Goal: Task Accomplishment & Management: Complete application form

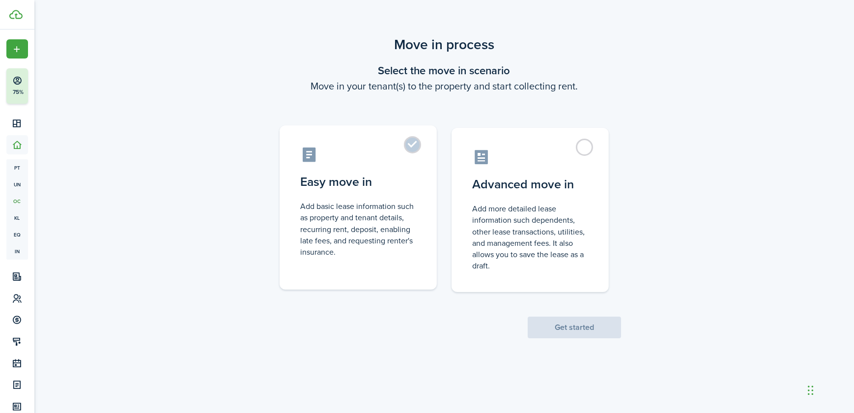
click at [407, 149] on label "Easy move in Add basic lease information such as property and tenant details, r…" at bounding box center [358, 207] width 157 height 164
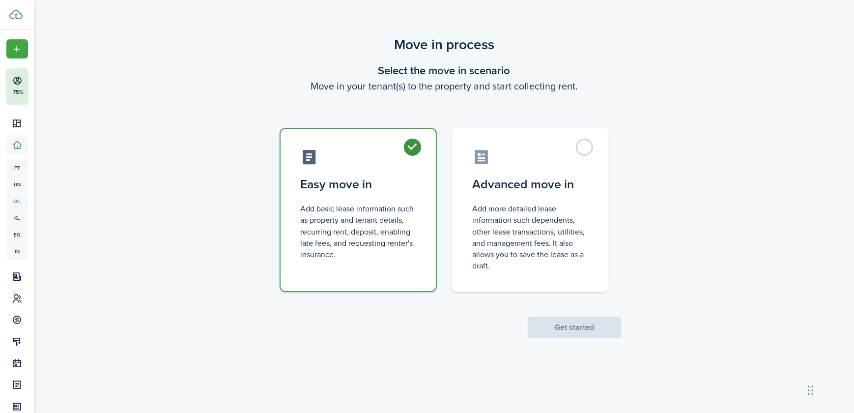
radio input "true"
click at [589, 328] on button "Get started" at bounding box center [574, 327] width 93 height 22
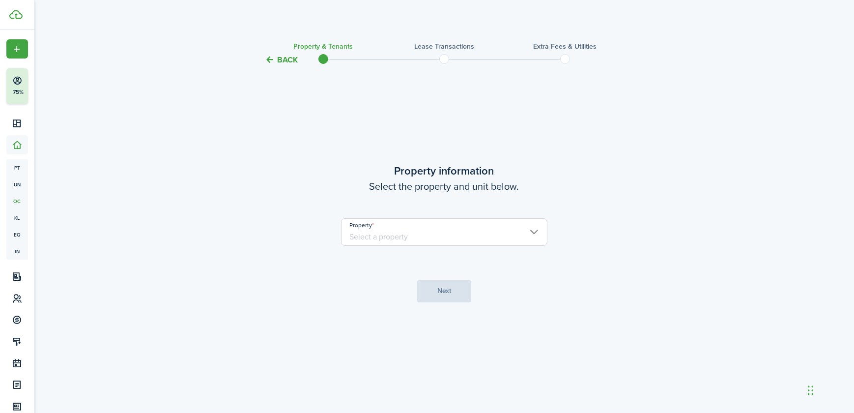
click at [531, 231] on input "Property" at bounding box center [444, 232] width 206 height 28
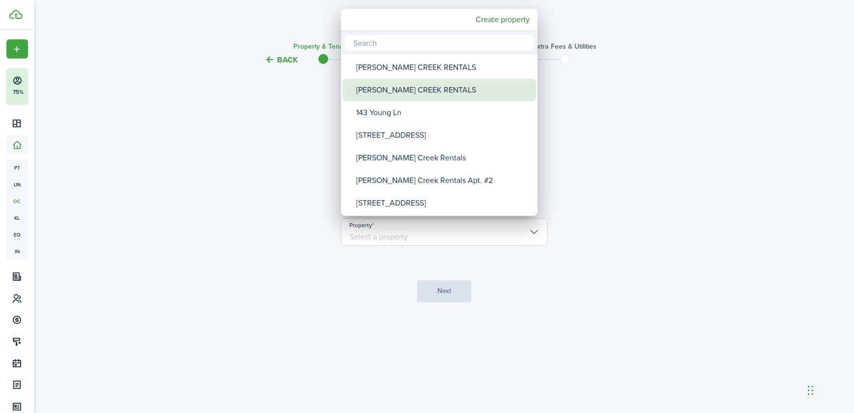
click at [389, 85] on div "[PERSON_NAME] CREEK RENTALS" at bounding box center [443, 90] width 174 height 23
type input "[PERSON_NAME] CREEK RENTALS"
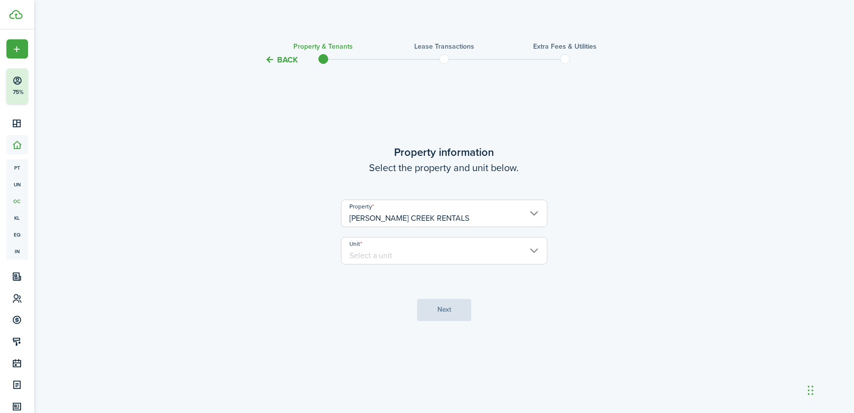
click at [416, 243] on input "Unit" at bounding box center [444, 251] width 206 height 28
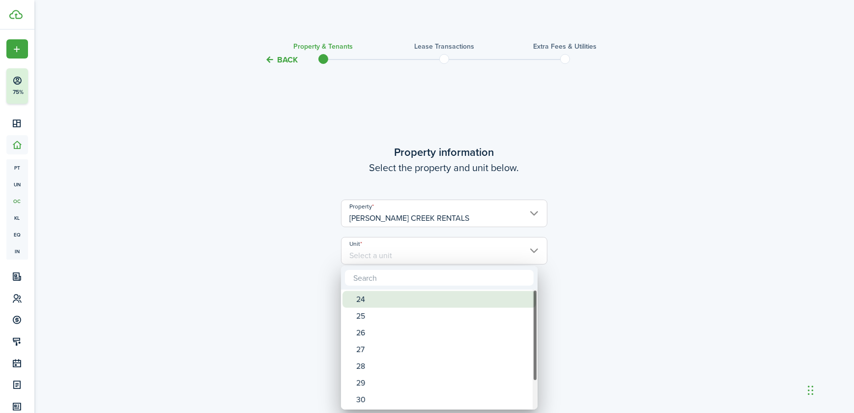
click at [371, 304] on div "24" at bounding box center [443, 299] width 174 height 17
type input "24"
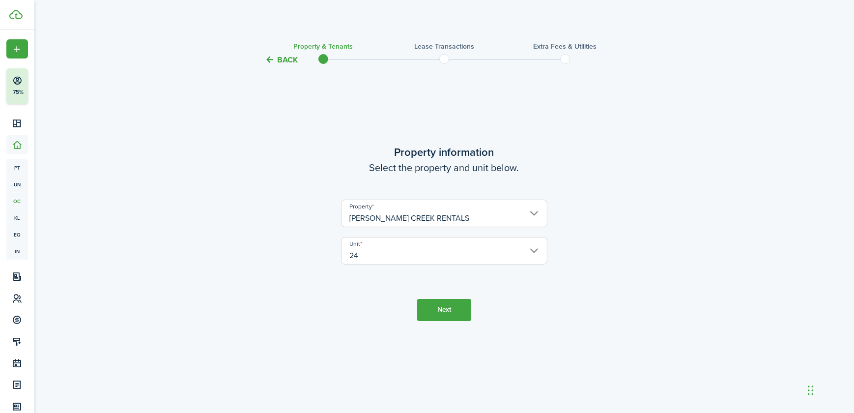
click at [442, 310] on button "Next" at bounding box center [444, 310] width 54 height 22
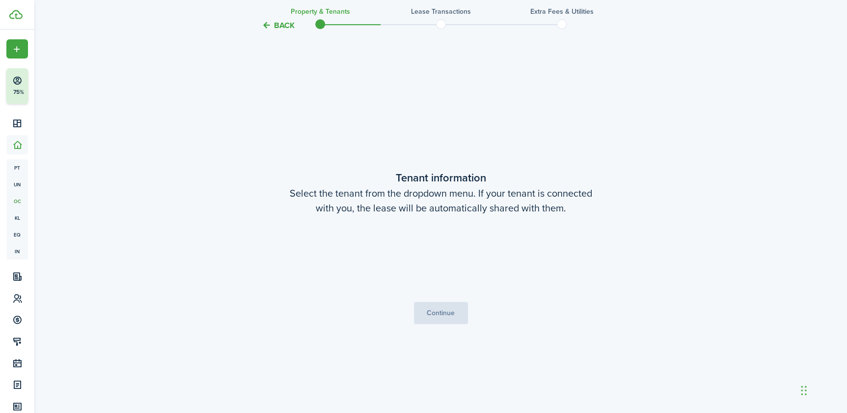
scroll to position [347, 0]
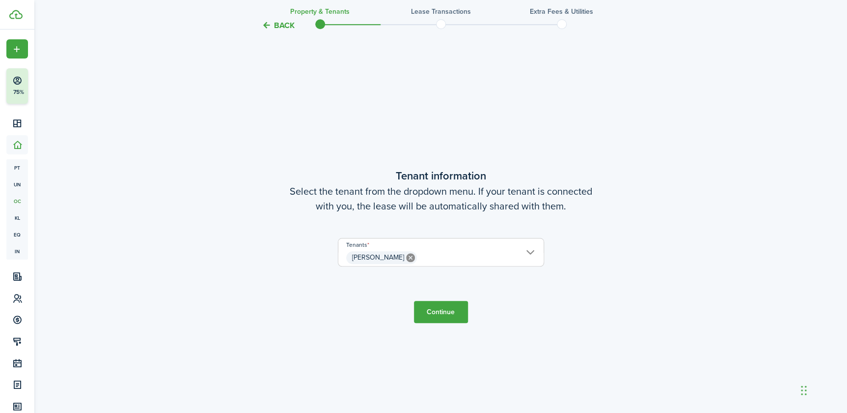
click at [434, 311] on button "Continue" at bounding box center [441, 312] width 54 height 22
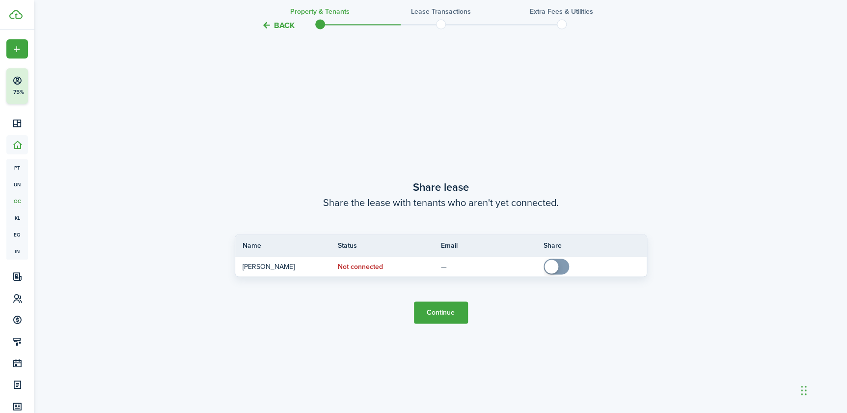
scroll to position [759, 0]
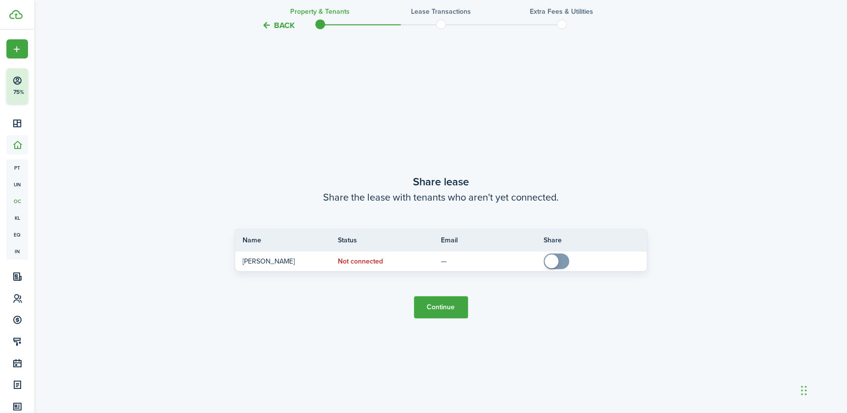
click at [440, 300] on button "Continue" at bounding box center [441, 307] width 54 height 22
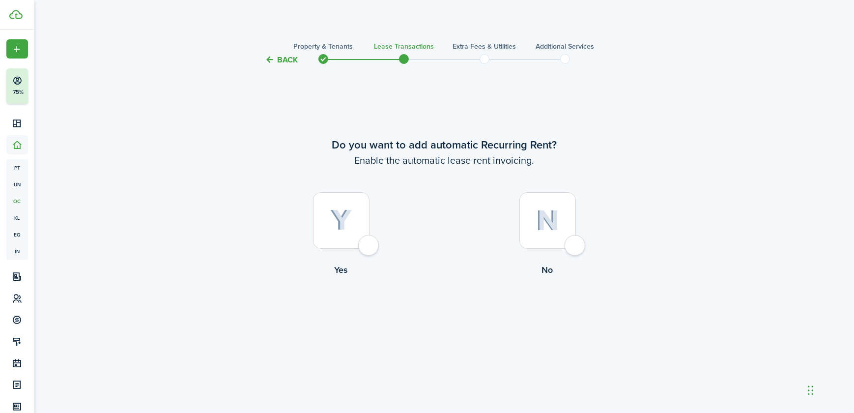
click at [569, 245] on div at bounding box center [547, 220] width 56 height 56
radio input "true"
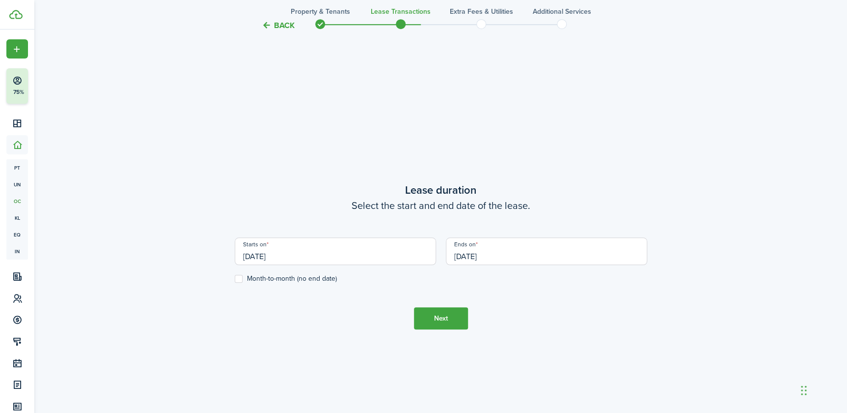
scroll to position [347, 0]
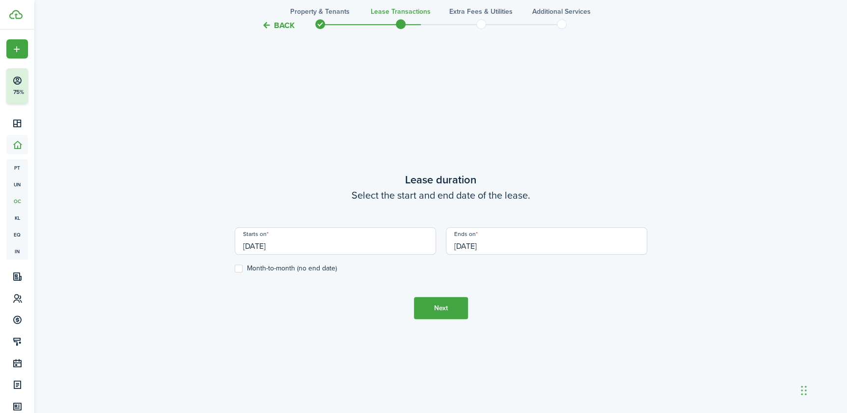
click at [281, 243] on input "[DATE]" at bounding box center [335, 241] width 201 height 28
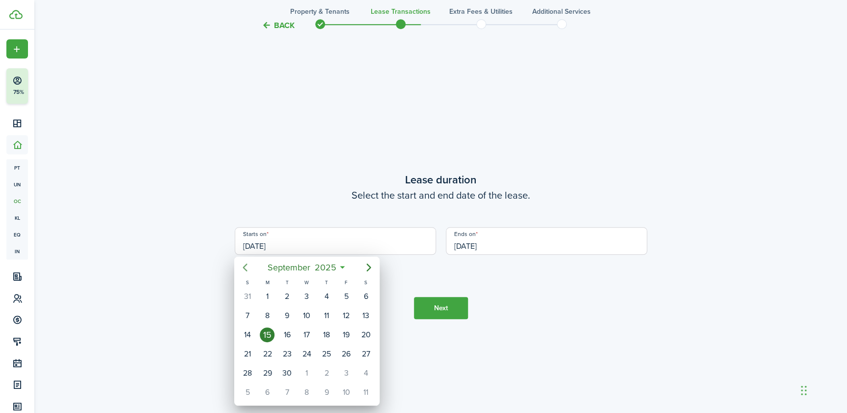
click at [244, 267] on icon "Previous page" at bounding box center [245, 267] width 4 height 8
click at [354, 295] on div "[DATE]" at bounding box center [346, 296] width 20 height 19
type input "[DATE]"
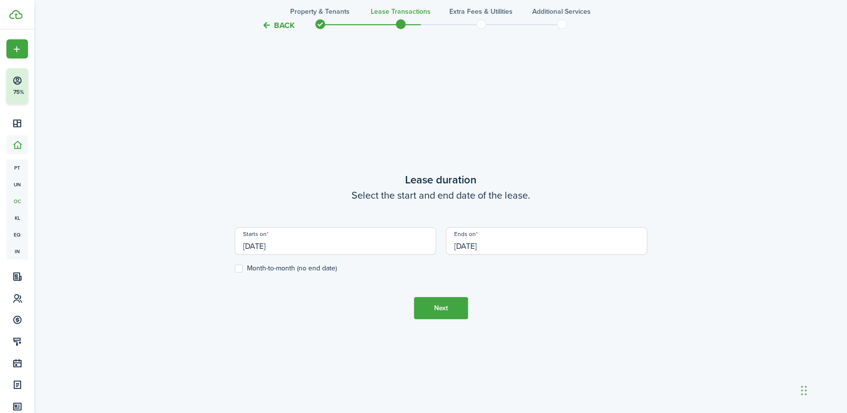
click at [247, 270] on label "Month-to-month (no end date)" at bounding box center [286, 268] width 102 height 8
click at [235, 269] on input "Month-to-month (no end date)" at bounding box center [234, 268] width 0 height 0
checkbox input "true"
click at [443, 306] on button "Next" at bounding box center [441, 308] width 54 height 22
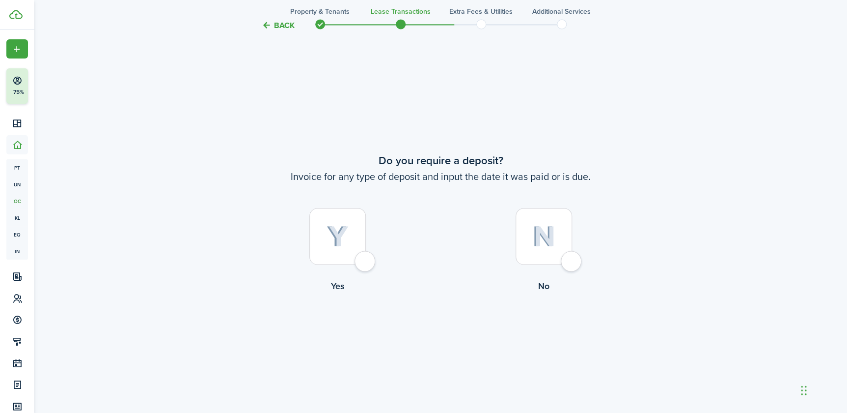
scroll to position [759, 0]
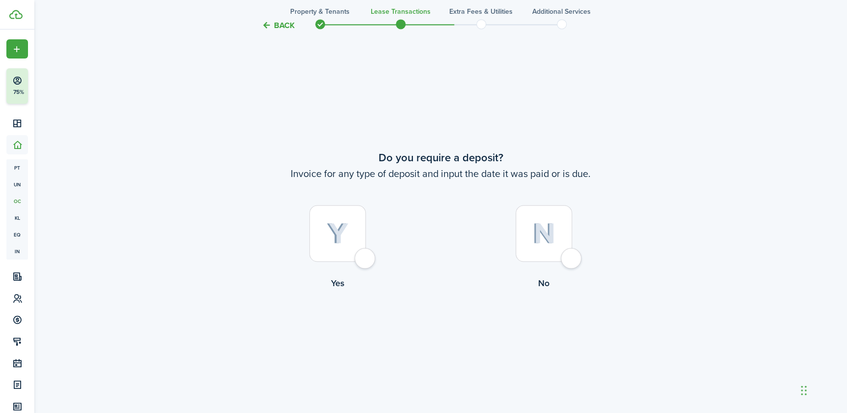
click at [572, 261] on div at bounding box center [544, 233] width 56 height 56
radio input "true"
click at [449, 329] on button "Continue" at bounding box center [441, 330] width 54 height 22
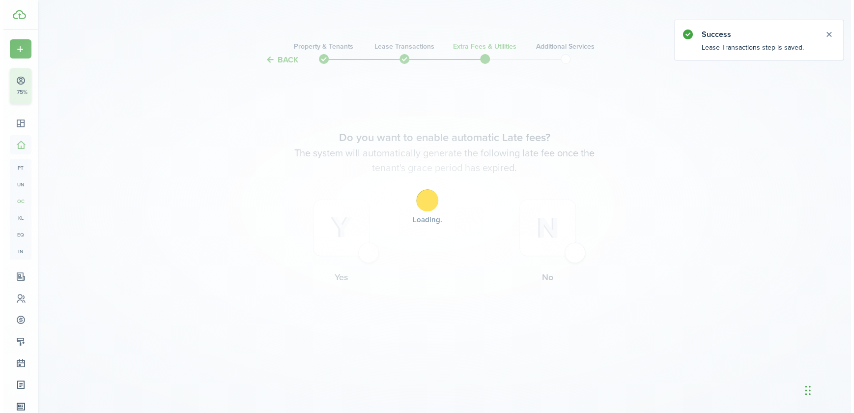
scroll to position [0, 0]
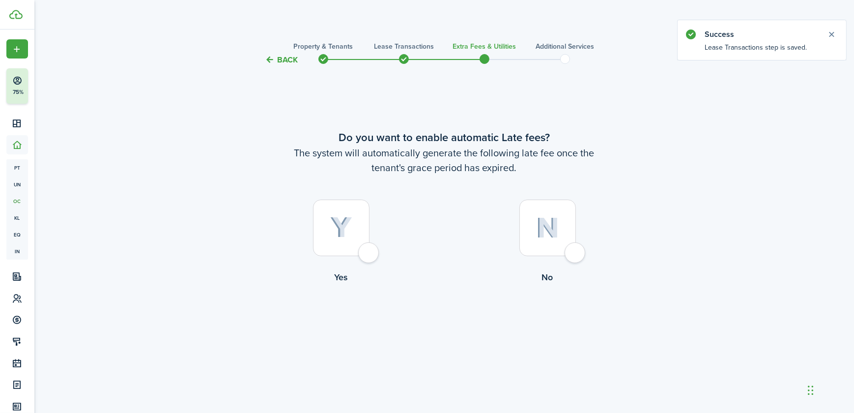
click at [576, 255] on div at bounding box center [547, 227] width 56 height 56
radio input "true"
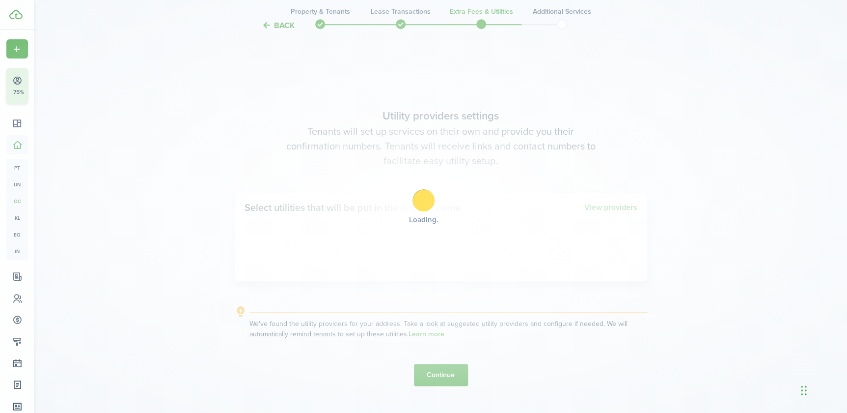
scroll to position [347, 0]
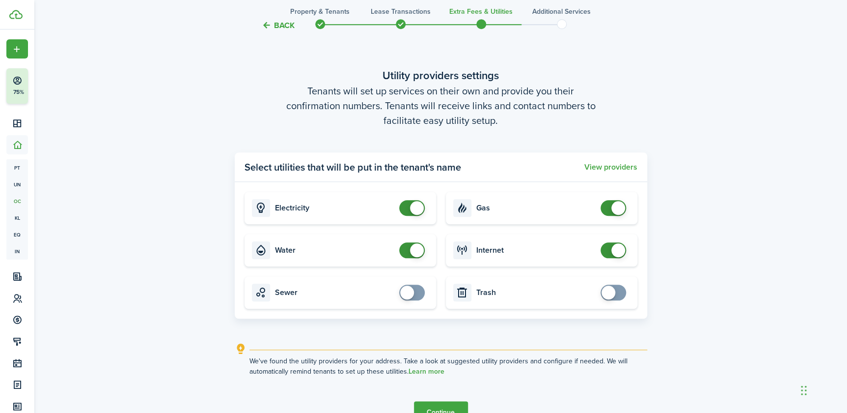
checkbox input "false"
click at [616, 208] on span at bounding box center [619, 208] width 14 height 14
checkbox input "false"
click at [416, 242] on span at bounding box center [412, 250] width 10 height 16
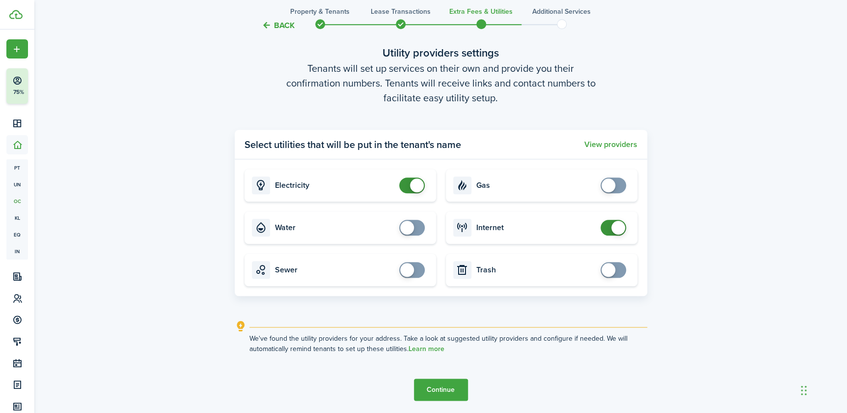
scroll to position [413, 0]
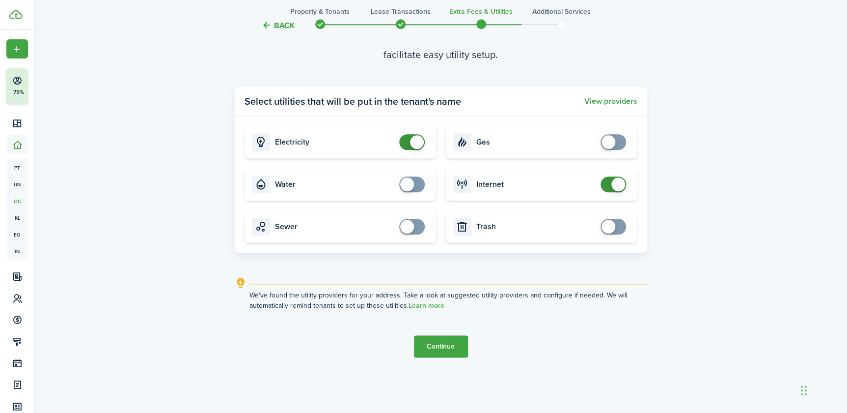
click at [435, 342] on button "Continue" at bounding box center [441, 346] width 54 height 22
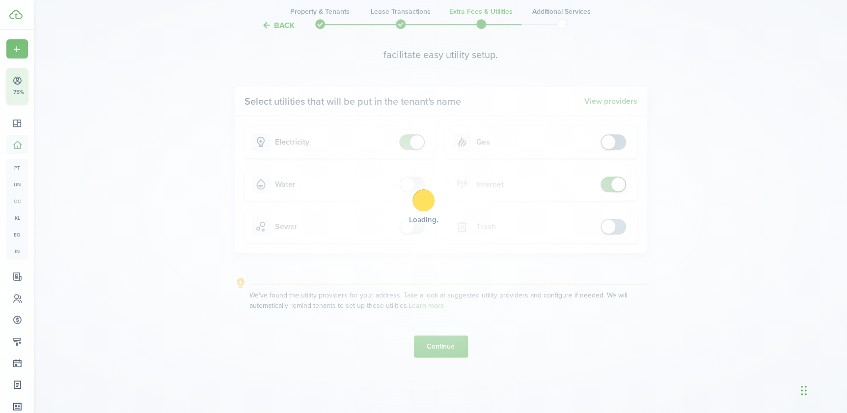
scroll to position [0, 0]
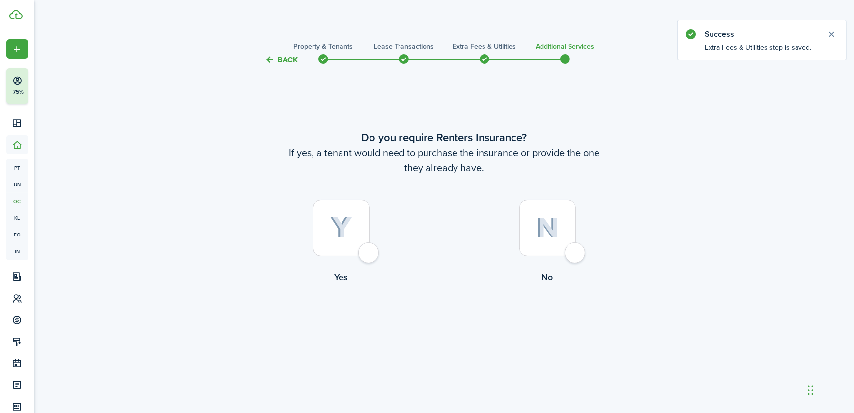
click at [572, 251] on div at bounding box center [547, 227] width 56 height 56
radio input "true"
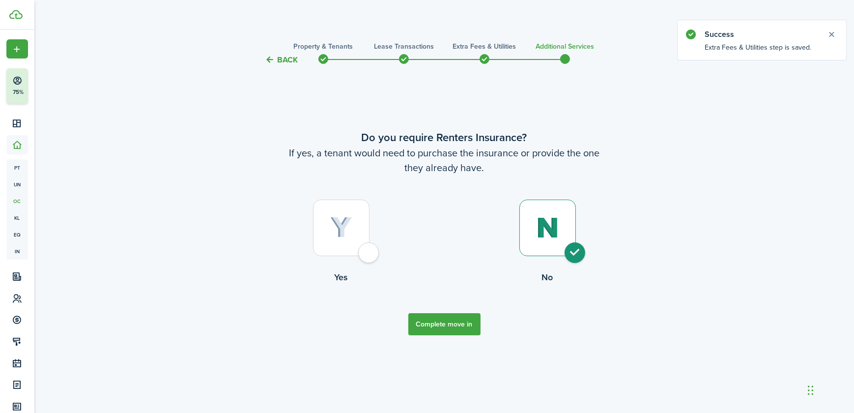
click at [424, 319] on button "Complete move in" at bounding box center [444, 324] width 72 height 22
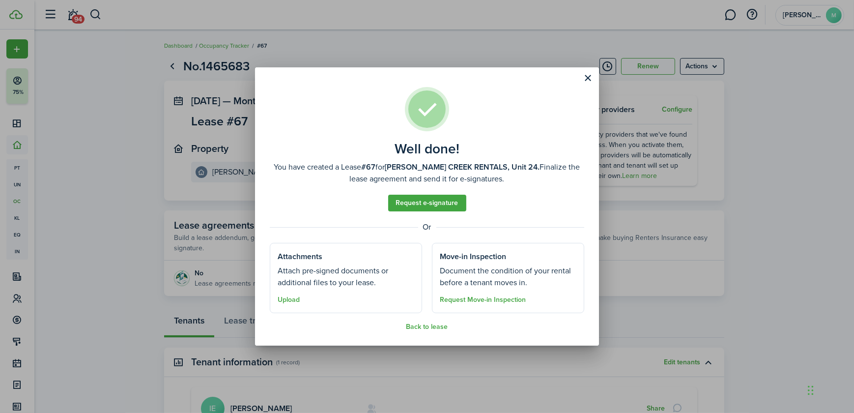
click at [425, 321] on assembled-view "Well done! You have created a Lease #67 for [PERSON_NAME] CREEK RENTALS, Unit 2…" at bounding box center [427, 209] width 314 height 244
click at [425, 327] on button "Back to lease" at bounding box center [427, 327] width 42 height 8
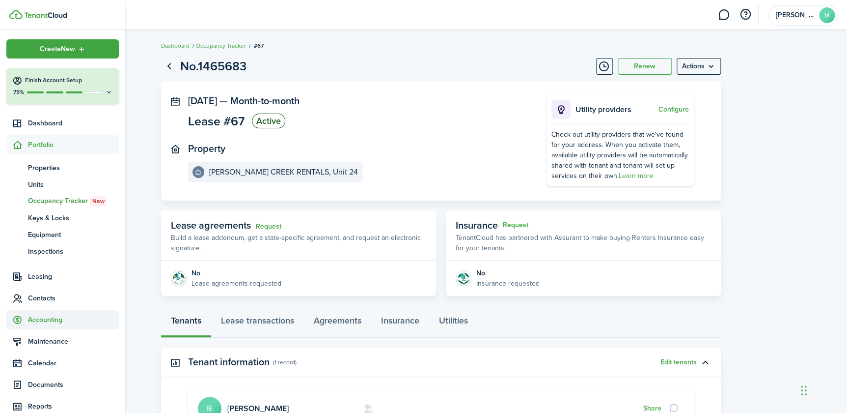
click at [37, 317] on span "Accounting" at bounding box center [73, 319] width 91 height 10
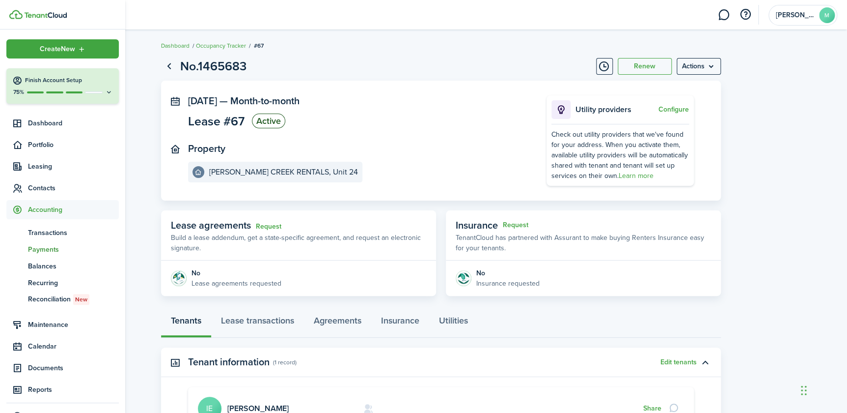
click at [45, 247] on span "Payments" at bounding box center [73, 249] width 91 height 10
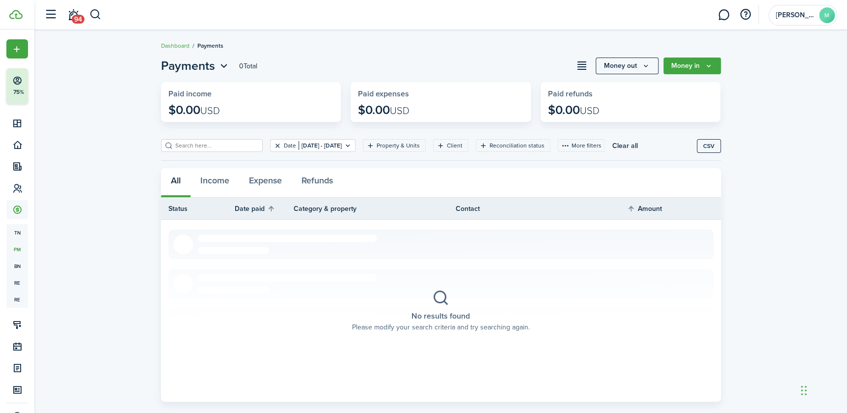
click at [274, 144] on button "Clear filter" at bounding box center [278, 145] width 8 height 8
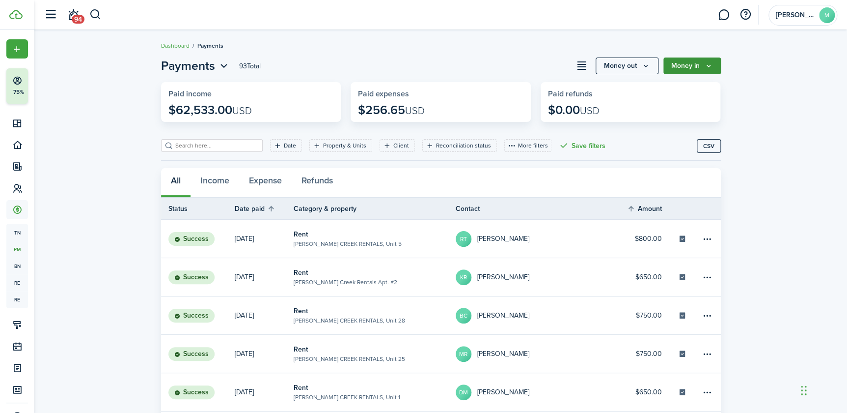
click at [691, 63] on button "Money in" at bounding box center [692, 65] width 57 height 17
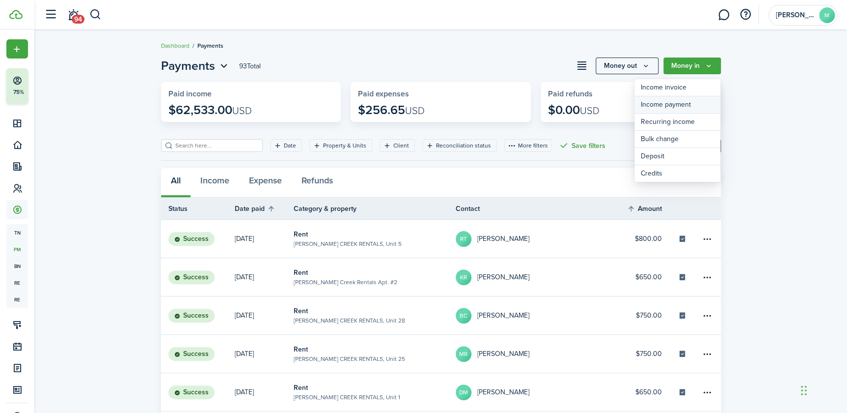
click at [672, 103] on link "Income payment" at bounding box center [678, 104] width 86 height 17
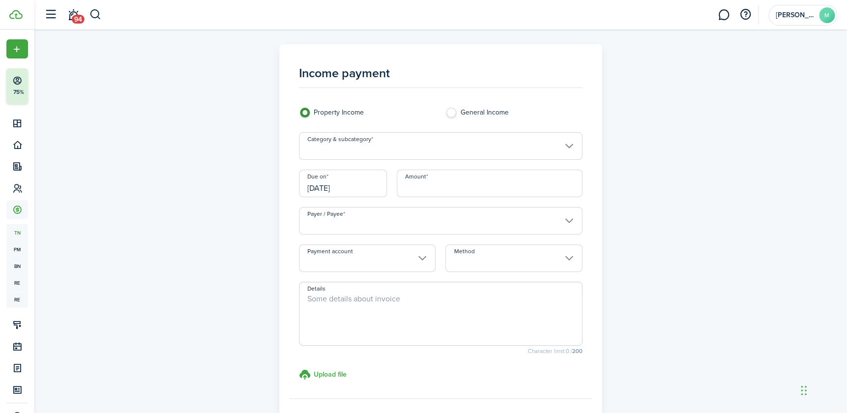
click at [462, 143] on input "Category & subcategory" at bounding box center [440, 146] width 283 height 28
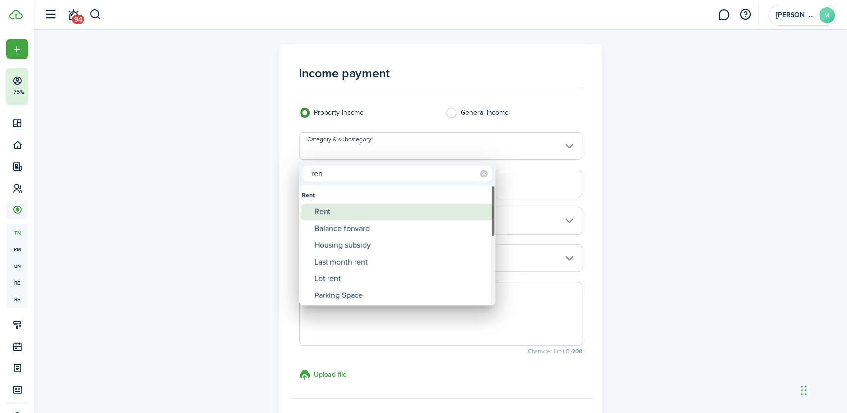
type input "ren"
click at [353, 216] on div "Rent" at bounding box center [401, 211] width 174 height 17
type input "Rent"
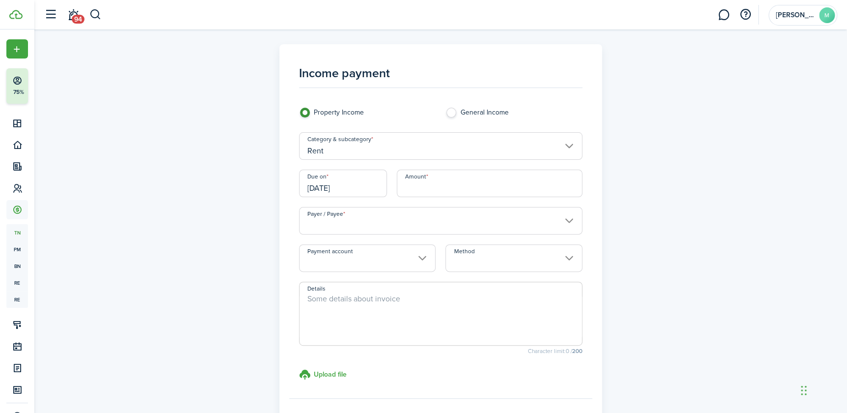
click at [412, 185] on input "Amount" at bounding box center [490, 183] width 186 height 28
click at [361, 184] on input "[DATE]" at bounding box center [343, 183] width 88 height 28
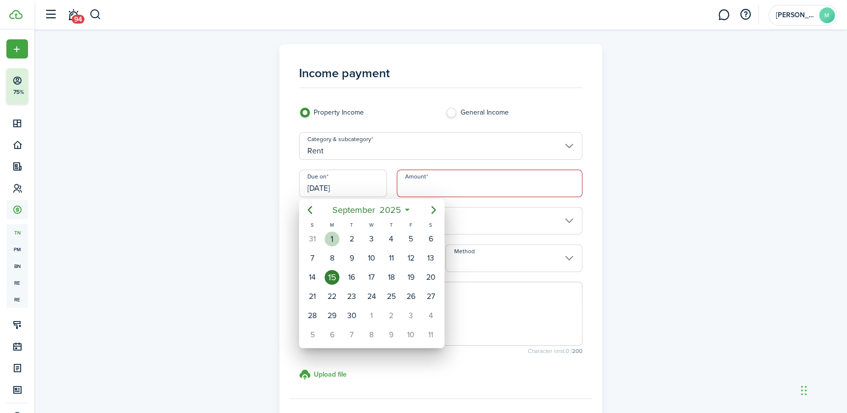
click at [335, 241] on div "1" at bounding box center [332, 238] width 15 height 15
type input "[DATE]"
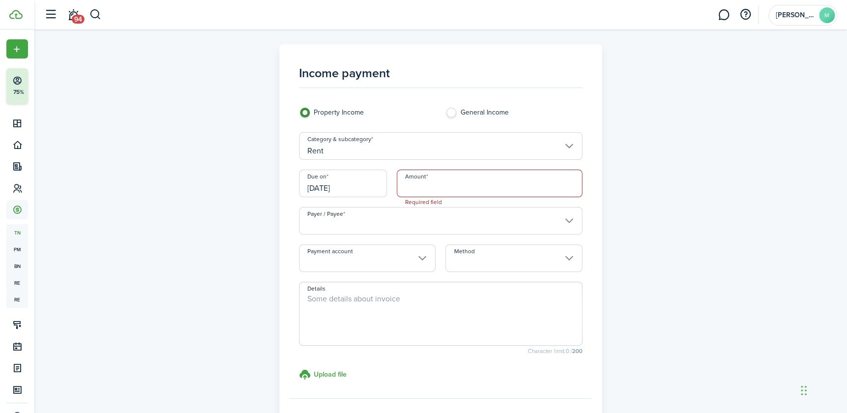
click at [446, 187] on input "Amount" at bounding box center [490, 183] width 186 height 28
click at [570, 222] on input "Payer / Payee" at bounding box center [440, 221] width 283 height 28
type input "$688.00"
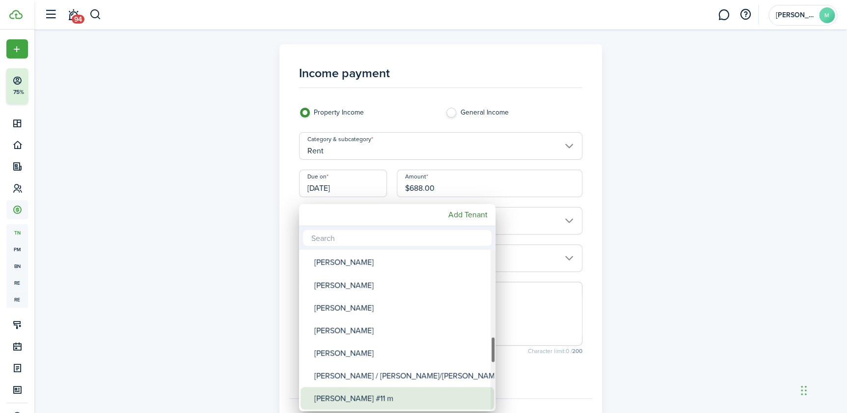
click at [395, 395] on div "[PERSON_NAME] #11 m" at bounding box center [401, 398] width 174 height 23
type input "[PERSON_NAME] #11 m"
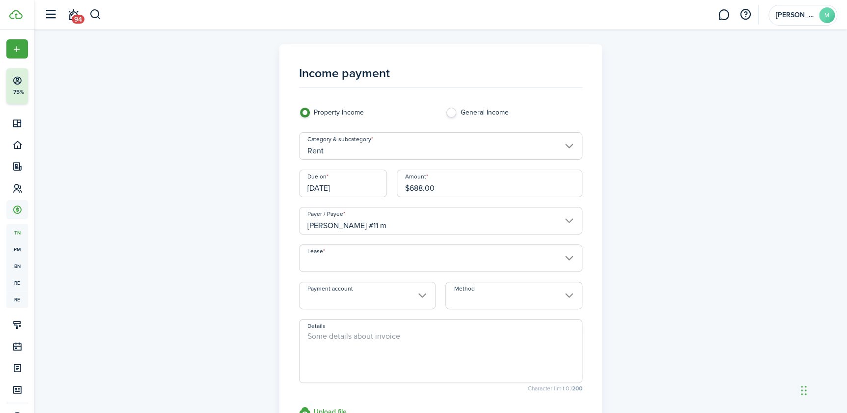
click at [541, 297] on input "Method" at bounding box center [514, 295] width 137 height 28
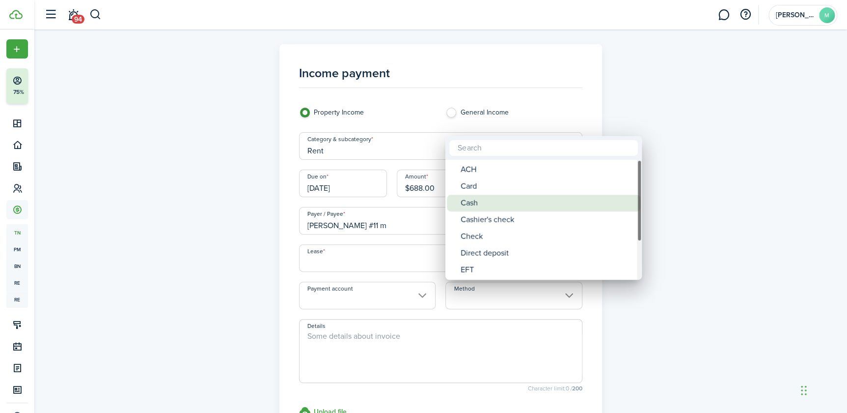
click at [495, 203] on div "Cash" at bounding box center [548, 203] width 174 height 17
type input "Cash"
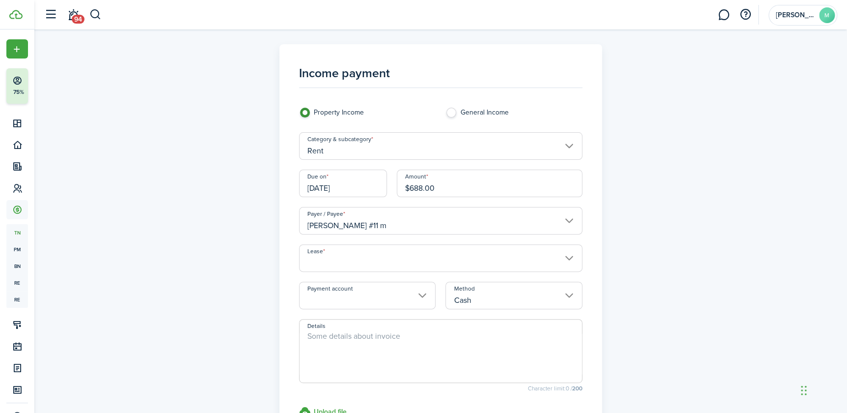
click at [429, 337] on textarea "Details" at bounding box center [441, 353] width 282 height 47
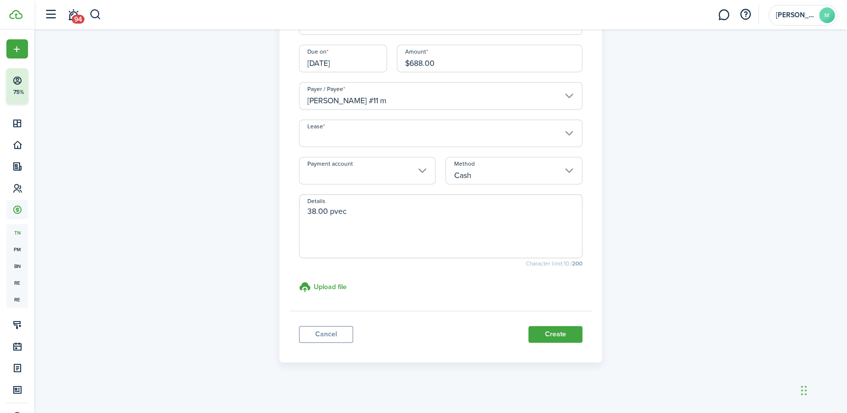
scroll to position [130, 0]
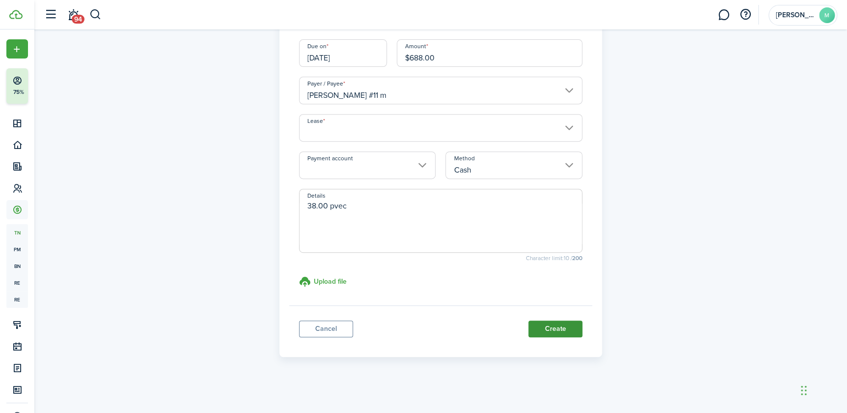
type textarea "38.00 pvec"
click at [571, 322] on button "Create" at bounding box center [556, 328] width 54 height 17
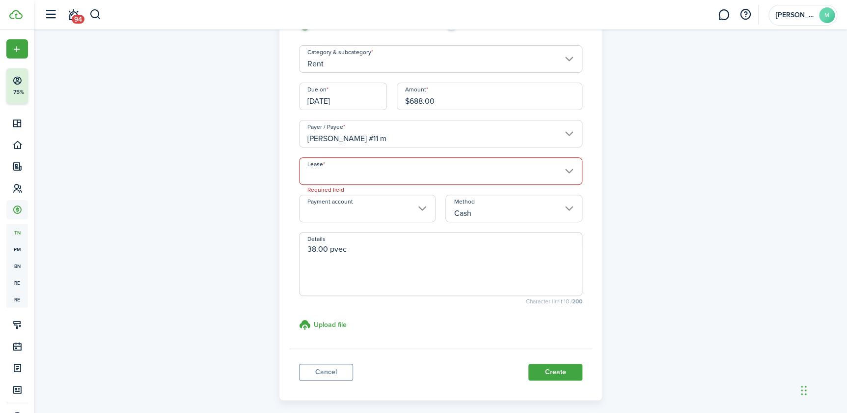
scroll to position [51, 0]
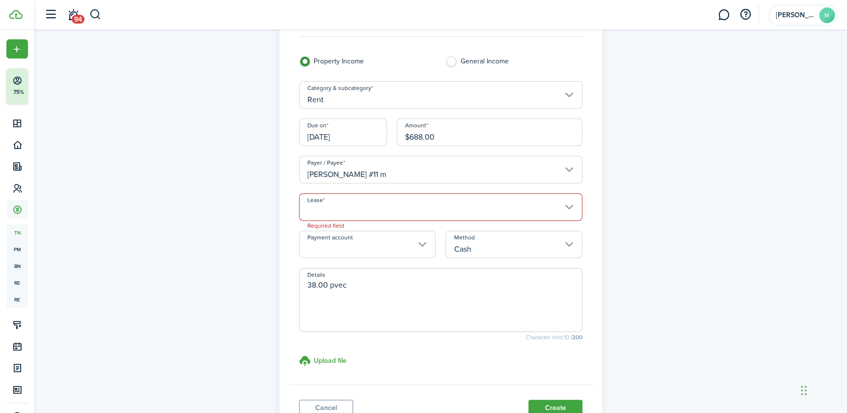
click at [567, 206] on input "Lease" at bounding box center [440, 207] width 283 height 28
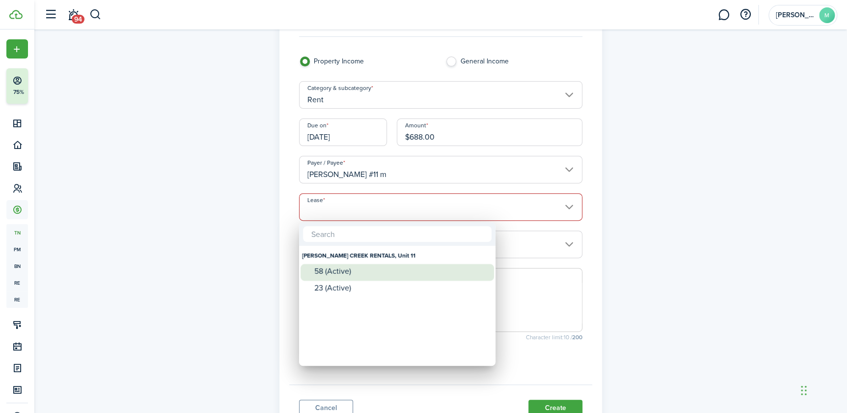
click at [394, 274] on div "58 (Active)" at bounding box center [401, 271] width 174 height 9
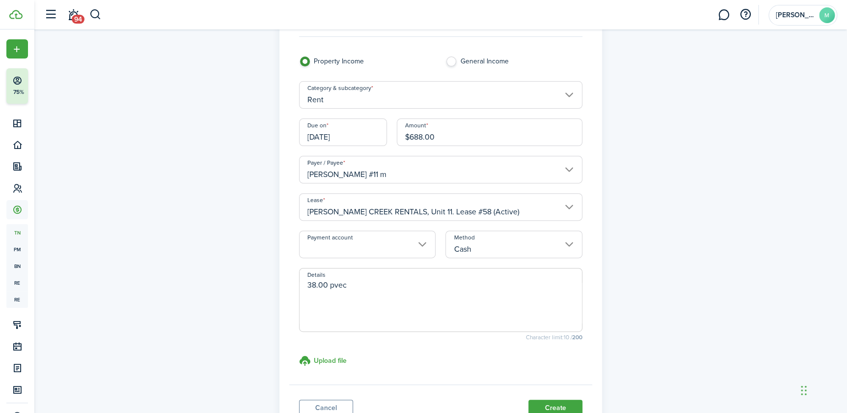
click at [406, 212] on input "[PERSON_NAME] CREEK RENTALS, Unit 11. Lease #58 (Active)" at bounding box center [440, 207] width 283 height 28
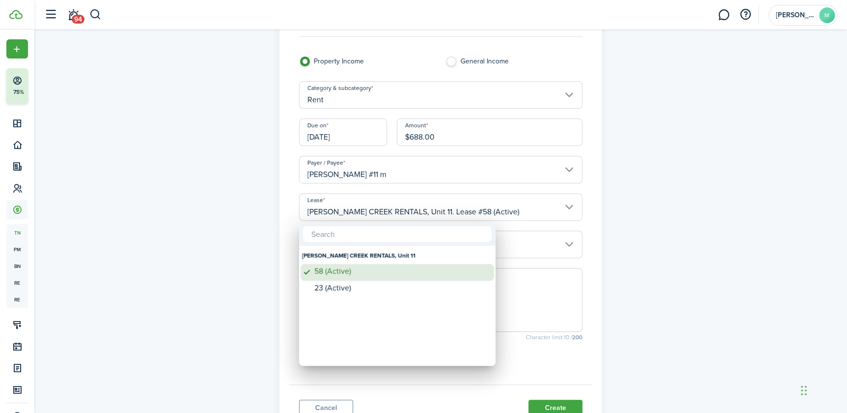
click at [315, 268] on div "58 (Active)" at bounding box center [401, 271] width 174 height 9
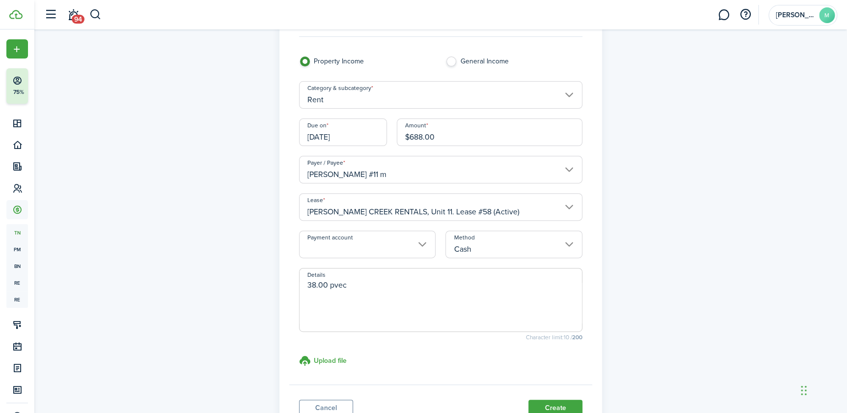
click at [571, 203] on input "[PERSON_NAME] CREEK RENTALS, Unit 11. Lease #58 (Active)" at bounding box center [440, 207] width 283 height 28
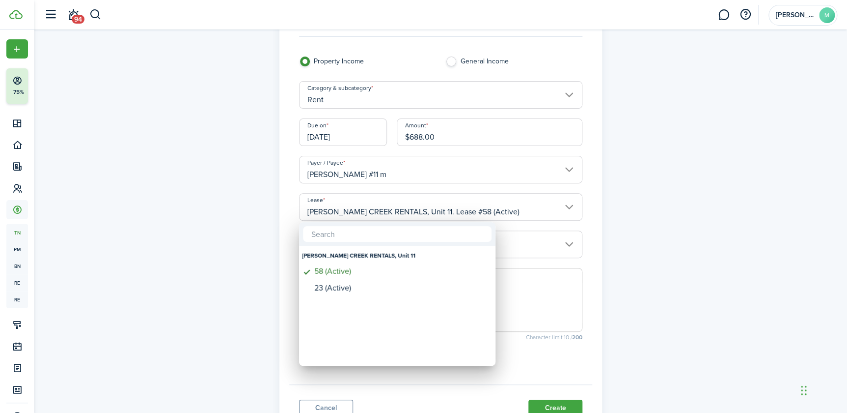
click at [571, 203] on div at bounding box center [423, 206] width 1005 height 570
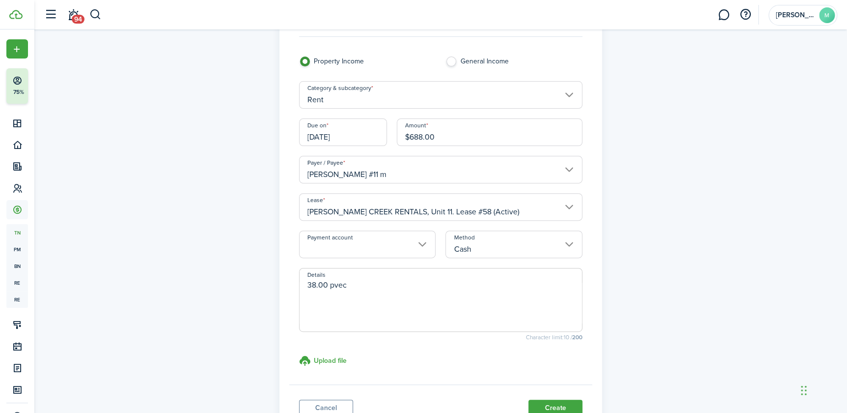
click at [312, 198] on input "[PERSON_NAME] CREEK RENTALS, Unit 11. Lease #58 (Active)" at bounding box center [440, 207] width 283 height 28
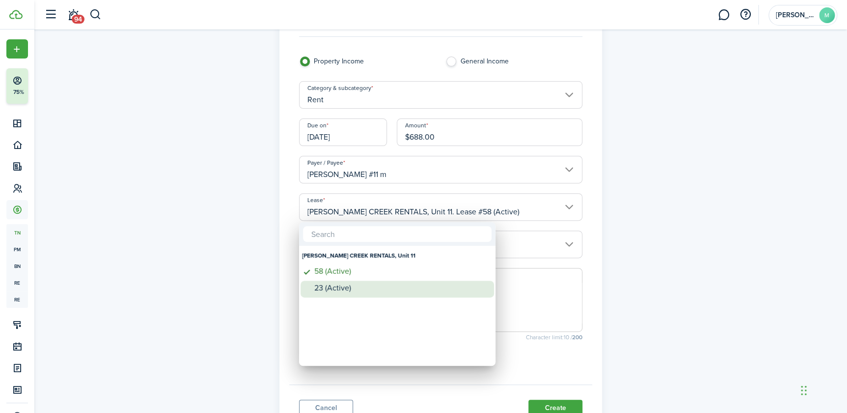
click at [338, 285] on div "23 (Active)" at bounding box center [401, 287] width 174 height 9
type input "[PERSON_NAME] CREEK RENTALS, Unit 11. Lease #23 (Active)"
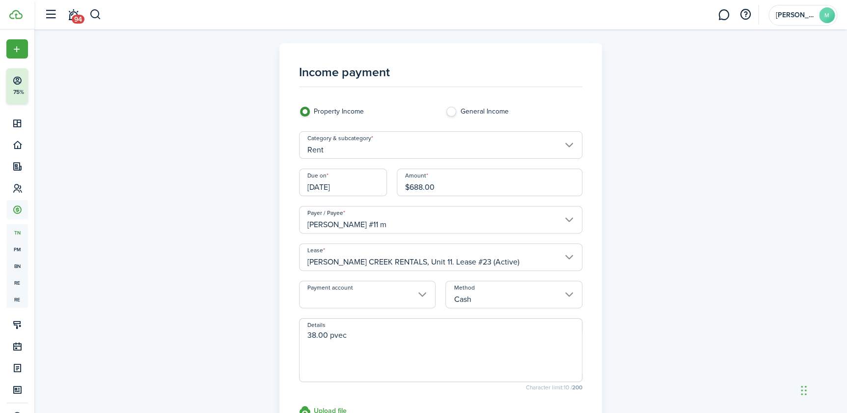
scroll to position [0, 0]
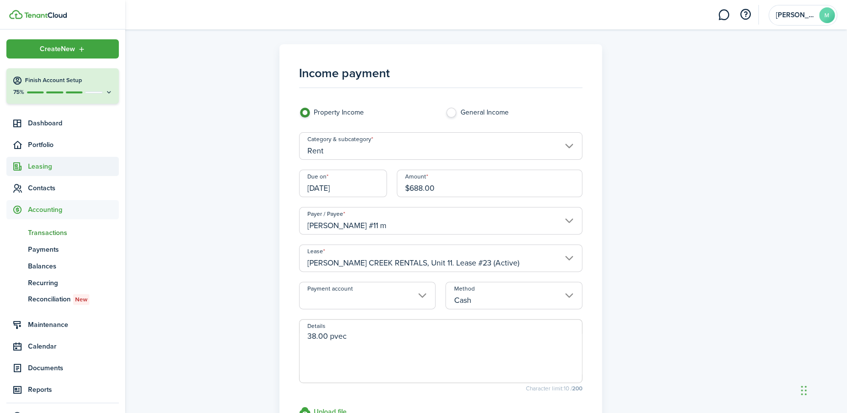
click at [38, 161] on span "Leasing" at bounding box center [73, 166] width 91 height 10
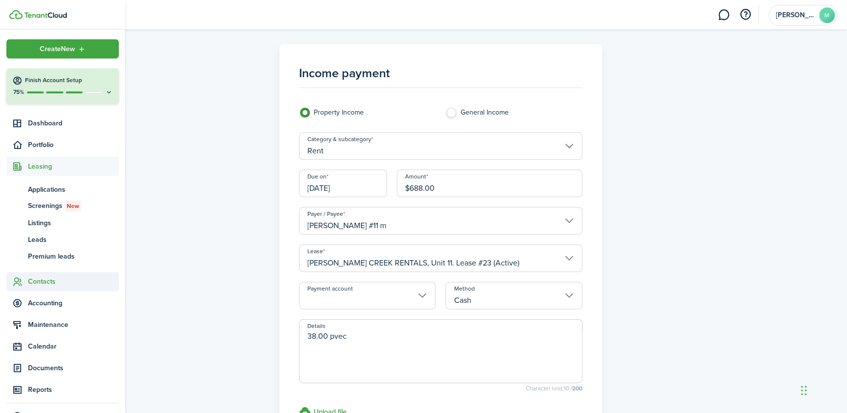
click at [35, 280] on span "Contacts" at bounding box center [73, 281] width 91 height 10
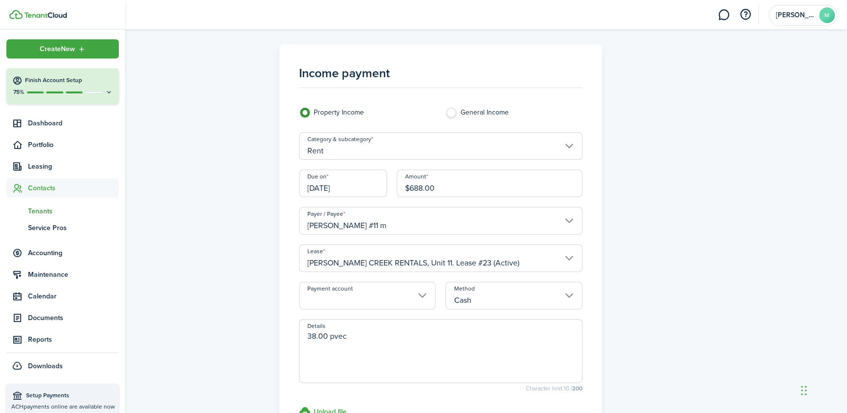
click at [37, 211] on span "Tenants" at bounding box center [73, 211] width 91 height 10
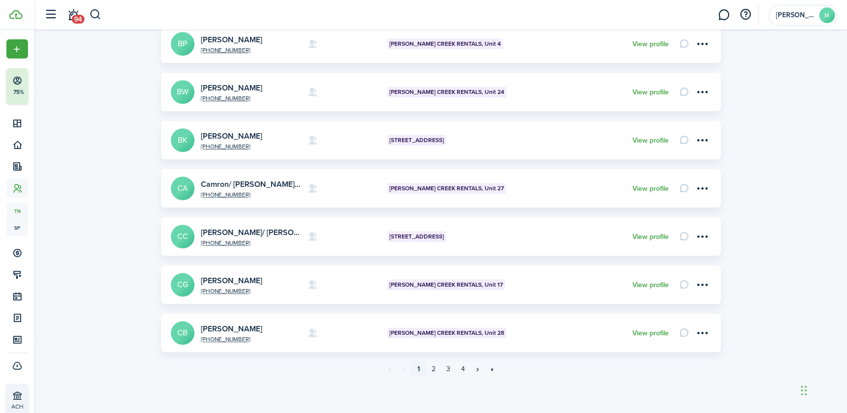
scroll to position [327, 0]
click at [432, 368] on link "2" at bounding box center [433, 368] width 15 height 15
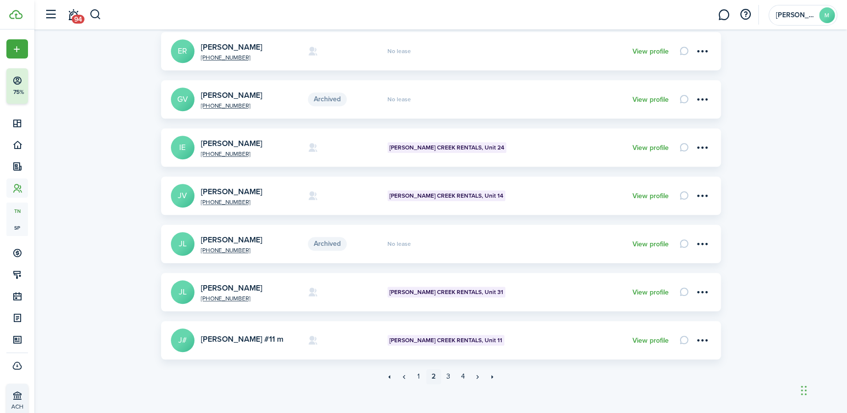
scroll to position [327, 0]
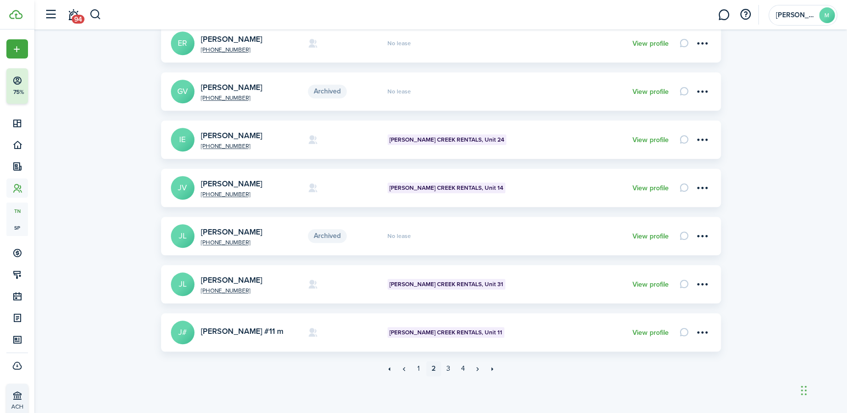
click at [419, 335] on span "[PERSON_NAME] CREEK RENTALS, Unit 11" at bounding box center [446, 332] width 113 height 9
click at [447, 333] on span "[PERSON_NAME] CREEK RENTALS, Unit 11" at bounding box center [446, 332] width 113 height 9
click at [190, 336] on avatar-text "J#" at bounding box center [183, 332] width 24 height 24
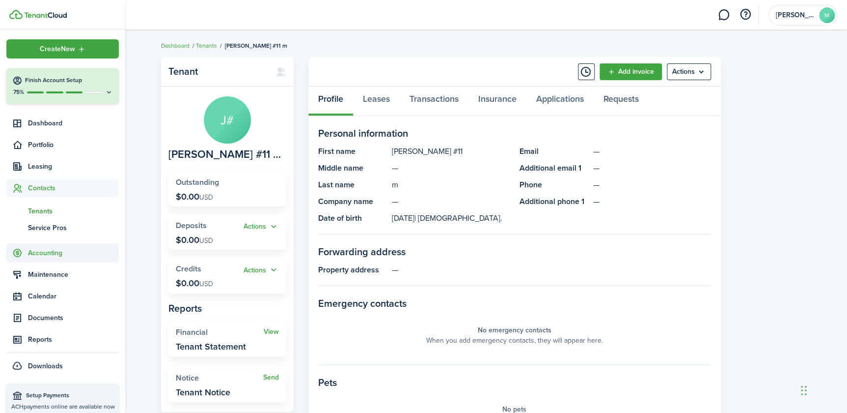
click at [27, 255] on sidebar-link-icon at bounding box center [17, 253] width 22 height 10
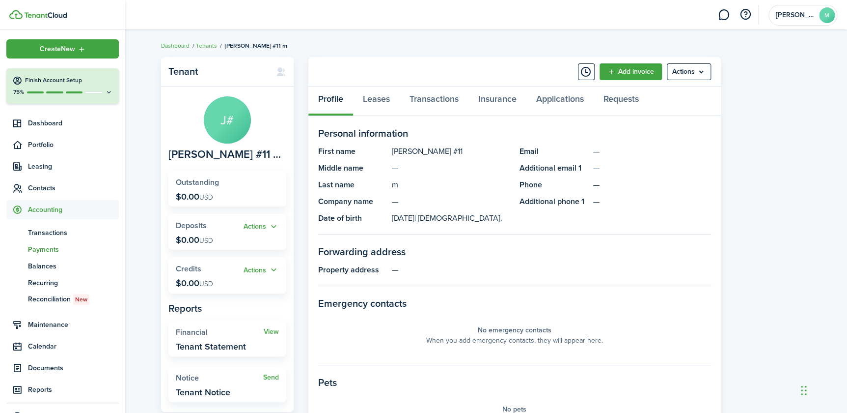
click at [27, 247] on span "pm" at bounding box center [17, 249] width 22 height 17
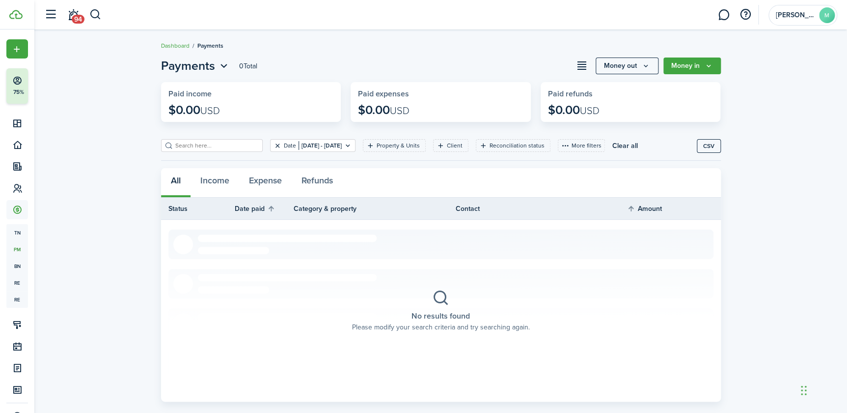
click at [274, 143] on button "Clear filter" at bounding box center [278, 145] width 8 height 8
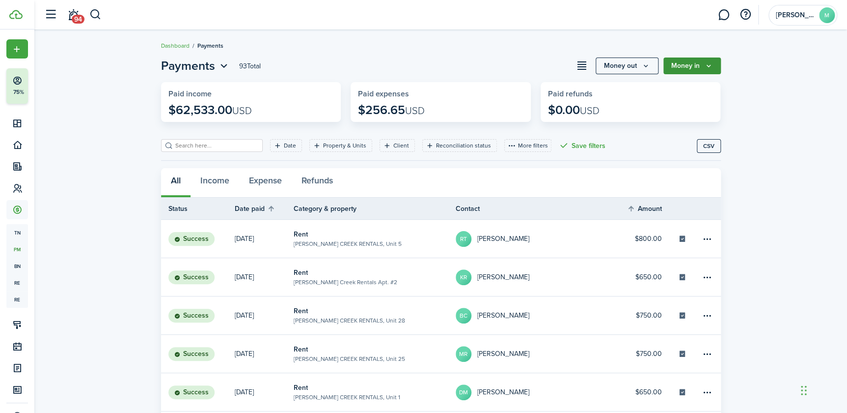
click at [692, 62] on button "Money in" at bounding box center [692, 65] width 57 height 17
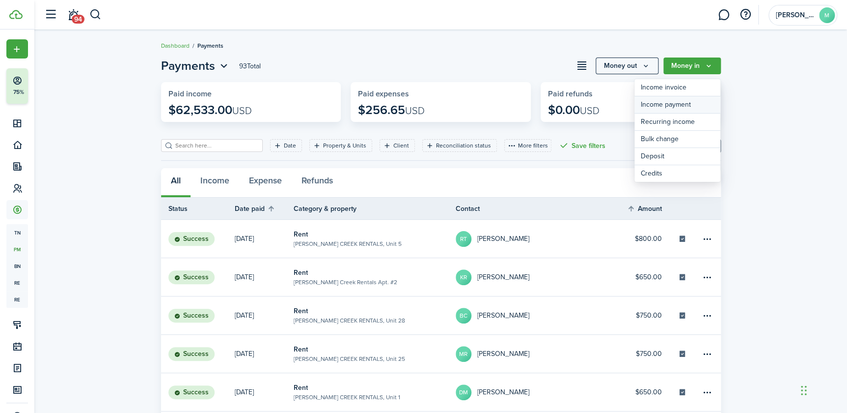
click at [677, 102] on link "Income payment" at bounding box center [678, 104] width 86 height 17
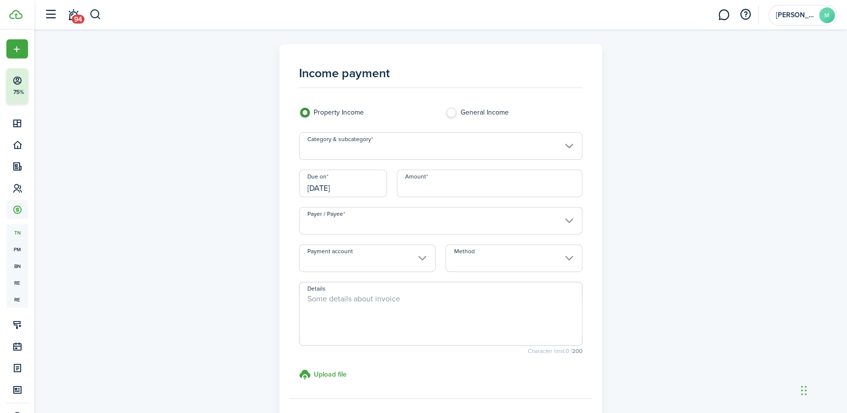
click at [455, 147] on input "Category & subcategory" at bounding box center [440, 146] width 283 height 28
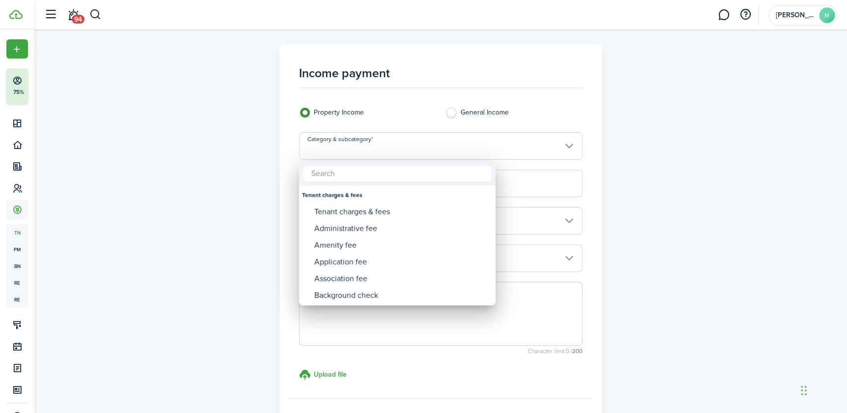
click at [413, 175] on input "text" at bounding box center [397, 174] width 189 height 16
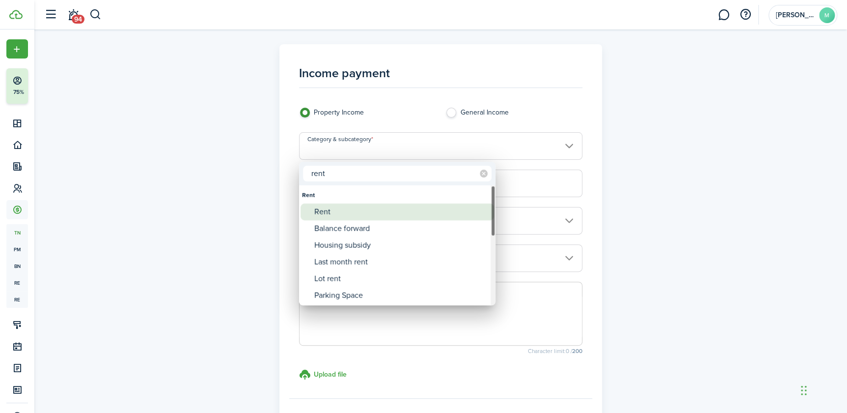
type input "rent"
click at [344, 214] on div "Rent" at bounding box center [401, 211] width 174 height 17
type input "Rent"
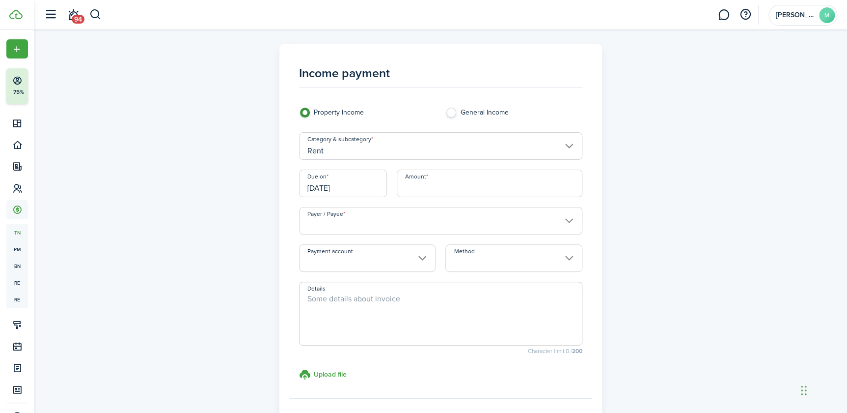
click at [357, 187] on input "[DATE]" at bounding box center [343, 183] width 88 height 28
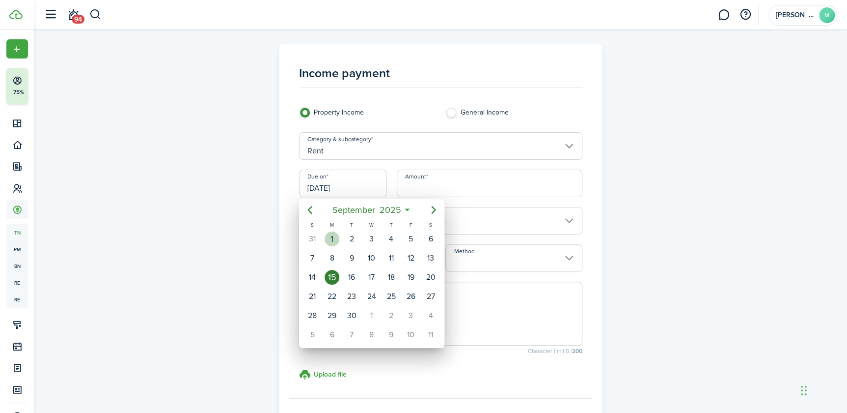
click at [335, 235] on div "1" at bounding box center [332, 238] width 15 height 15
type input "[DATE]"
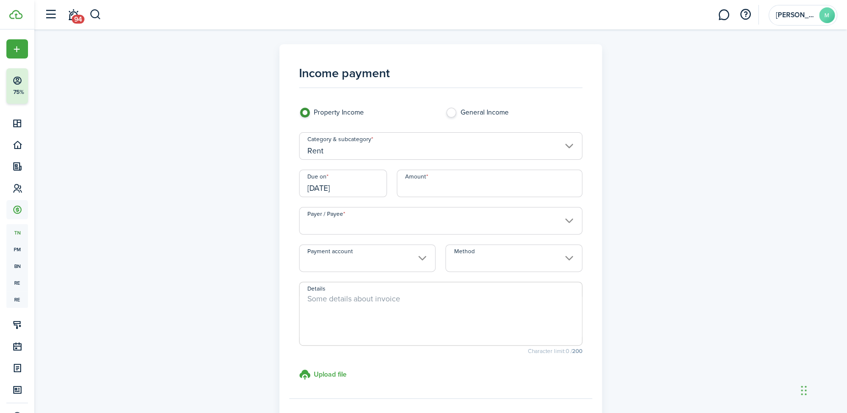
click at [461, 189] on input "Amount" at bounding box center [490, 183] width 186 height 28
click at [568, 216] on input "Payer / Payee" at bounding box center [440, 221] width 283 height 28
type input "$650.00"
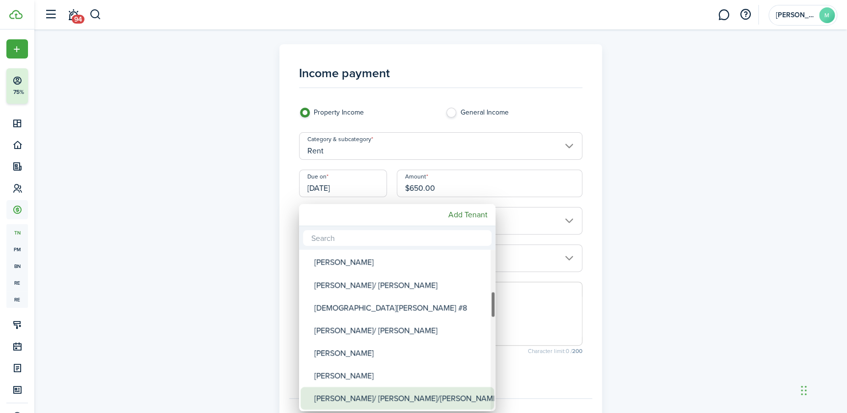
click at [434, 398] on div "[PERSON_NAME]/ [PERSON_NAME]/[PERSON_NAME]" at bounding box center [401, 398] width 174 height 23
type input "[PERSON_NAME]/ [PERSON_NAME]/[PERSON_NAME]"
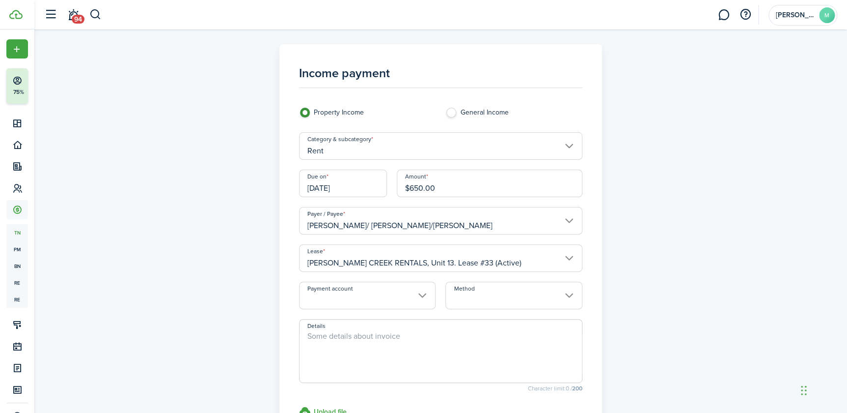
click at [536, 300] on input "Method" at bounding box center [514, 295] width 137 height 28
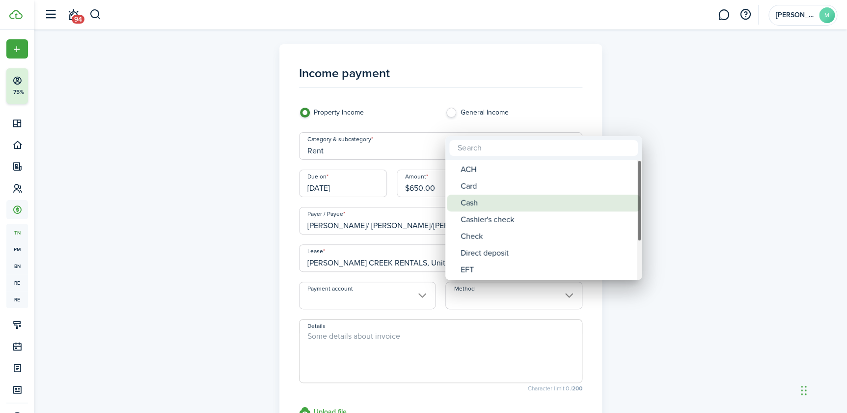
click at [465, 199] on div "Cash" at bounding box center [548, 203] width 174 height 17
type input "Cash"
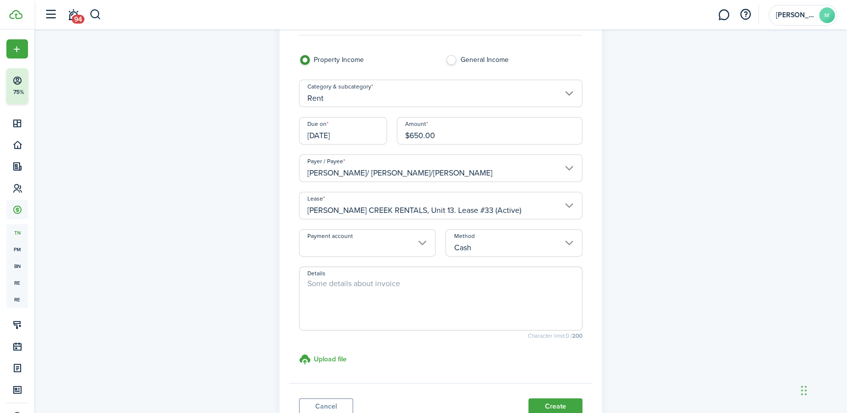
scroll to position [130, 0]
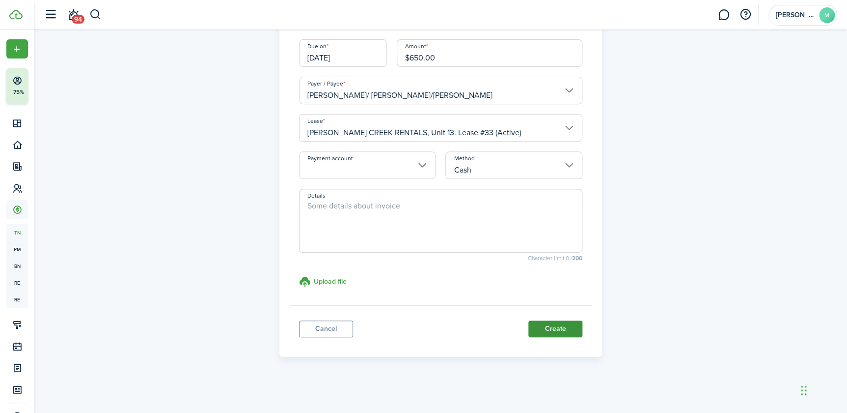
click at [540, 326] on button "Create" at bounding box center [556, 328] width 54 height 17
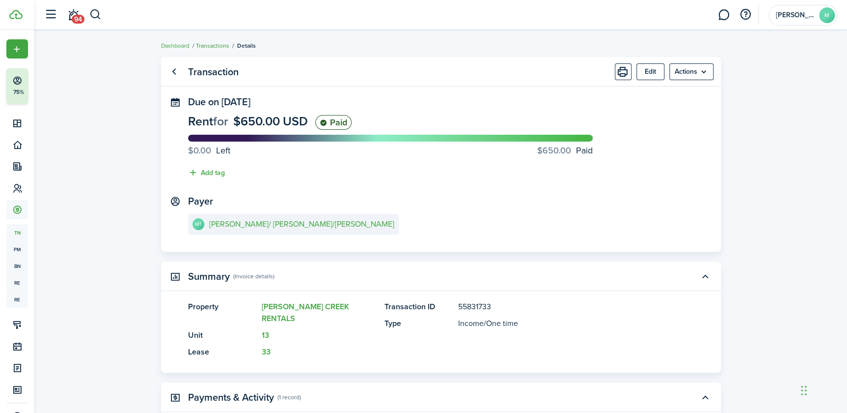
click at [220, 43] on link "Transactions" at bounding box center [212, 45] width 33 height 9
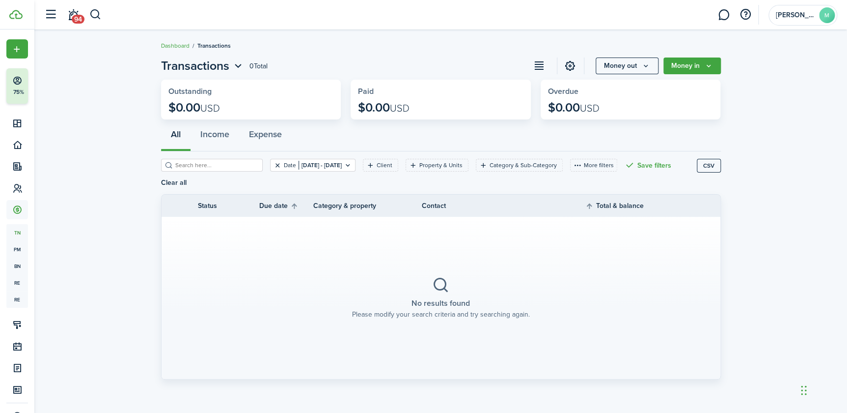
click at [274, 166] on button "Clear filter" at bounding box center [278, 165] width 8 height 8
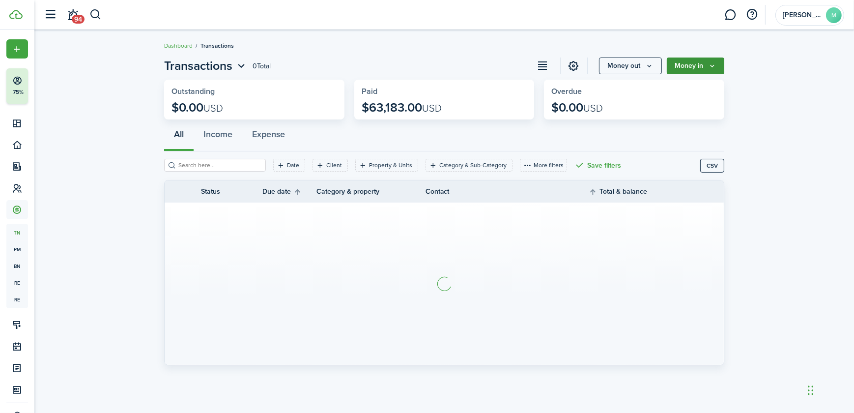
click at [700, 65] on button "Money in" at bounding box center [695, 65] width 57 height 17
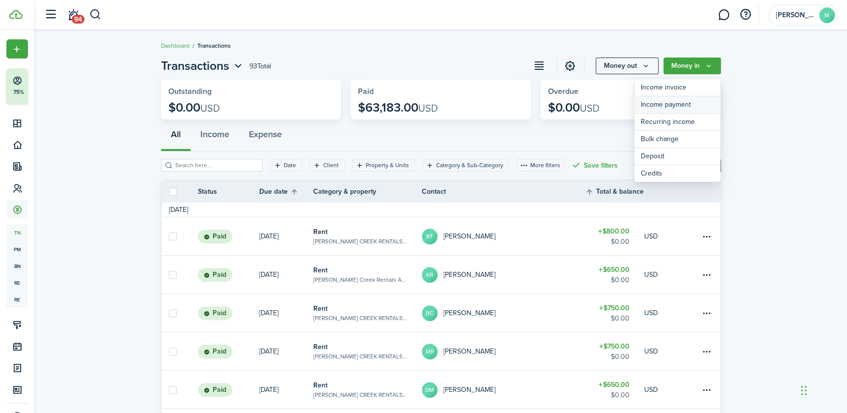
click at [663, 105] on link "Income payment" at bounding box center [678, 104] width 86 height 17
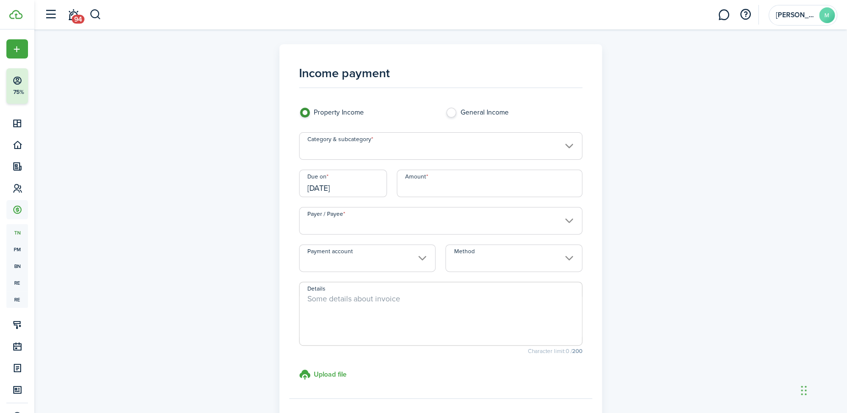
click at [357, 146] on input "Category & subcategory" at bounding box center [440, 146] width 283 height 28
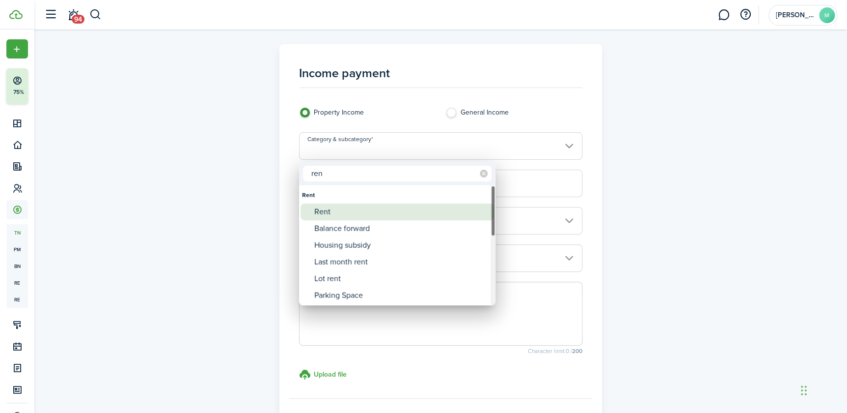
type input "ren"
click at [305, 212] on span "Category & subcategory" at bounding box center [308, 212] width 14 height 14
type input "Rent"
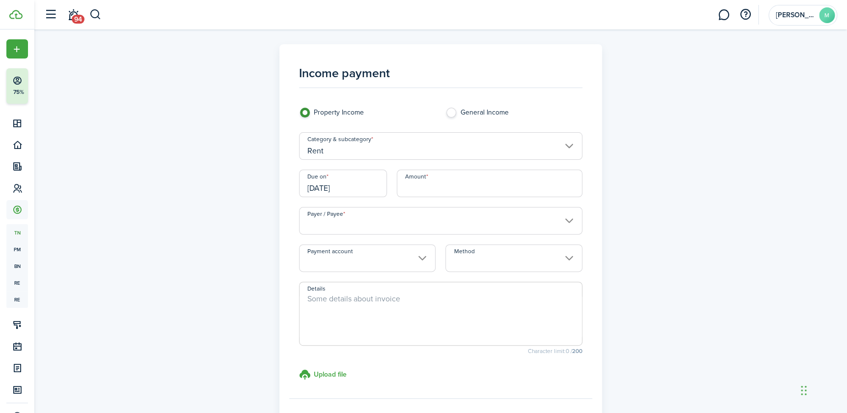
click at [367, 187] on input "[DATE]" at bounding box center [343, 183] width 88 height 28
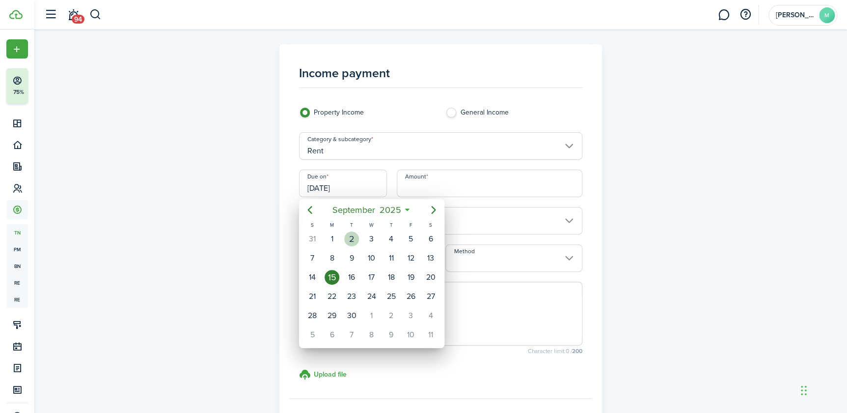
click at [352, 233] on div "2" at bounding box center [351, 238] width 15 height 15
type input "[DATE]"
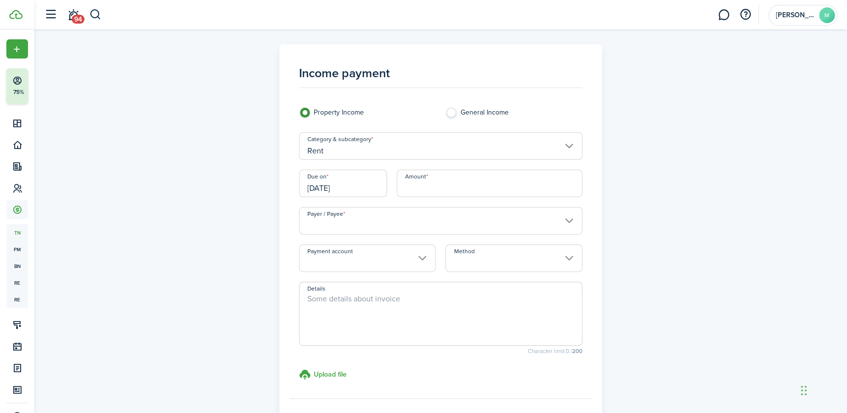
click at [446, 188] on input "Amount" at bounding box center [490, 183] width 186 height 28
click at [437, 227] on input "Payer / Payee" at bounding box center [440, 221] width 283 height 28
type input "$750.00"
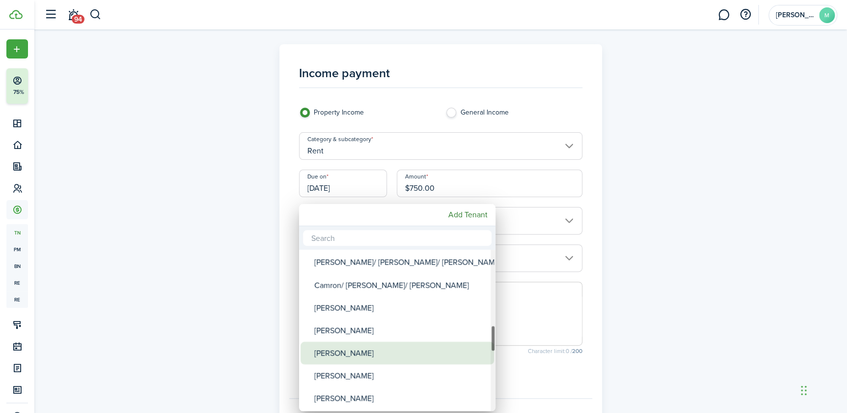
click at [364, 352] on div "[PERSON_NAME]" at bounding box center [401, 352] width 174 height 23
type input "[PERSON_NAME]"
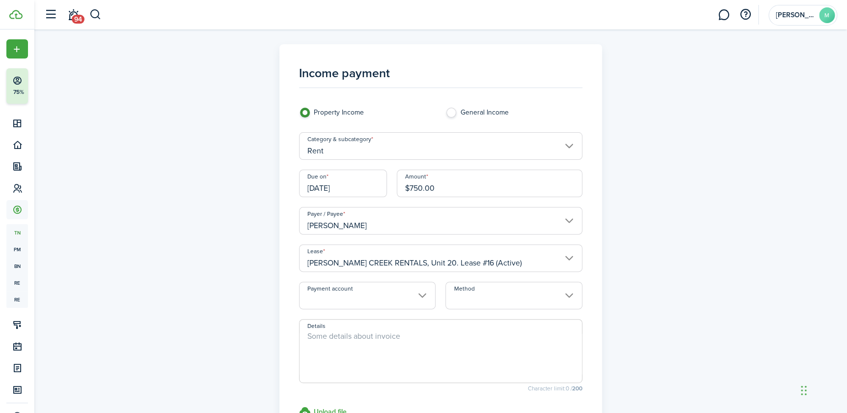
click at [570, 290] on input "Method" at bounding box center [514, 295] width 137 height 28
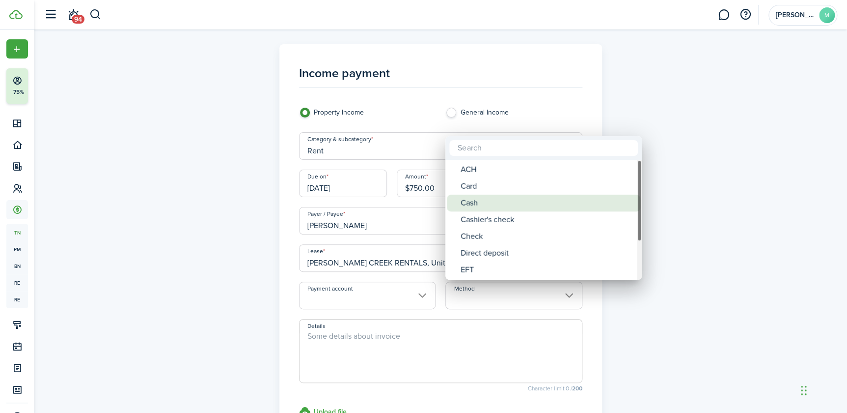
click at [489, 203] on div "Cash" at bounding box center [548, 203] width 174 height 17
type input "Cash"
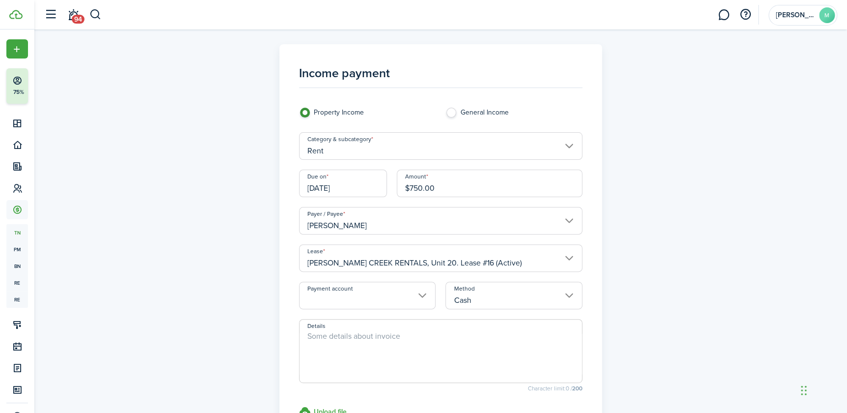
click at [450, 358] on textarea "Details" at bounding box center [441, 353] width 282 height 47
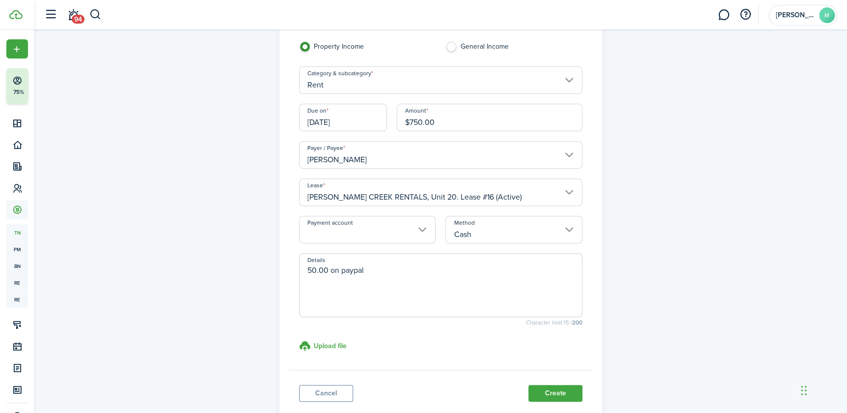
scroll to position [89, 0]
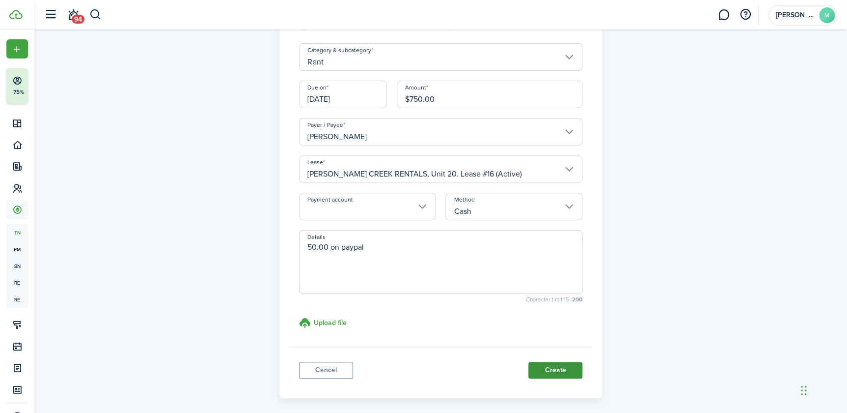
type textarea "50.00 on paypal"
click at [567, 370] on button "Create" at bounding box center [556, 370] width 54 height 17
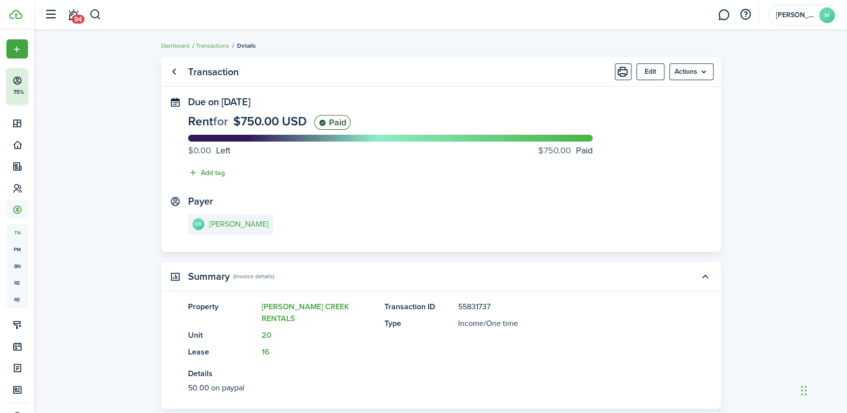
click at [205, 43] on link "Transactions" at bounding box center [212, 45] width 33 height 9
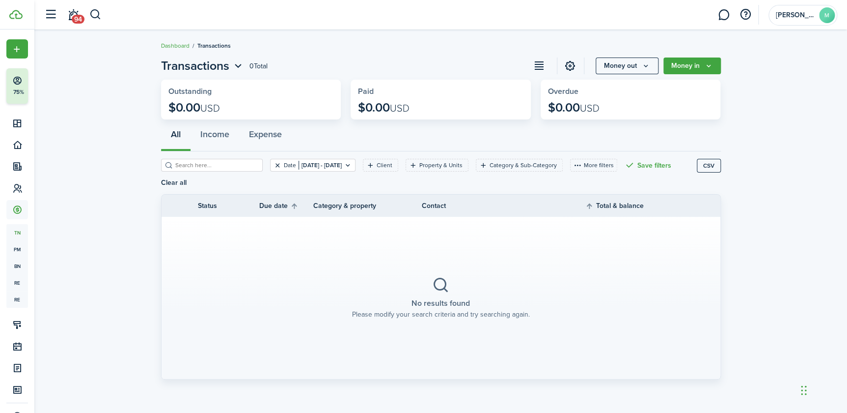
drag, startPoint x: 263, startPoint y: 165, endPoint x: 268, endPoint y: 154, distance: 11.9
click at [274, 167] on button "Clear filter" at bounding box center [278, 165] width 8 height 8
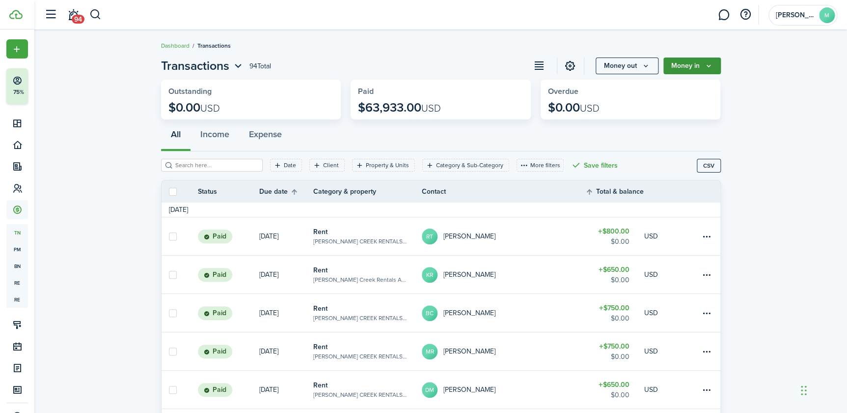
click at [705, 63] on icon "Money in" at bounding box center [709, 66] width 8 height 8
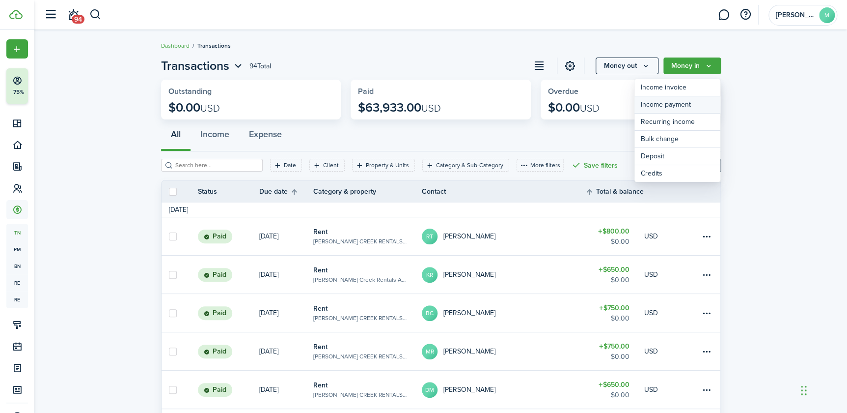
click at [671, 105] on link "Income payment" at bounding box center [678, 104] width 86 height 17
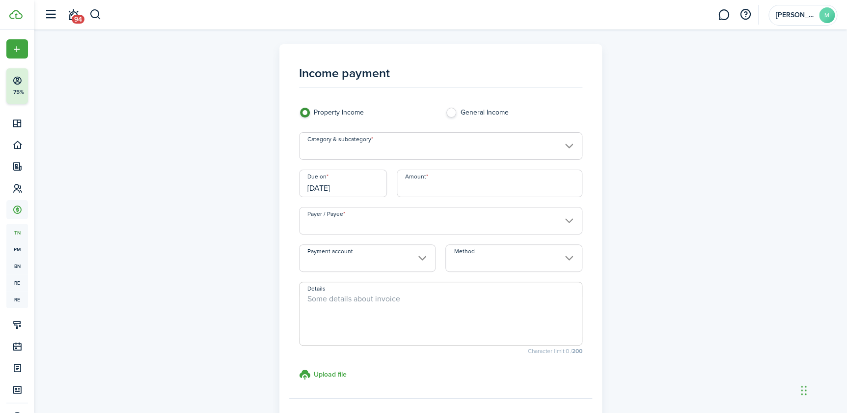
click at [569, 145] on input "Category & subcategory" at bounding box center [440, 146] width 283 height 28
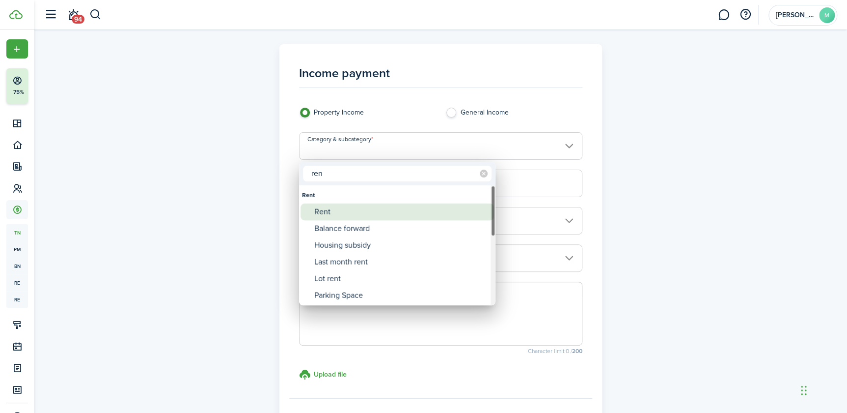
type input "ren"
click at [320, 211] on div "Rent" at bounding box center [401, 211] width 174 height 17
type input "Rent"
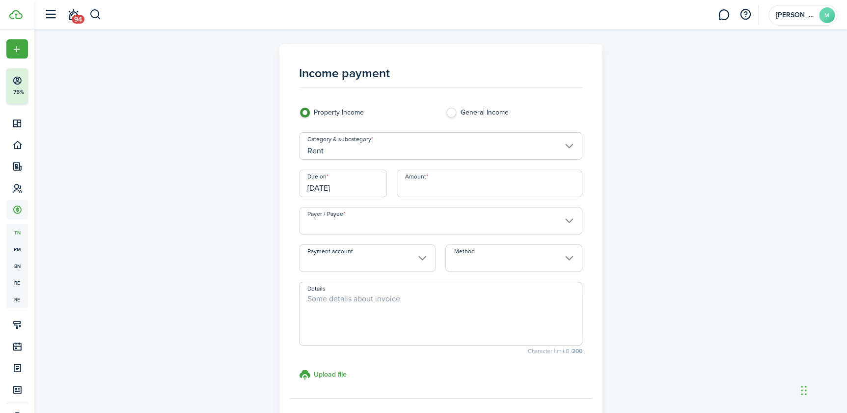
click at [380, 192] on input "[DATE]" at bounding box center [343, 183] width 88 height 28
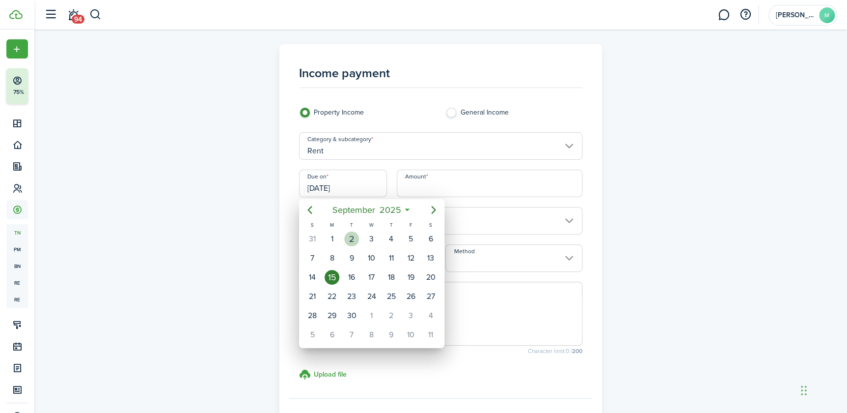
click at [359, 230] on div "2" at bounding box center [352, 238] width 20 height 19
type input "[DATE]"
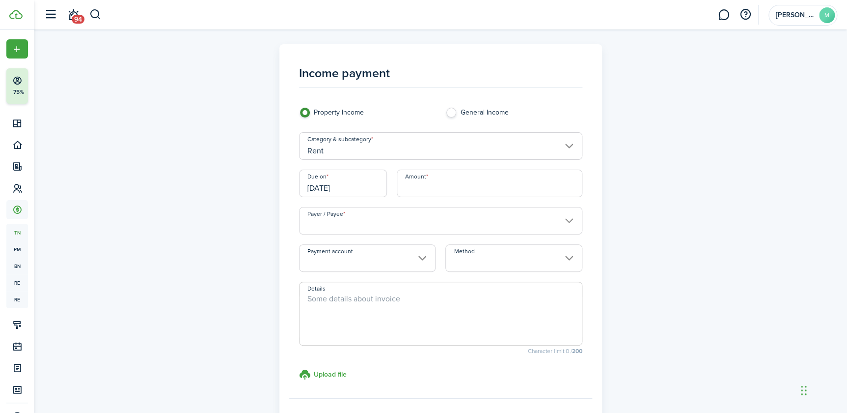
click at [441, 179] on input "Amount" at bounding box center [490, 183] width 186 height 28
click at [567, 221] on input "Payer / Payee" at bounding box center [440, 221] width 283 height 28
type input "$400.00"
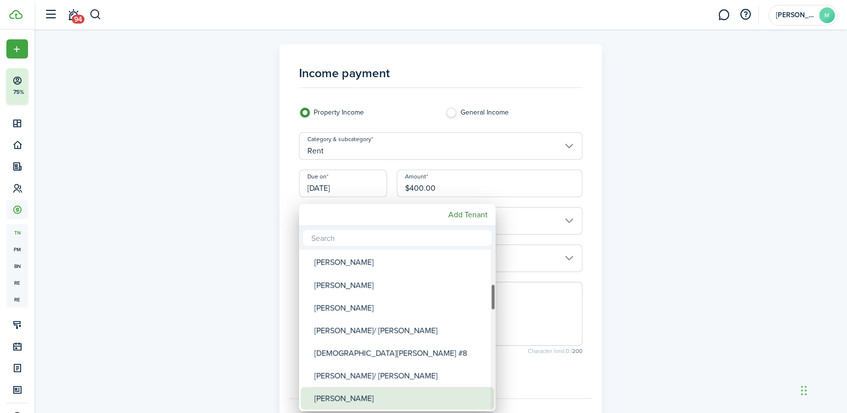
click at [421, 396] on div "[PERSON_NAME]" at bounding box center [401, 398] width 174 height 23
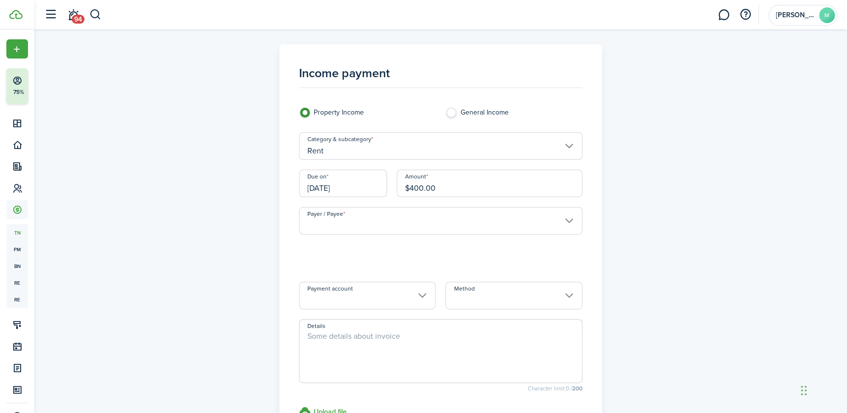
type input "[PERSON_NAME]"
click at [486, 298] on input "Method" at bounding box center [514, 295] width 137 height 28
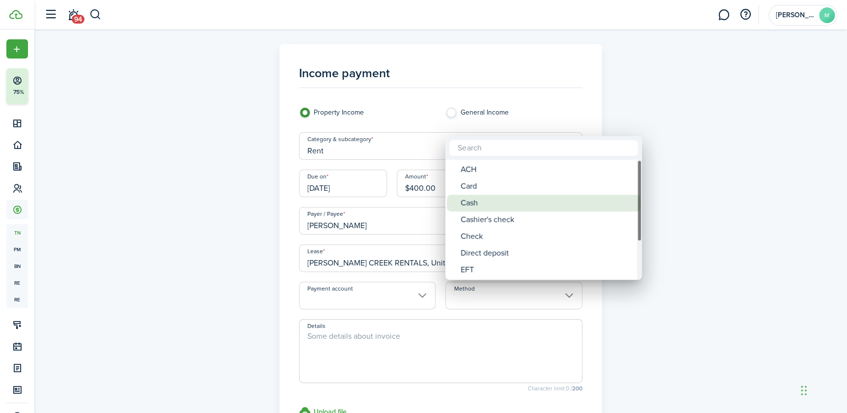
click at [455, 199] on span "Method" at bounding box center [454, 203] width 14 height 14
type input "Cash"
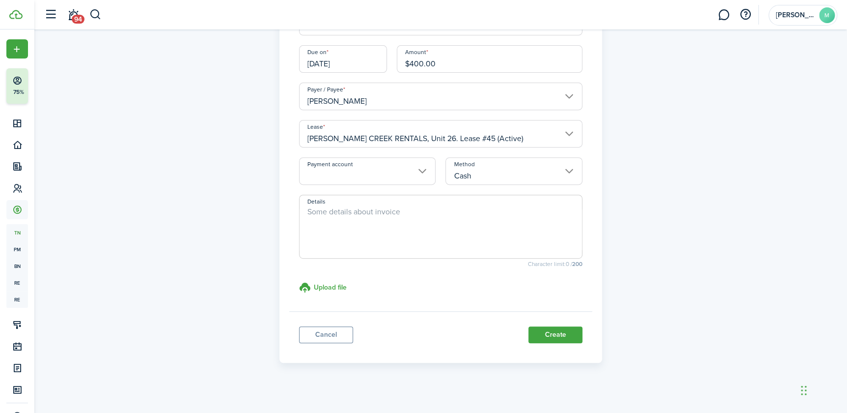
scroll to position [130, 0]
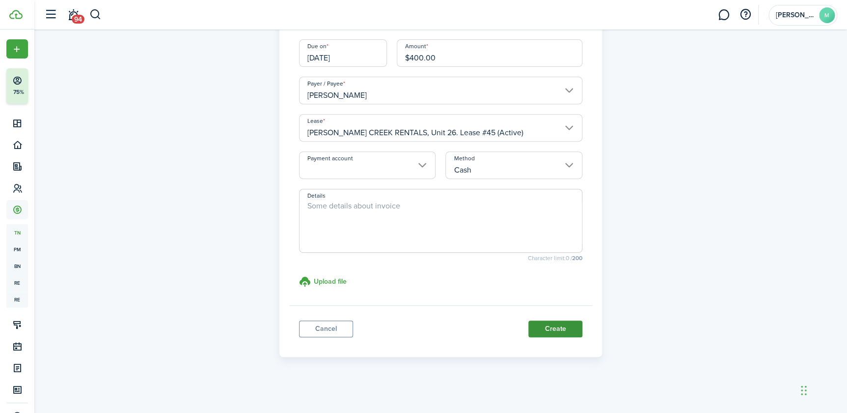
click at [538, 328] on button "Create" at bounding box center [556, 328] width 54 height 17
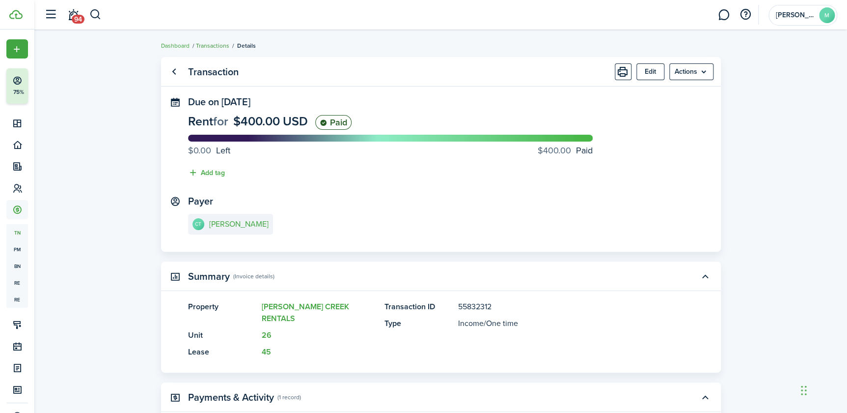
click at [225, 43] on link "Transactions" at bounding box center [212, 45] width 33 height 9
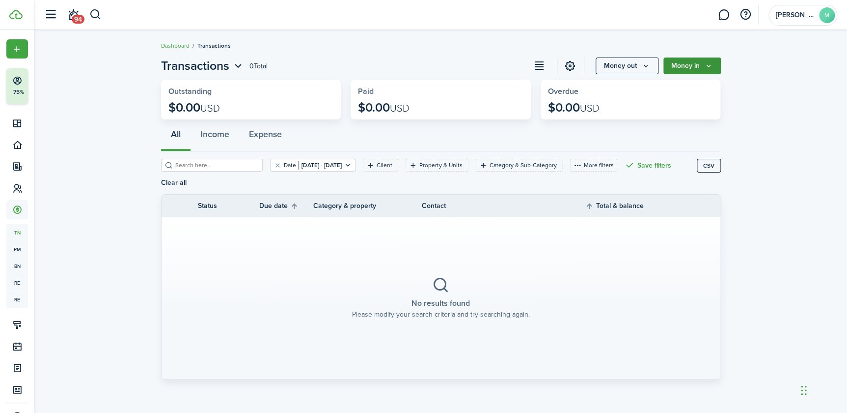
click at [689, 64] on button "Money in" at bounding box center [692, 65] width 57 height 17
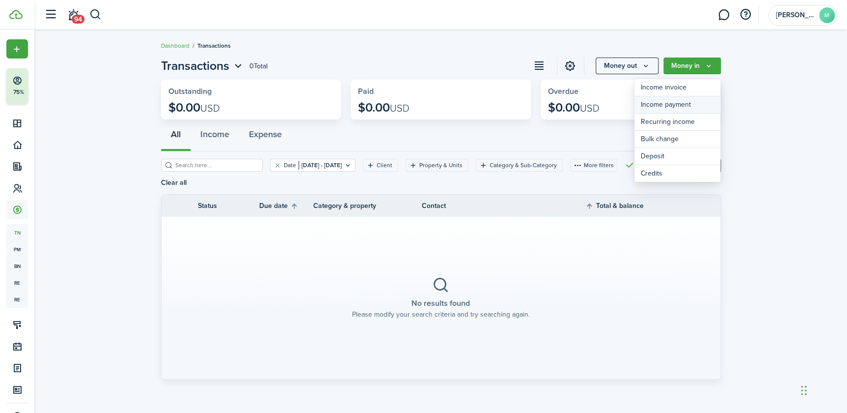
click at [658, 104] on link "Income payment" at bounding box center [678, 104] width 86 height 17
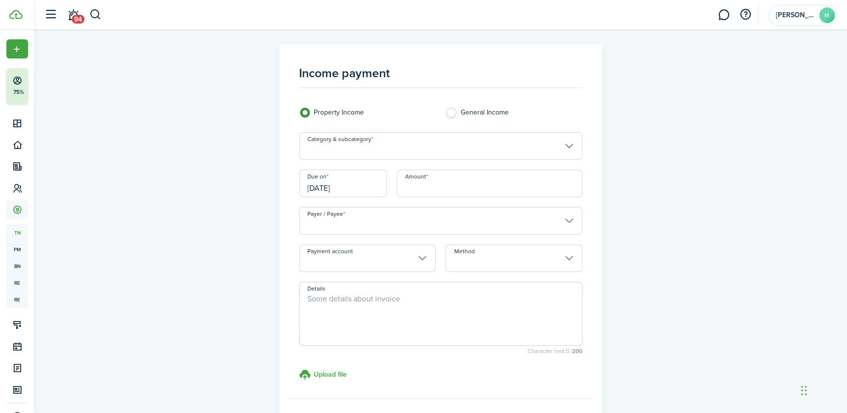
click at [383, 137] on input "Category & subcategory" at bounding box center [440, 146] width 283 height 28
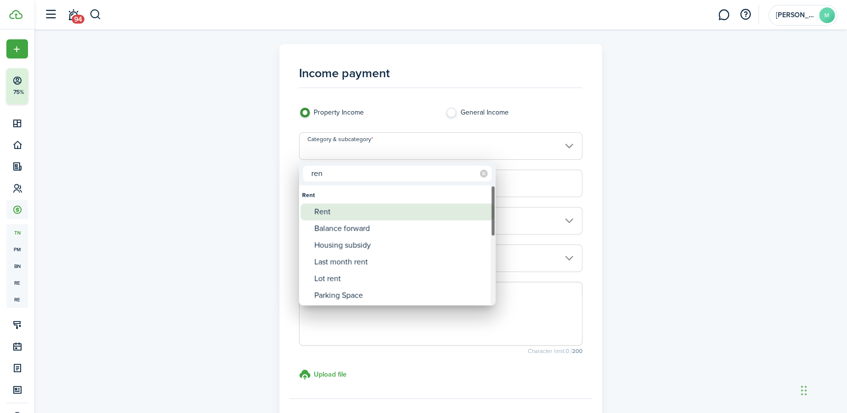
type input "ren"
click at [332, 214] on div "Rent" at bounding box center [401, 211] width 174 height 17
type input "Rent"
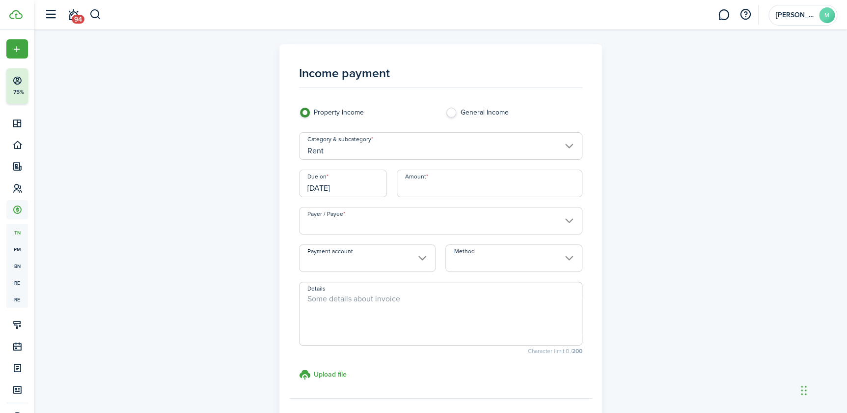
click at [366, 188] on input "[DATE]" at bounding box center [343, 183] width 88 height 28
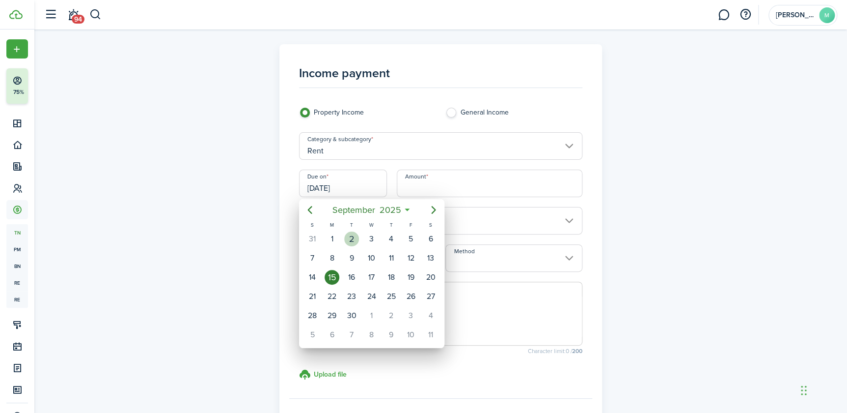
click at [346, 239] on div "2" at bounding box center [351, 238] width 15 height 15
type input "[DATE]"
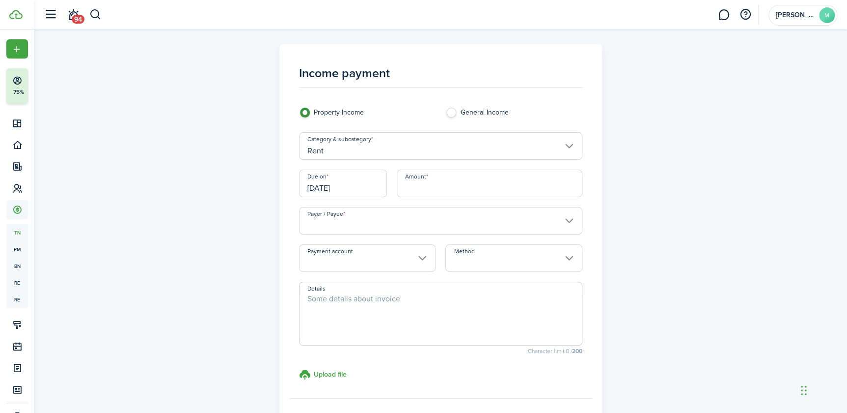
click at [425, 184] on input "Amount" at bounding box center [490, 183] width 186 height 28
click at [564, 219] on input "Payer / Payee" at bounding box center [440, 221] width 283 height 28
type input "$650.00"
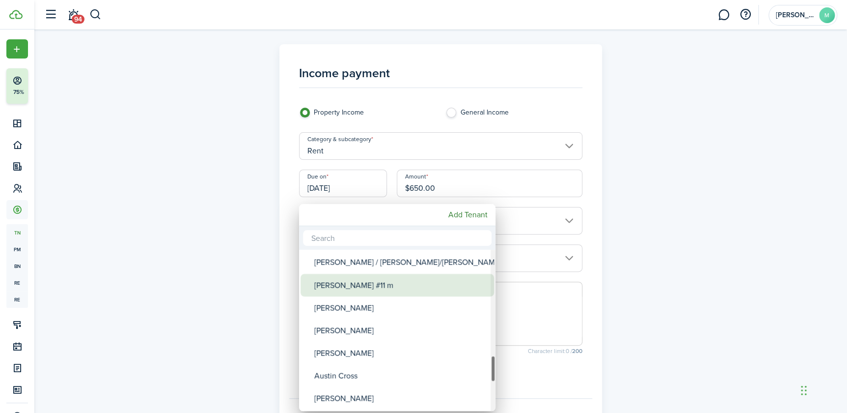
click at [449, 291] on div "[PERSON_NAME] #11 m" at bounding box center [401, 285] width 174 height 23
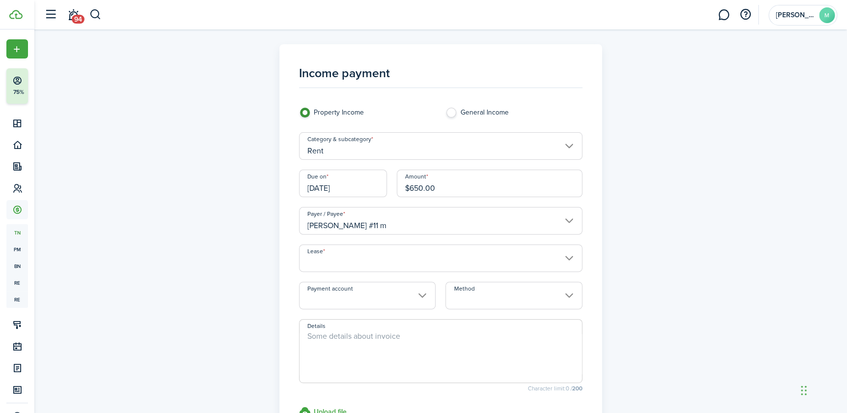
click at [569, 221] on input "[PERSON_NAME] #11 m" at bounding box center [440, 221] width 283 height 28
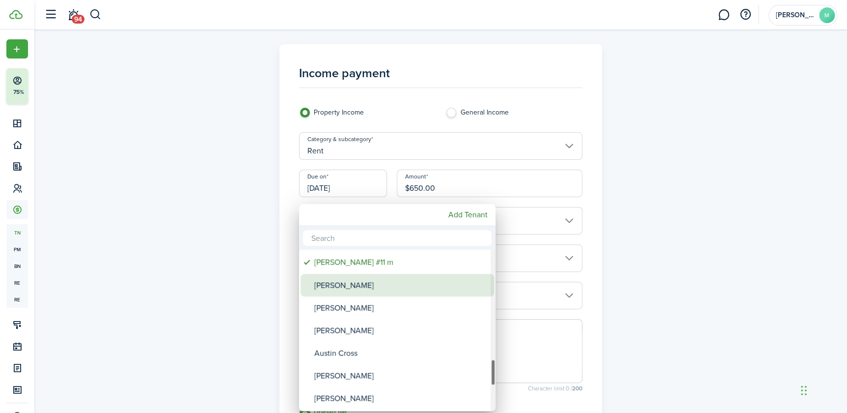
click at [435, 288] on div "[PERSON_NAME]" at bounding box center [401, 285] width 174 height 23
type input "[PERSON_NAME]"
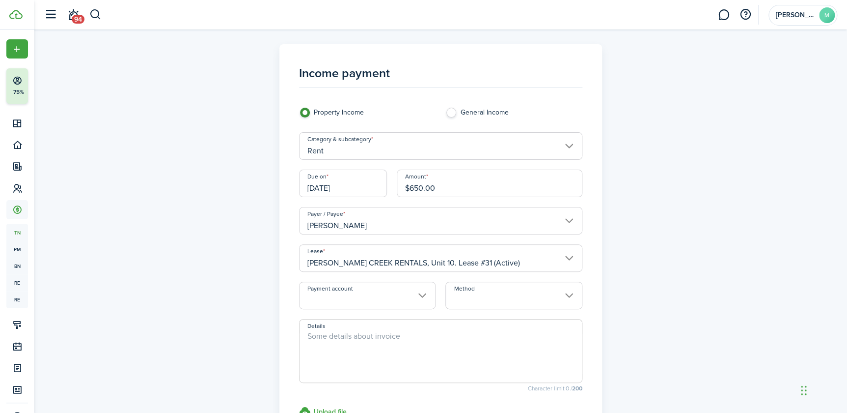
click at [502, 292] on input "Method" at bounding box center [514, 295] width 137 height 28
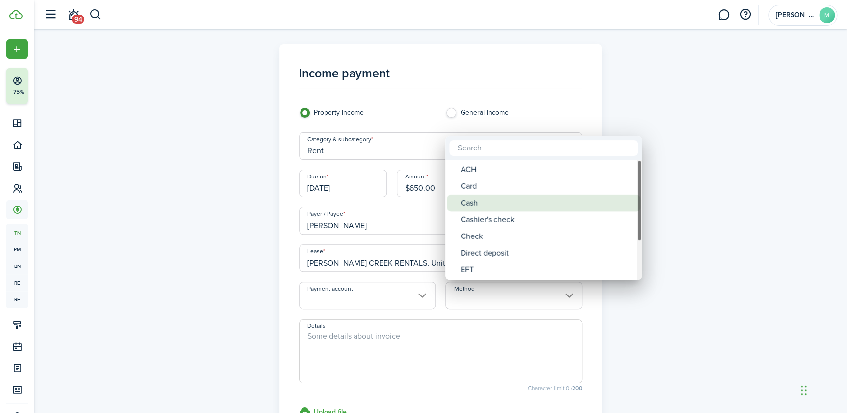
click at [479, 210] on div "Cash" at bounding box center [548, 203] width 174 height 17
type input "Cash"
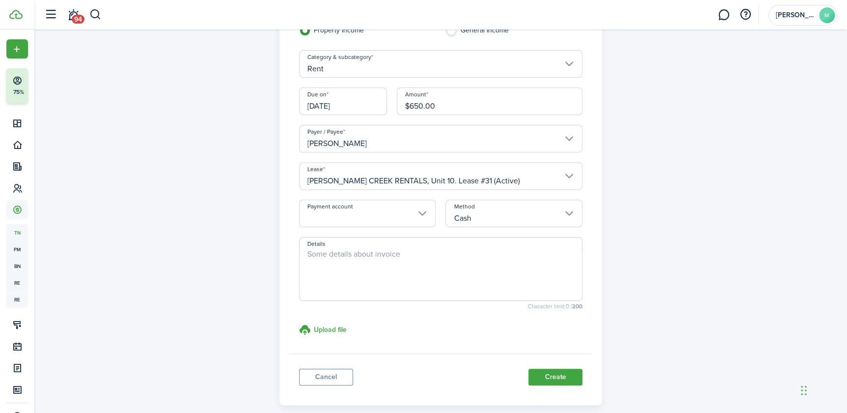
scroll to position [130, 0]
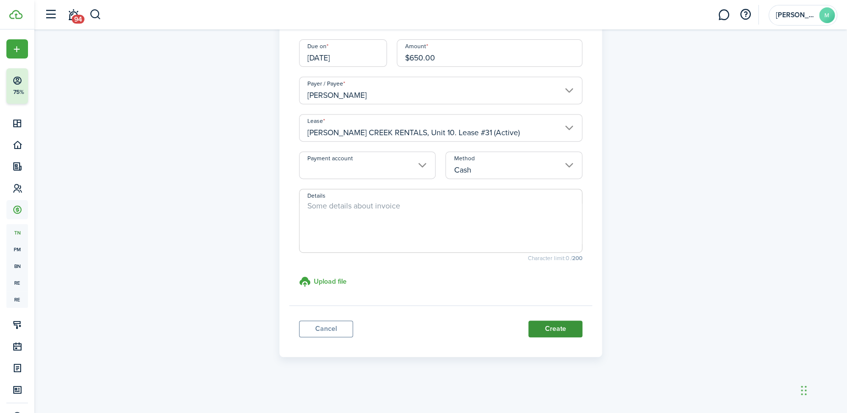
click at [572, 330] on button "Create" at bounding box center [556, 328] width 54 height 17
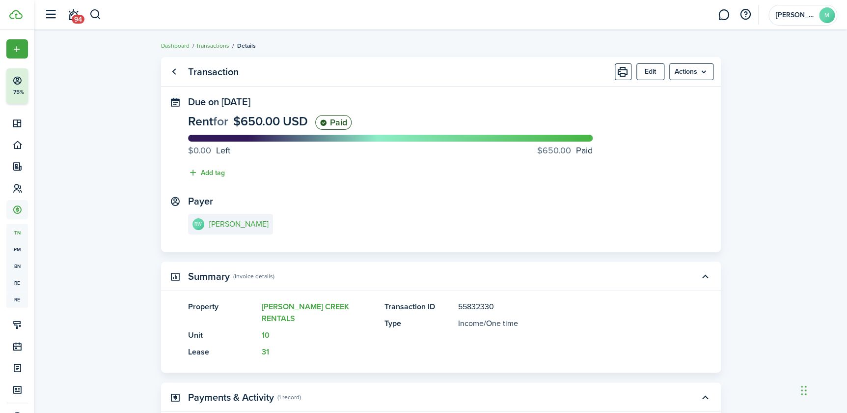
click at [211, 45] on link "Transactions" at bounding box center [212, 45] width 33 height 9
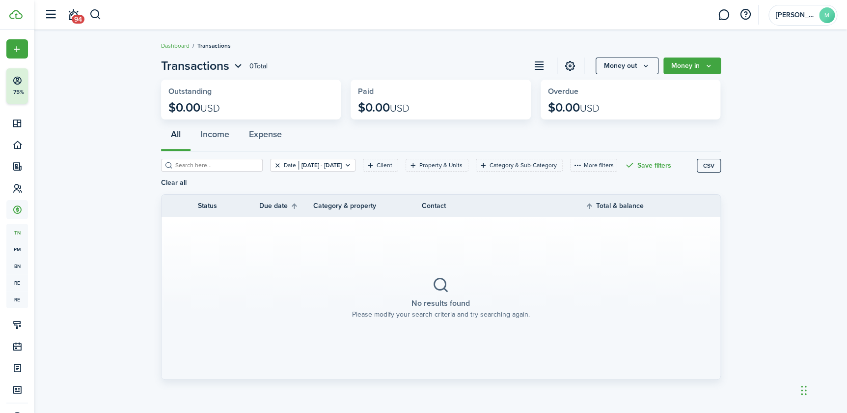
click at [274, 164] on button "Clear filter" at bounding box center [278, 165] width 8 height 8
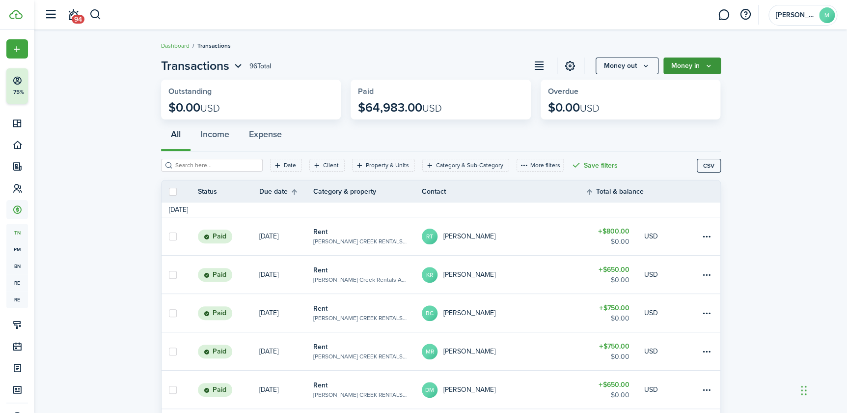
click at [685, 60] on button "Money in" at bounding box center [692, 65] width 57 height 17
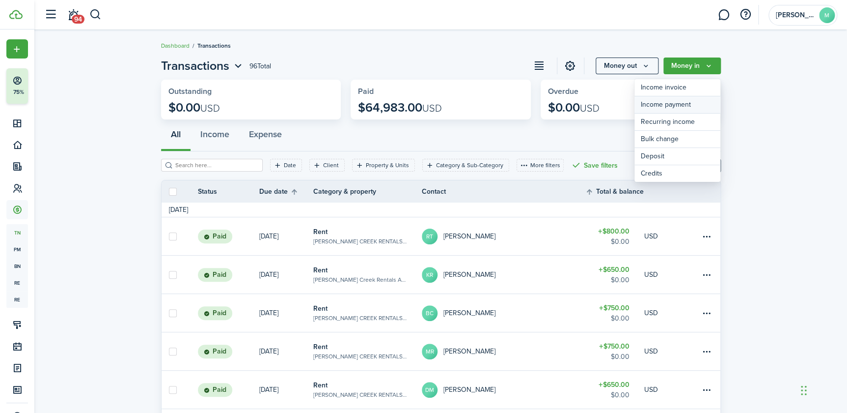
click at [661, 103] on link "Income payment" at bounding box center [678, 104] width 86 height 17
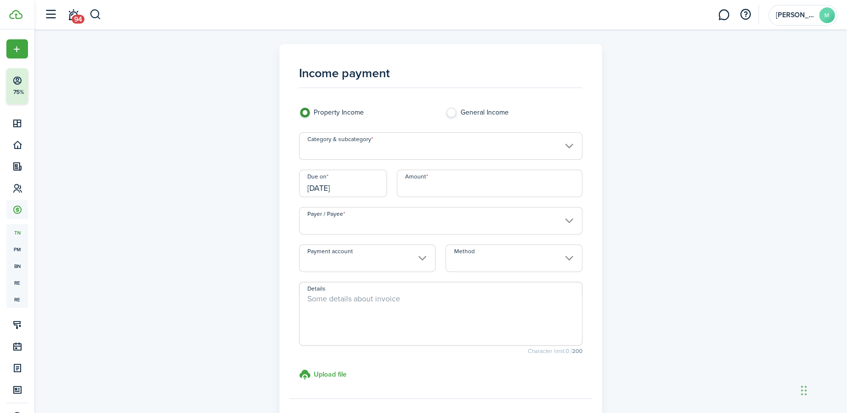
click at [396, 153] on input "Category & subcategory" at bounding box center [440, 146] width 283 height 28
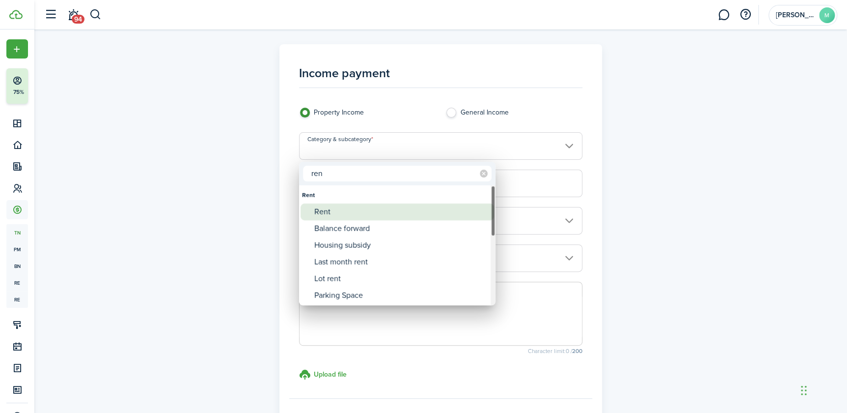
type input "ren"
click at [319, 210] on div "Rent" at bounding box center [401, 211] width 174 height 17
type input "Rent"
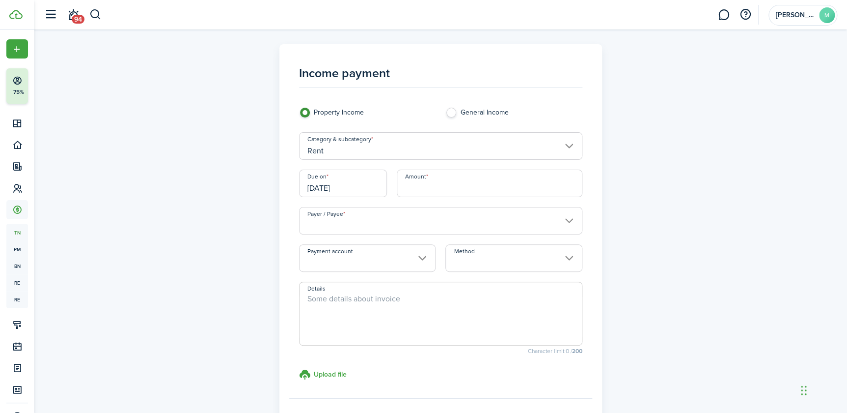
click at [376, 186] on input "[DATE]" at bounding box center [343, 183] width 88 height 28
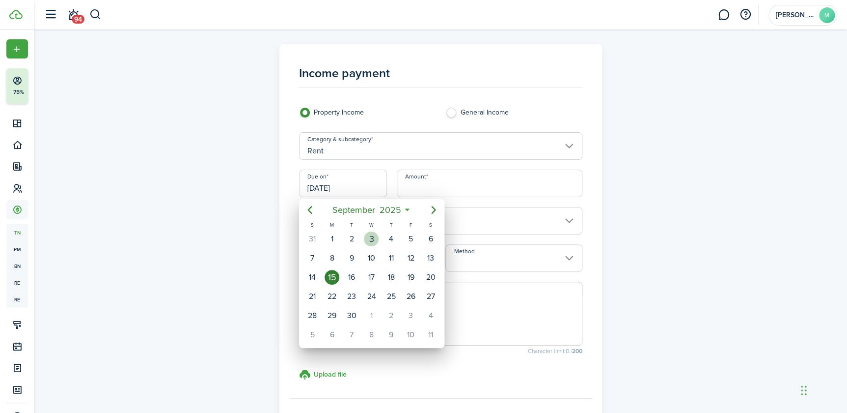
click at [370, 236] on div "3" at bounding box center [371, 238] width 15 height 15
type input "[DATE]"
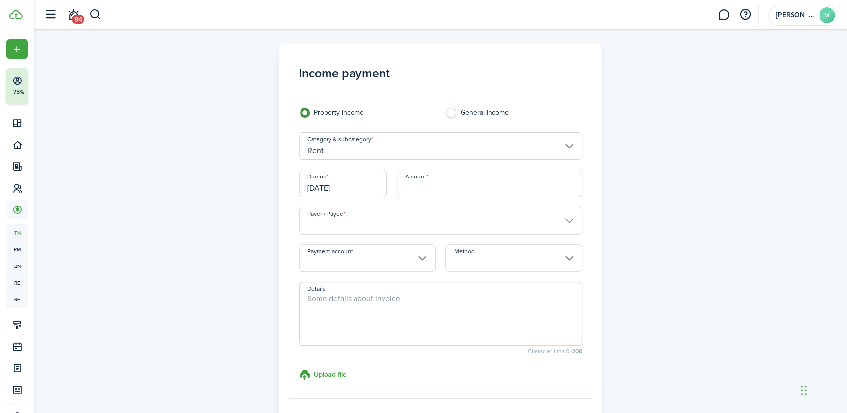
click at [432, 191] on input "Amount" at bounding box center [490, 183] width 186 height 28
click at [377, 232] on input "Payer / Payee" at bounding box center [440, 221] width 283 height 28
type input "$954.00"
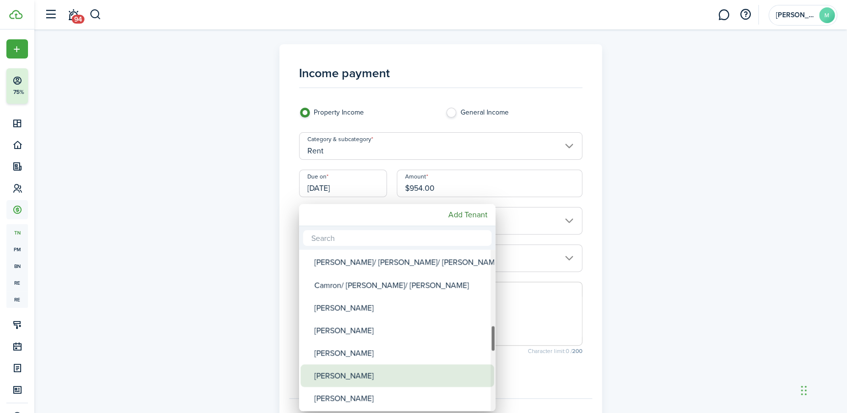
drag, startPoint x: 346, startPoint y: 375, endPoint x: 347, endPoint y: 368, distance: 6.6
click at [346, 374] on div "[PERSON_NAME]" at bounding box center [401, 375] width 174 height 23
type input "[PERSON_NAME]"
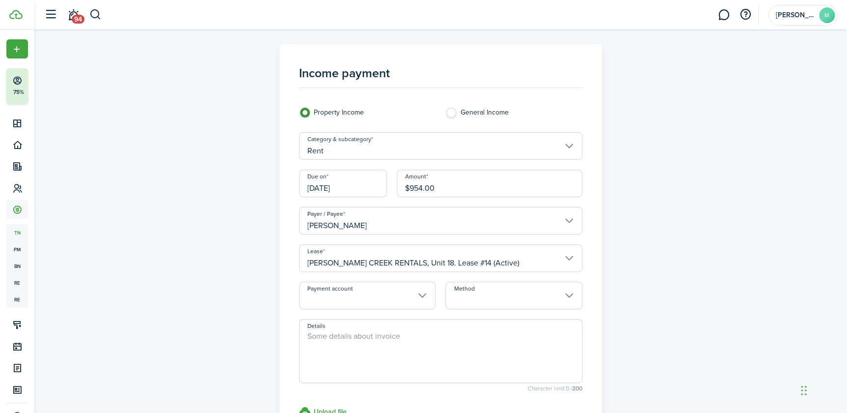
click at [541, 298] on input "Method" at bounding box center [514, 295] width 137 height 28
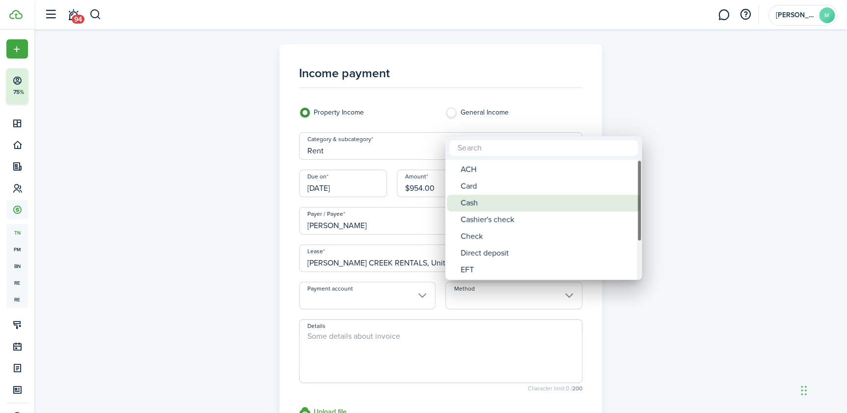
click at [491, 207] on div "Cash" at bounding box center [548, 203] width 174 height 17
type input "Cash"
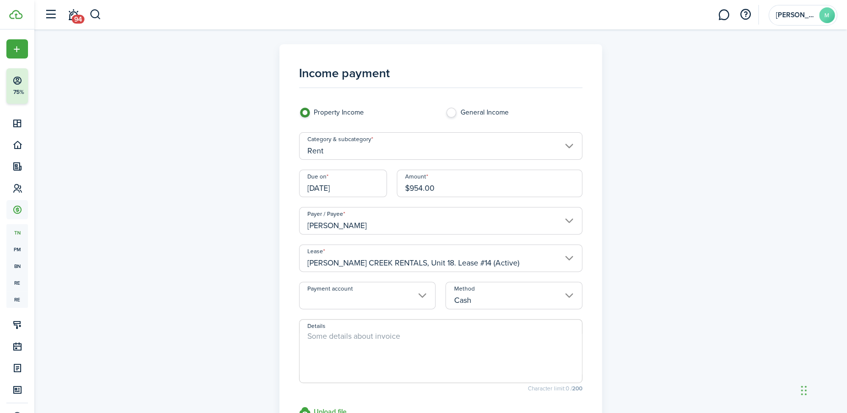
drag, startPoint x: 425, startPoint y: 345, endPoint x: 430, endPoint y: 331, distance: 15.2
click at [429, 341] on textarea "Details" at bounding box center [441, 353] width 282 height 47
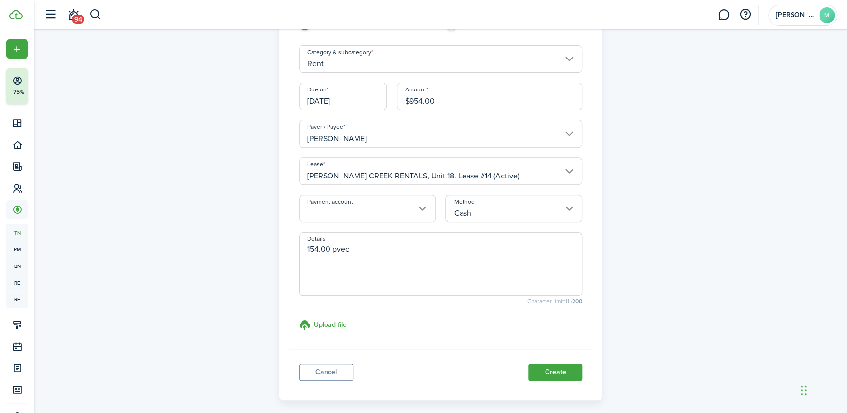
scroll to position [130, 0]
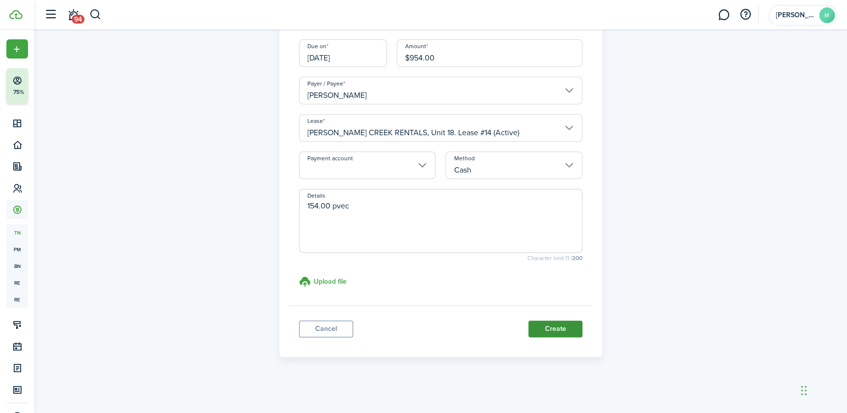
type textarea "154.00 pvec"
click at [555, 329] on button "Create" at bounding box center [556, 328] width 54 height 17
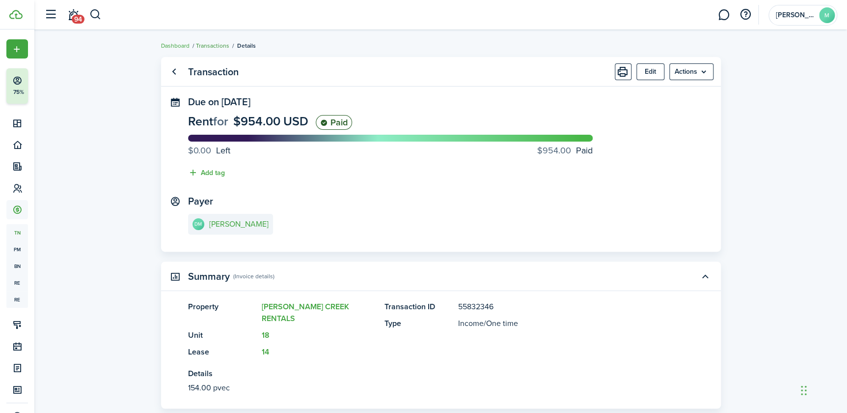
click at [222, 43] on link "Transactions" at bounding box center [212, 45] width 33 height 9
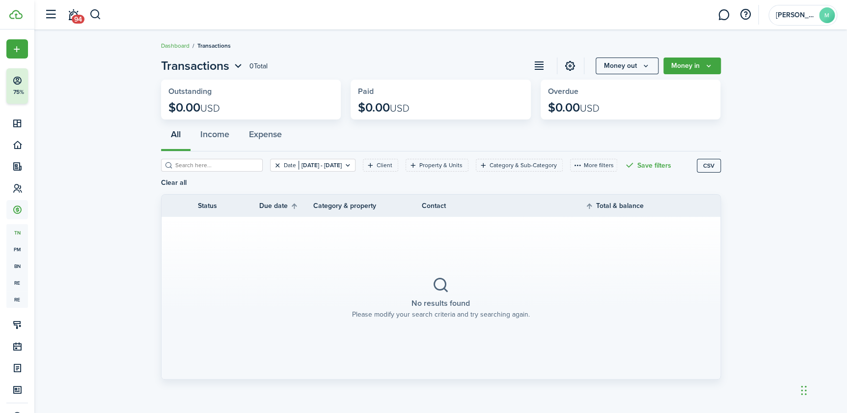
click at [274, 166] on button "Clear filter" at bounding box center [278, 165] width 8 height 8
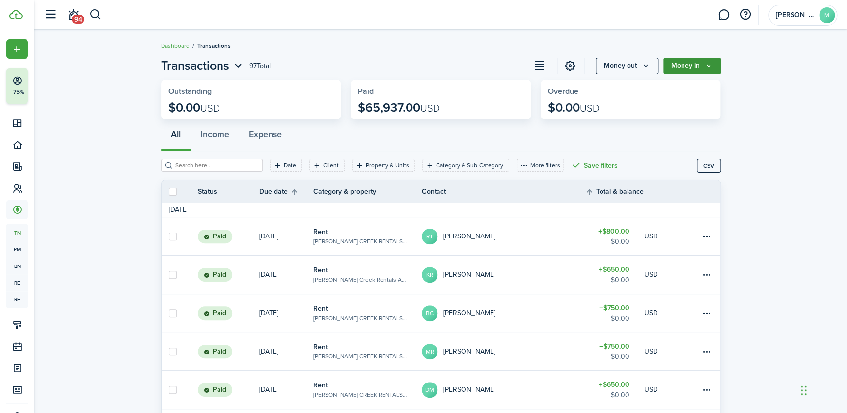
click at [700, 64] on button "Money in" at bounding box center [692, 65] width 57 height 17
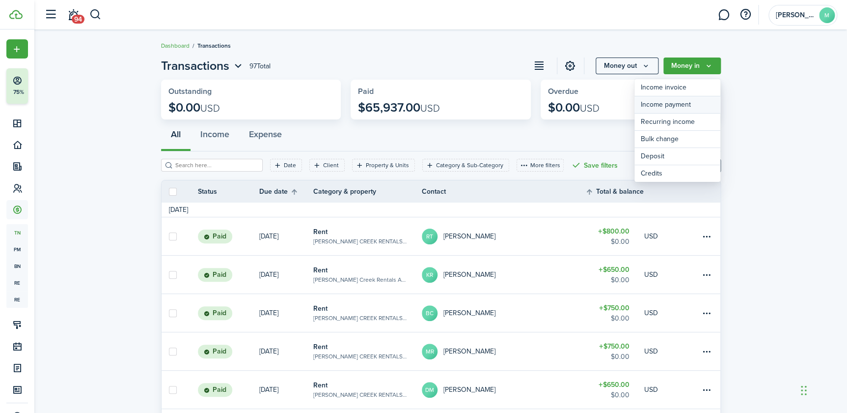
click at [655, 109] on link "Income payment" at bounding box center [678, 104] width 86 height 17
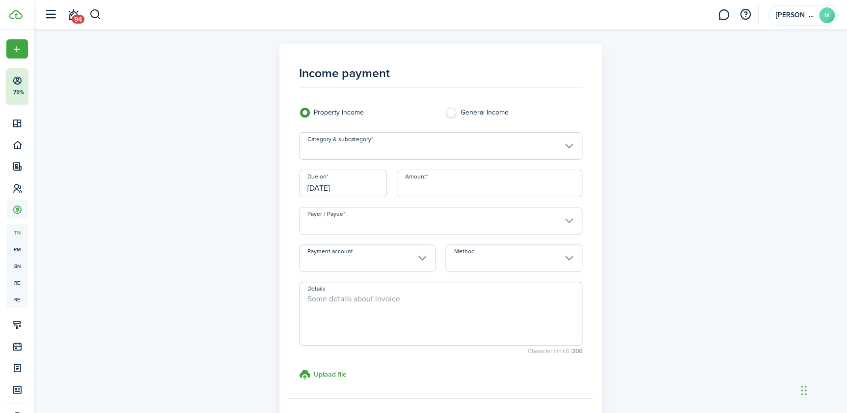
click at [336, 153] on input "Category & subcategory" at bounding box center [440, 146] width 283 height 28
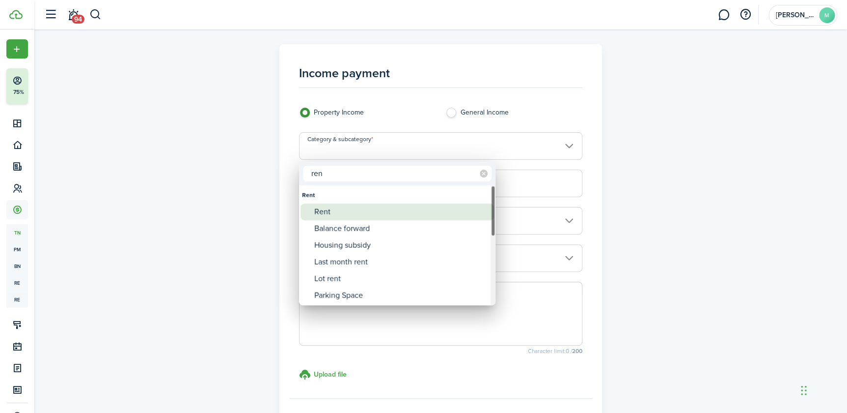
type input "ren"
click at [329, 210] on div "Rent" at bounding box center [401, 211] width 174 height 17
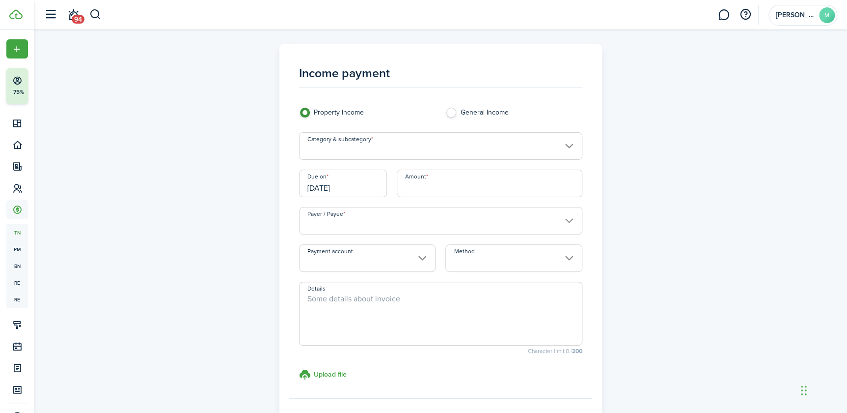
type input "Rent"
click at [359, 195] on input "[DATE]" at bounding box center [343, 183] width 88 height 28
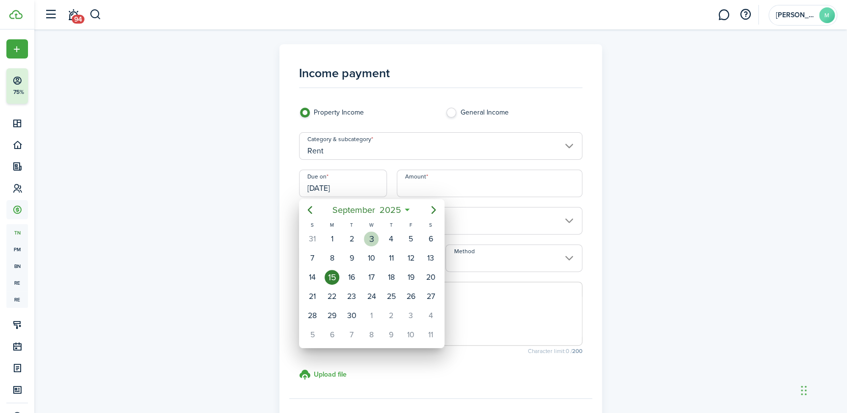
click at [374, 232] on div "3" at bounding box center [371, 238] width 15 height 15
type input "[DATE]"
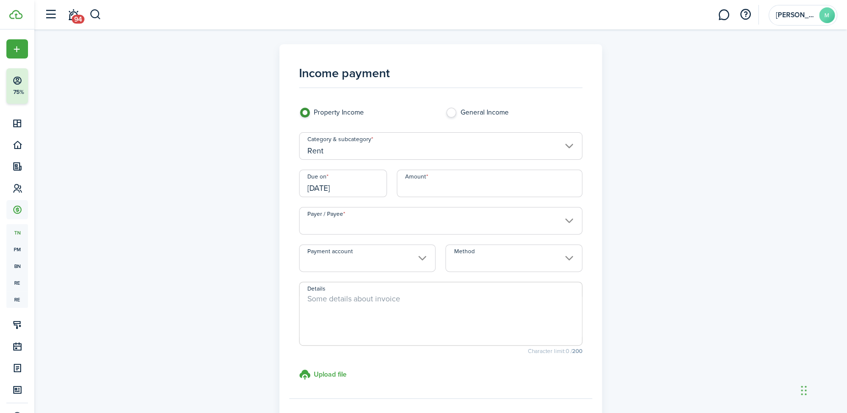
click at [467, 182] on input "Amount" at bounding box center [490, 183] width 186 height 28
click at [408, 224] on input "Payer / Payee" at bounding box center [440, 221] width 283 height 28
type input "$859.00"
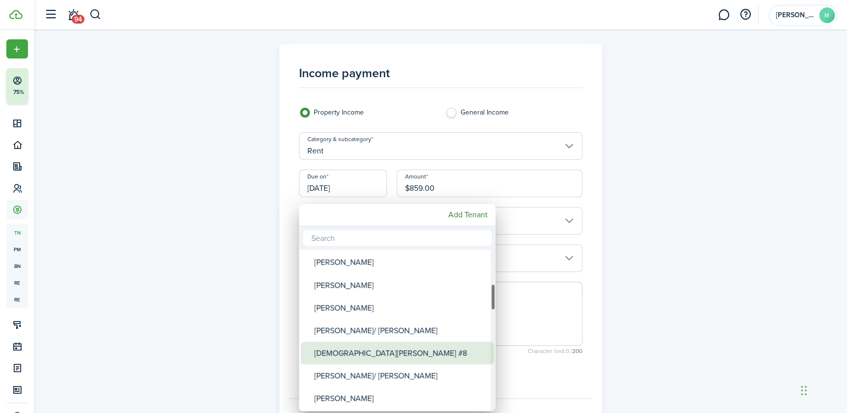
click at [367, 355] on div "[DEMOGRAPHIC_DATA][PERSON_NAME] #8" at bounding box center [401, 352] width 174 height 23
type input "[DEMOGRAPHIC_DATA][PERSON_NAME] #8"
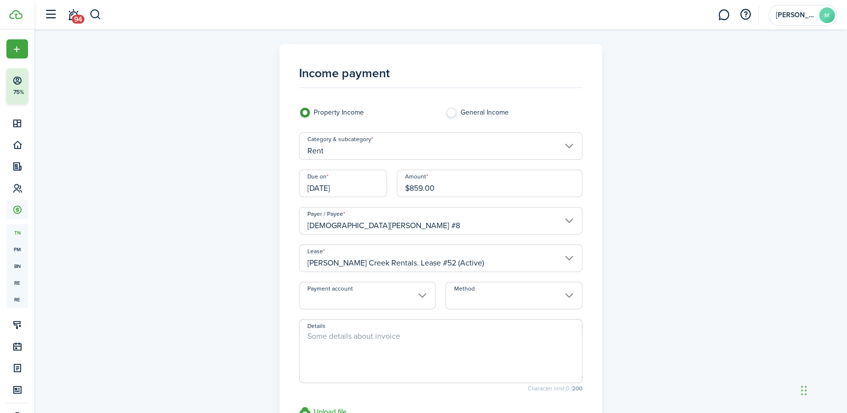
click at [507, 299] on input "Method" at bounding box center [514, 295] width 137 height 28
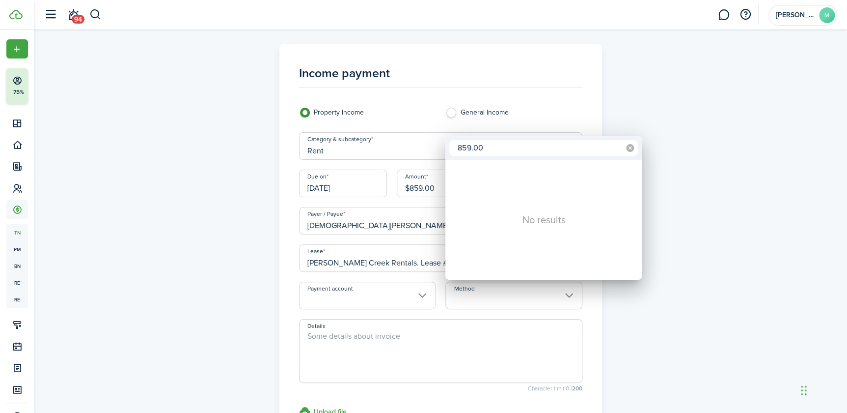
type input "859.00"
click at [628, 145] on icon at bounding box center [630, 148] width 8 height 8
click at [769, 84] on div at bounding box center [423, 206] width 1005 height 570
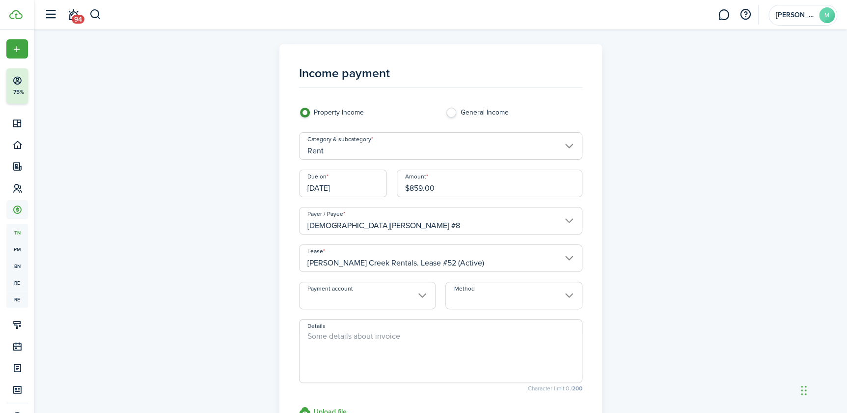
click at [500, 292] on input "Method" at bounding box center [514, 295] width 137 height 28
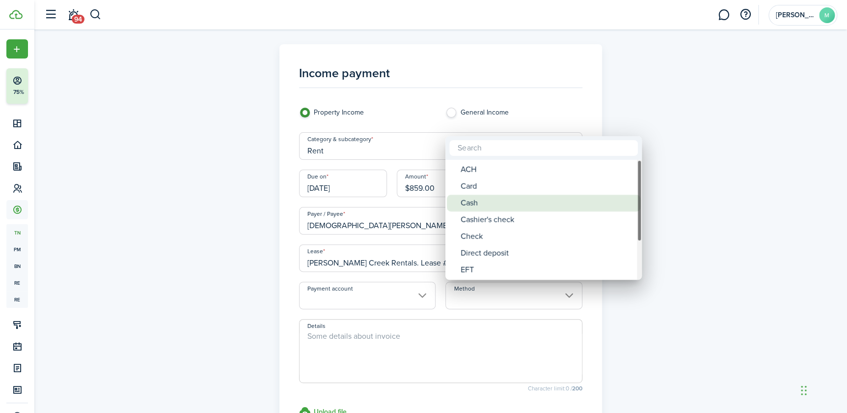
click at [458, 195] on mbsc-wheel-item "Cash" at bounding box center [544, 203] width 194 height 17
type input "Cash"
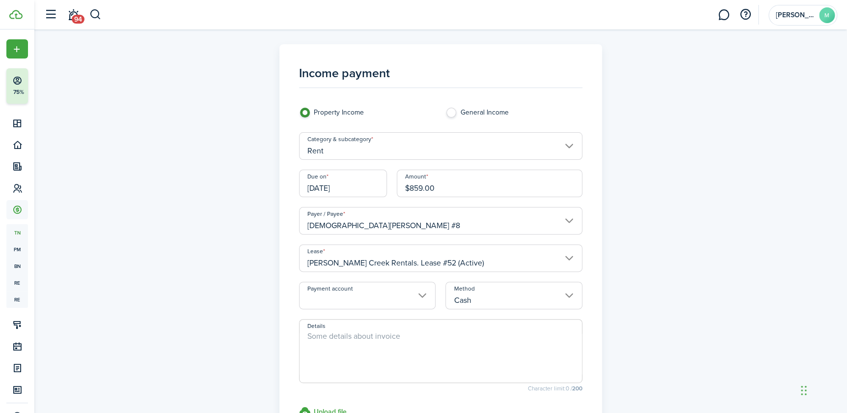
click at [378, 335] on textarea "Details" at bounding box center [441, 353] width 282 height 47
drag, startPoint x: 421, startPoint y: 354, endPoint x: 416, endPoint y: 349, distance: 6.9
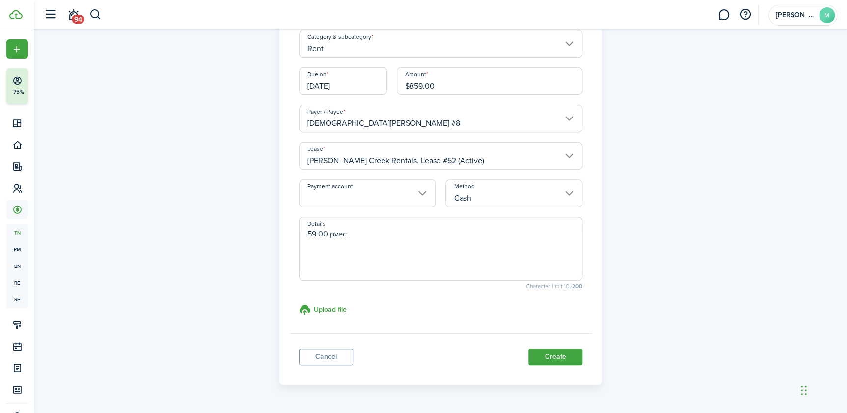
scroll to position [130, 0]
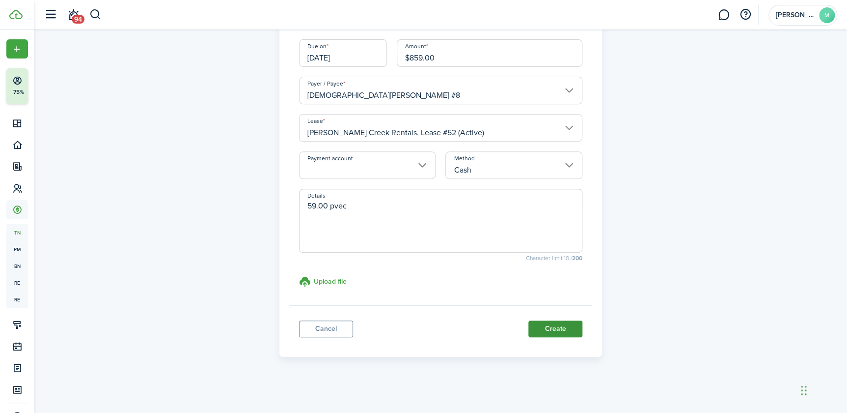
type textarea "59.00 pvec"
click at [554, 328] on button "Create" at bounding box center [556, 328] width 54 height 17
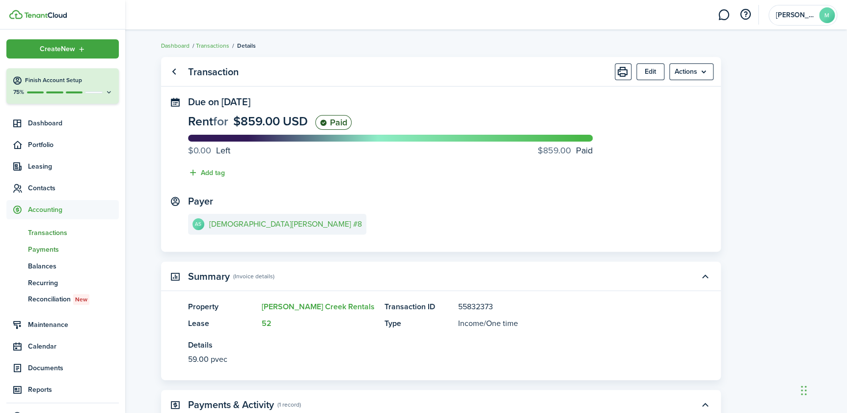
click at [36, 251] on span "Payments" at bounding box center [73, 249] width 91 height 10
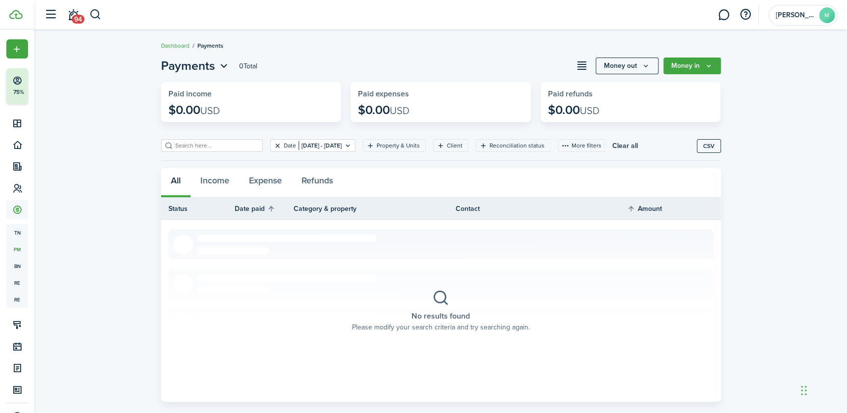
click at [274, 143] on button "Clear filter" at bounding box center [278, 145] width 8 height 8
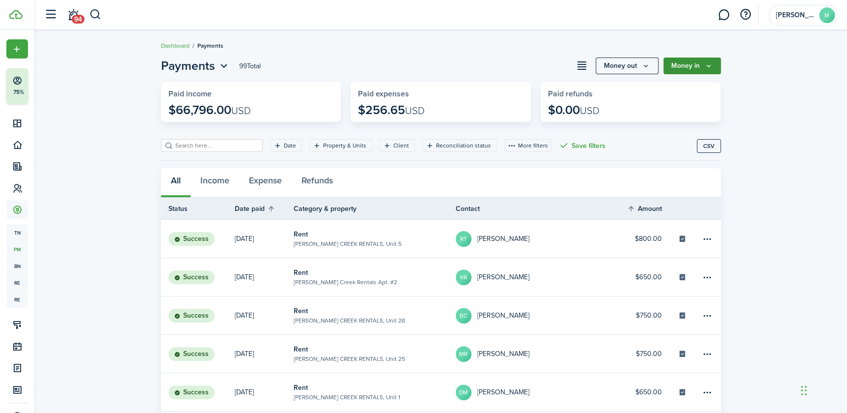
click at [715, 72] on button "Money in" at bounding box center [692, 65] width 57 height 17
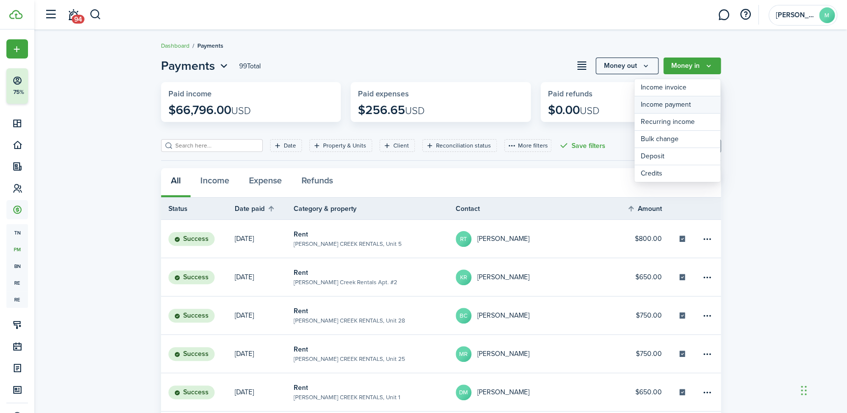
click at [689, 101] on link "Income payment" at bounding box center [678, 104] width 86 height 17
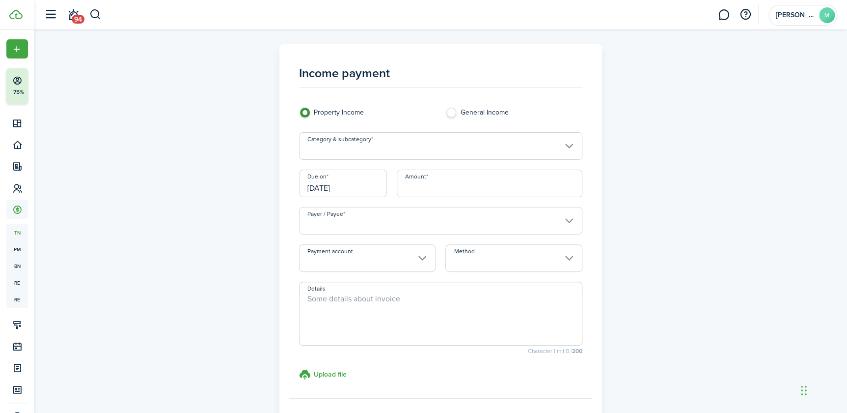
click at [413, 143] on input "Category & subcategory" at bounding box center [440, 146] width 283 height 28
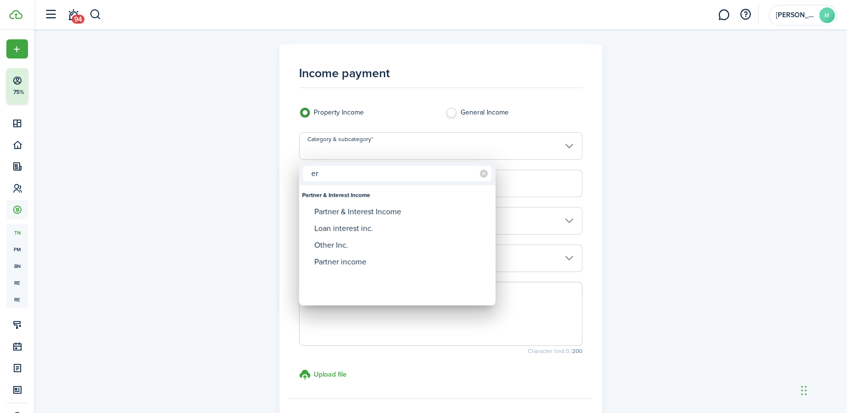
type input "e"
type input "\"
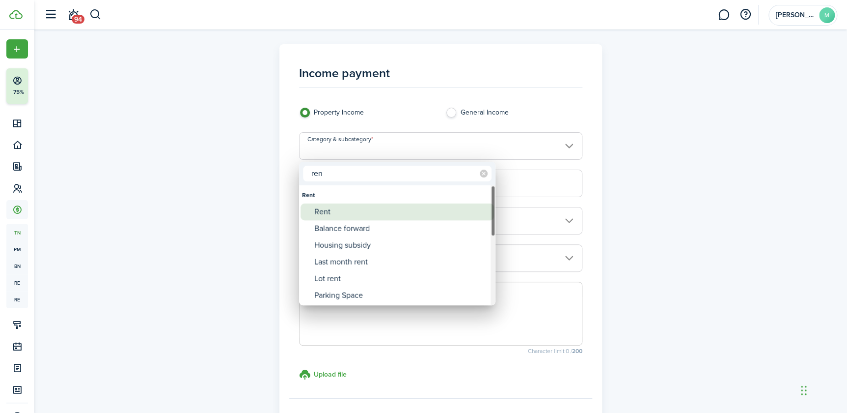
type input "ren"
click at [351, 212] on div "Rent" at bounding box center [401, 211] width 174 height 17
type input "Rent"
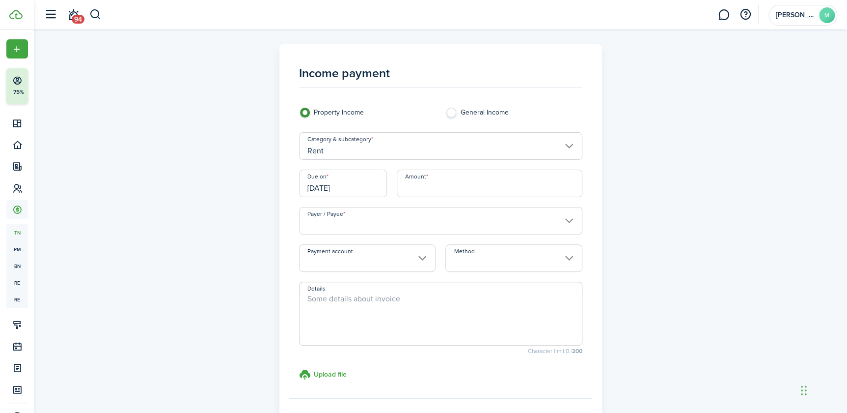
click at [359, 178] on input "[DATE]" at bounding box center [343, 183] width 88 height 28
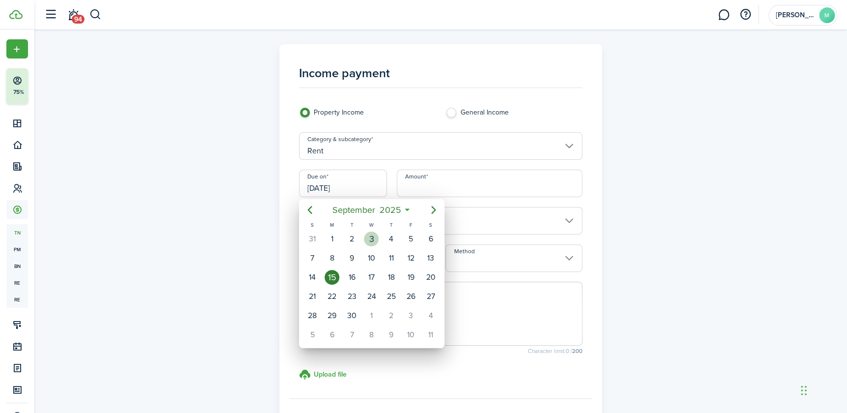
click at [370, 235] on div "3" at bounding box center [371, 238] width 15 height 15
type input "[DATE]"
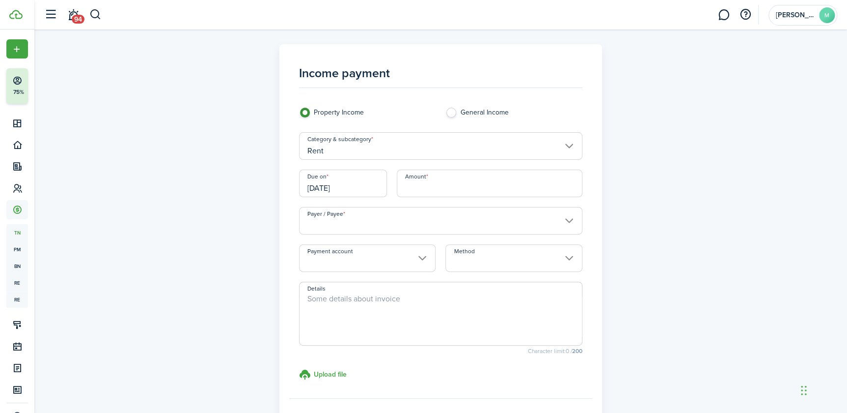
click at [464, 182] on input "Amount" at bounding box center [490, 183] width 186 height 28
click at [567, 220] on input "Payer / Payee" at bounding box center [440, 221] width 283 height 28
type input "$625.00"
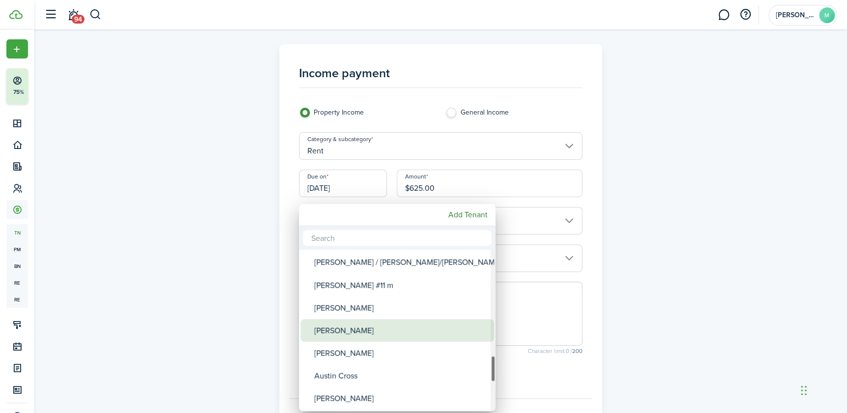
click at [381, 321] on div "[PERSON_NAME]" at bounding box center [401, 330] width 174 height 23
type input "[PERSON_NAME]"
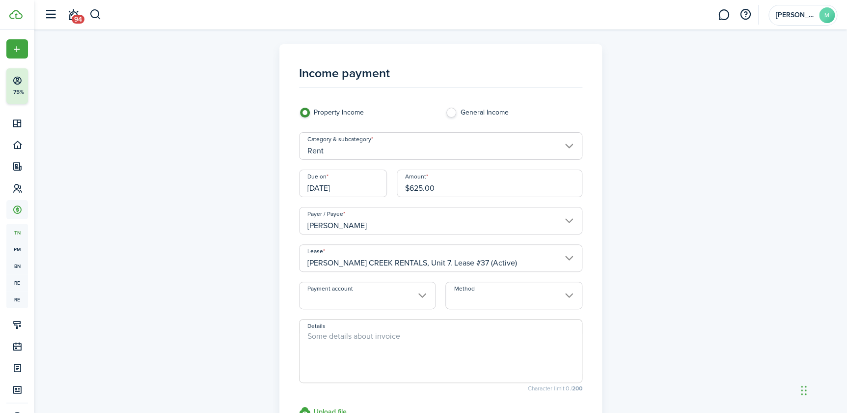
click at [481, 294] on input "Method" at bounding box center [514, 295] width 137 height 28
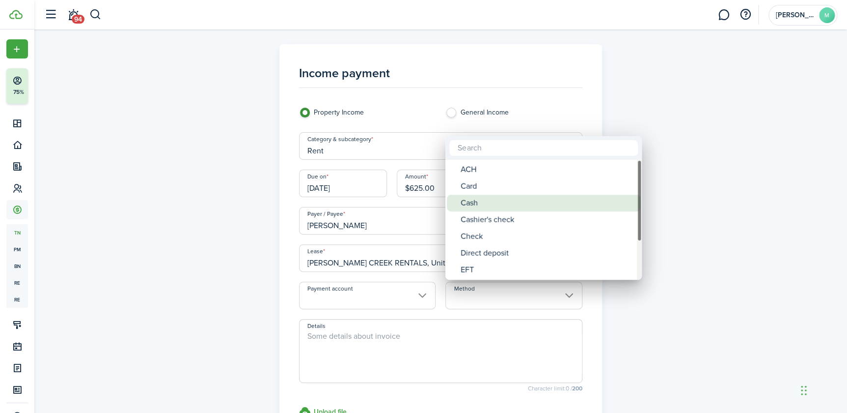
click at [517, 201] on div "Cash" at bounding box center [548, 203] width 174 height 17
type input "Cash"
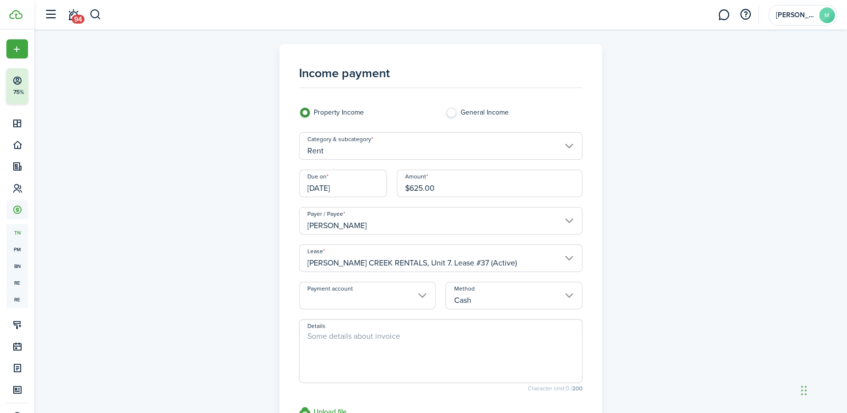
click at [386, 364] on textarea "Details" at bounding box center [441, 353] width 282 height 47
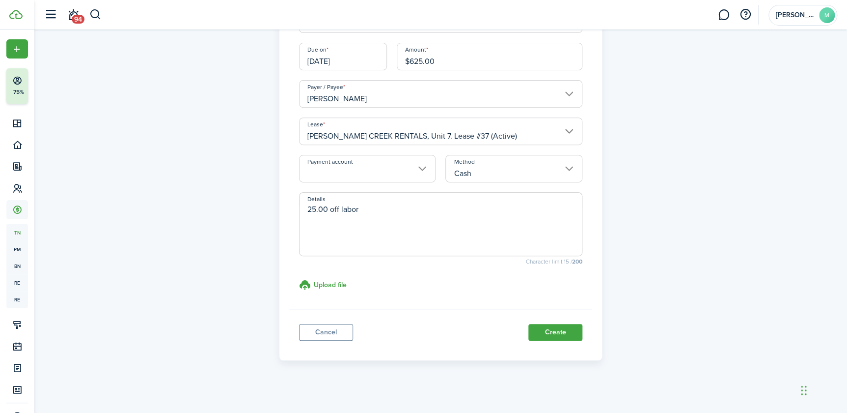
scroll to position [130, 0]
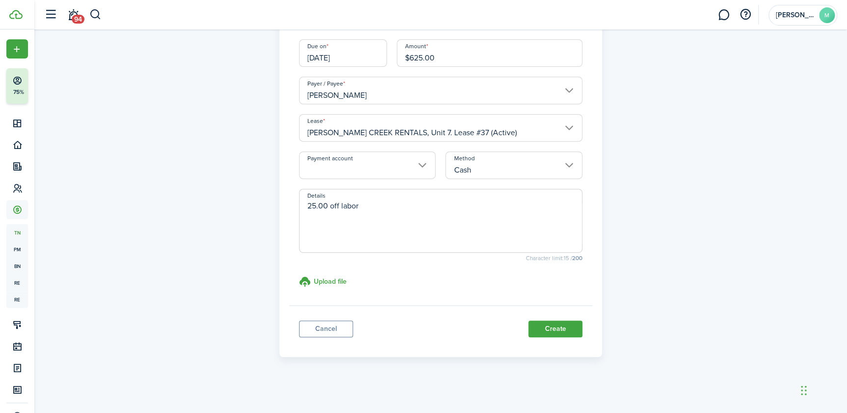
type textarea "25.00 off labor"
click at [550, 348] on panel-main "Income payment Property Income General Income Category & subcategory Rent Due o…" at bounding box center [441, 135] width 323 height 443
click at [555, 331] on button "Create" at bounding box center [556, 328] width 54 height 17
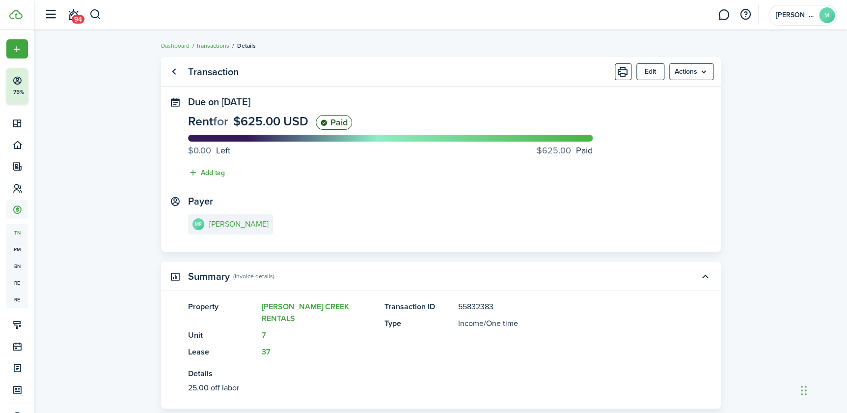
drag, startPoint x: 207, startPoint y: 44, endPoint x: 211, endPoint y: 38, distance: 6.8
click at [207, 44] on link "Transactions" at bounding box center [212, 45] width 33 height 9
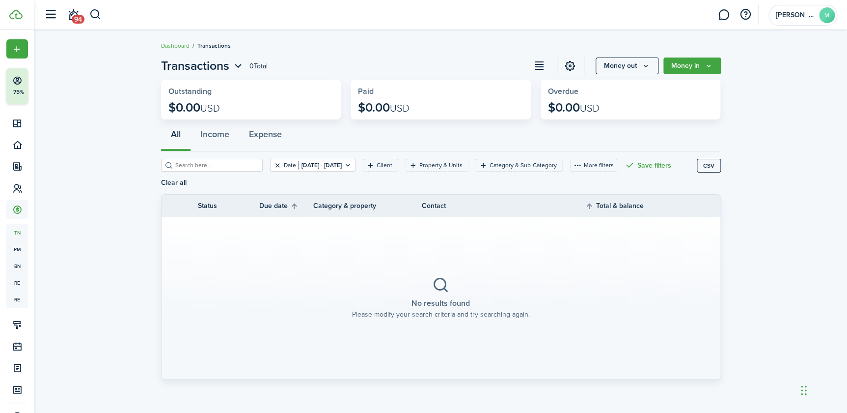
drag, startPoint x: 264, startPoint y: 165, endPoint x: 264, endPoint y: 157, distance: 7.9
click at [274, 162] on button "Clear filter" at bounding box center [278, 165] width 8 height 8
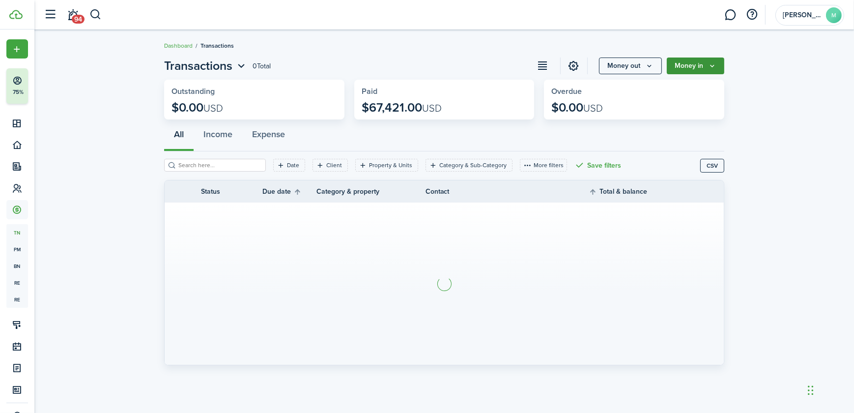
click at [689, 61] on button "Money in" at bounding box center [695, 65] width 57 height 17
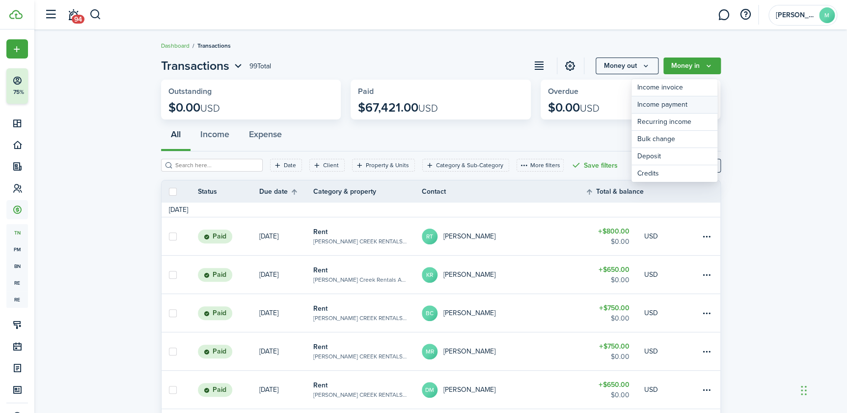
click at [650, 104] on link "Income payment" at bounding box center [675, 104] width 86 height 17
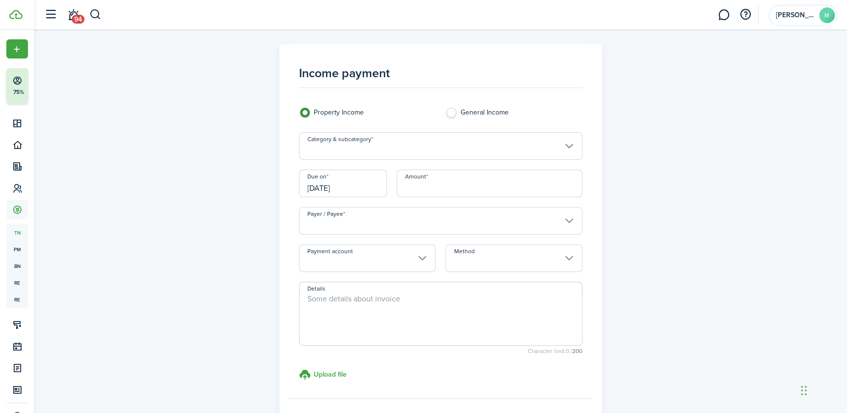
click at [515, 150] on input "Category & subcategory" at bounding box center [440, 146] width 283 height 28
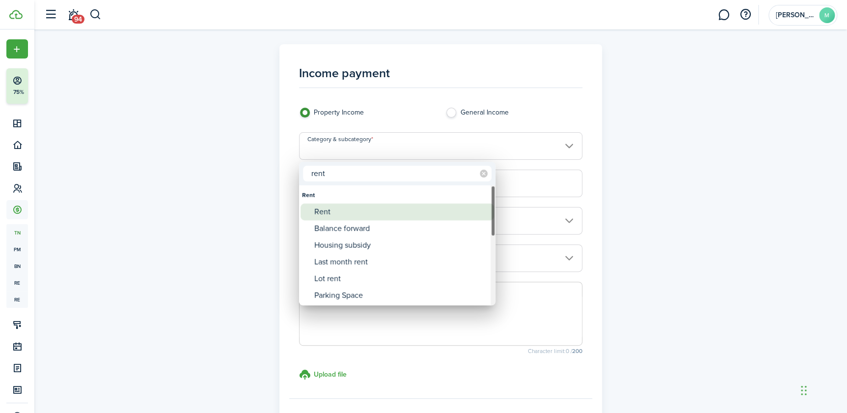
type input "rent"
click at [321, 211] on div "Rent" at bounding box center [401, 211] width 174 height 17
type input "Rent"
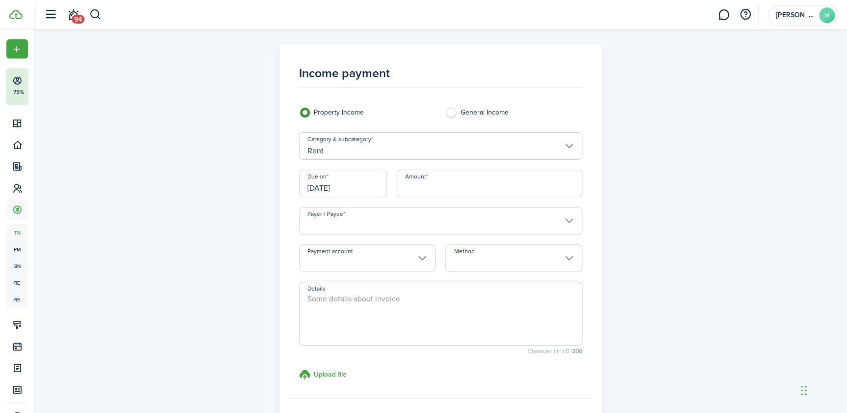
click at [348, 188] on input "[DATE]" at bounding box center [343, 183] width 88 height 28
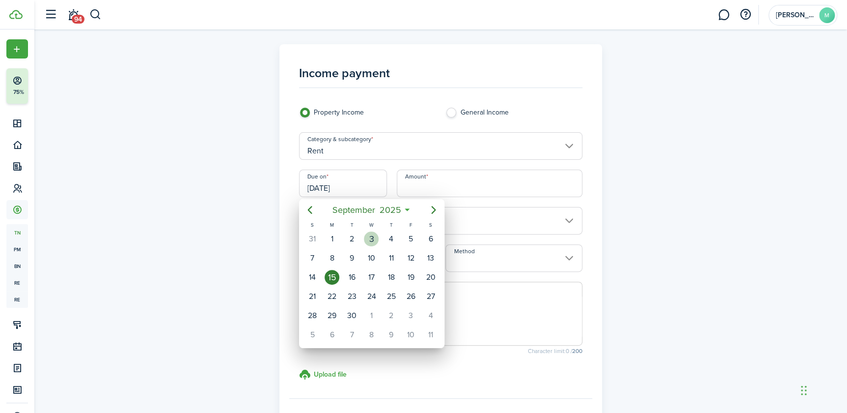
click at [364, 241] on div "3" at bounding box center [372, 238] width 20 height 19
type input "[DATE]"
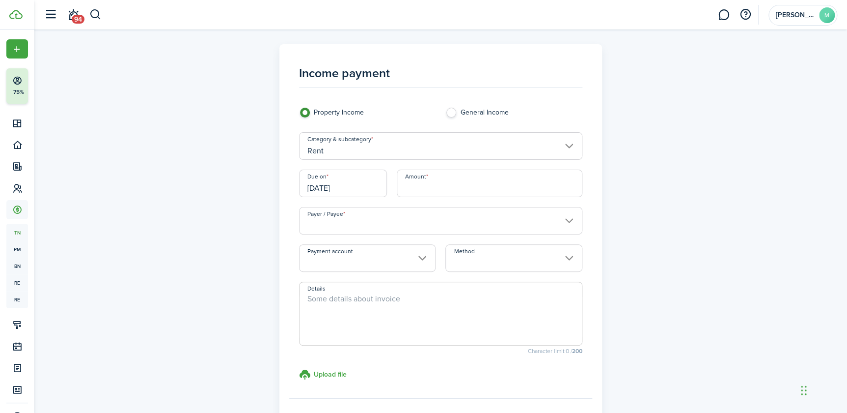
click at [437, 189] on input "Amount" at bounding box center [490, 183] width 186 height 28
click at [381, 220] on input "Payer / Payee" at bounding box center [440, 221] width 283 height 28
type input "$650.00"
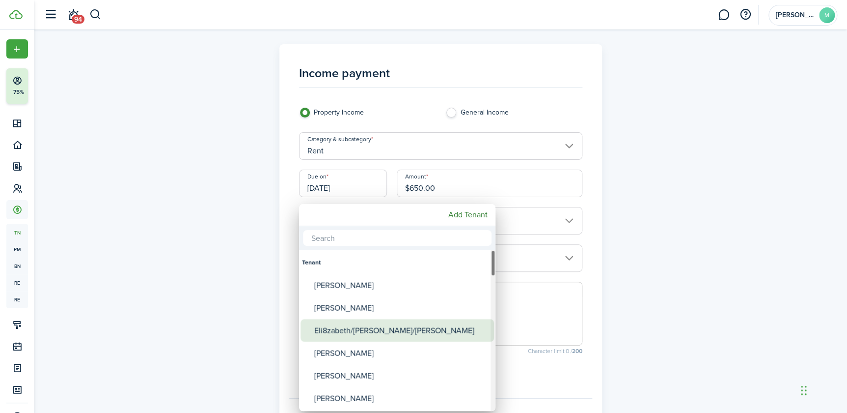
click at [367, 329] on div "Eli8zabeth/[PERSON_NAME]/[PERSON_NAME]" at bounding box center [401, 330] width 174 height 23
type input "Eli8zabeth/[PERSON_NAME]/[PERSON_NAME]"
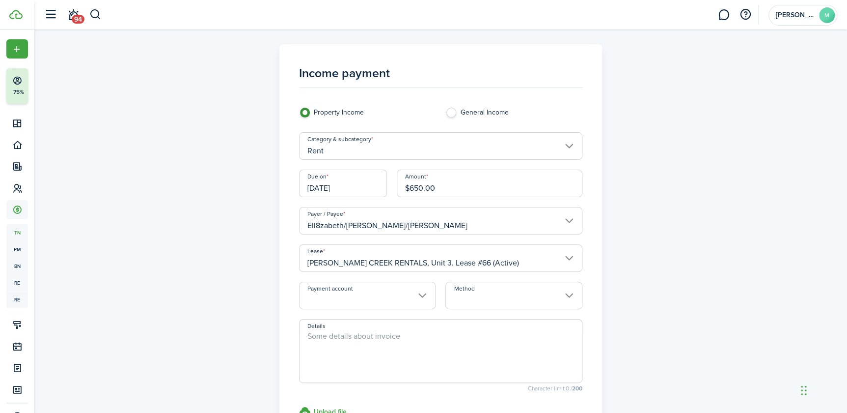
click at [485, 288] on input "Method" at bounding box center [514, 295] width 137 height 28
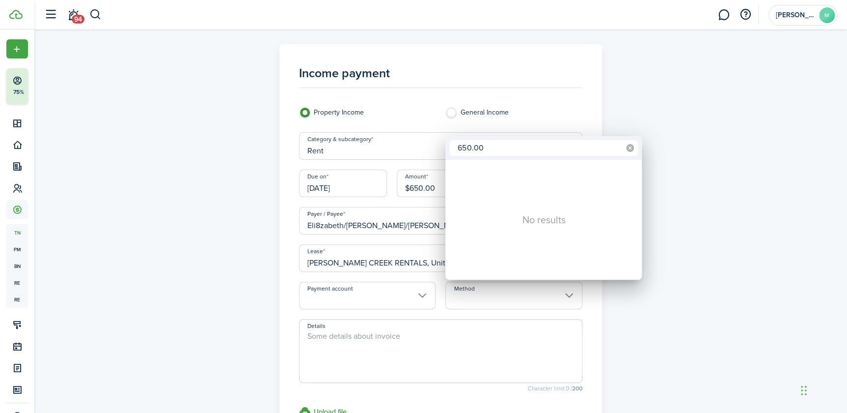
type input "650.00"
click at [631, 148] on icon at bounding box center [630, 148] width 8 height 8
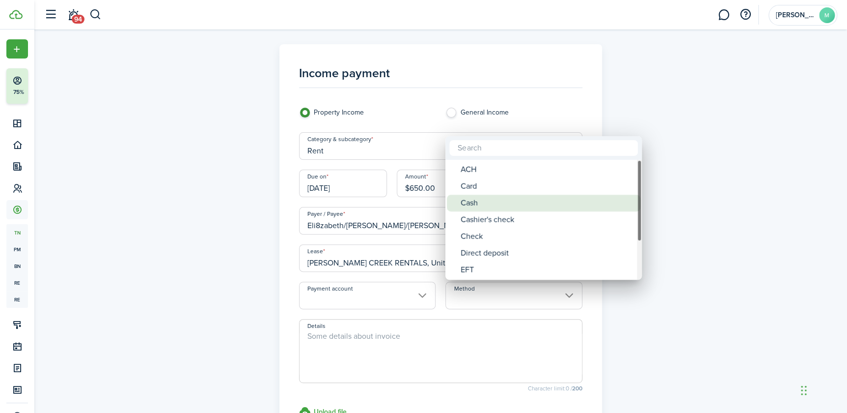
click at [470, 206] on div "Cash" at bounding box center [548, 203] width 174 height 17
type input "Cash"
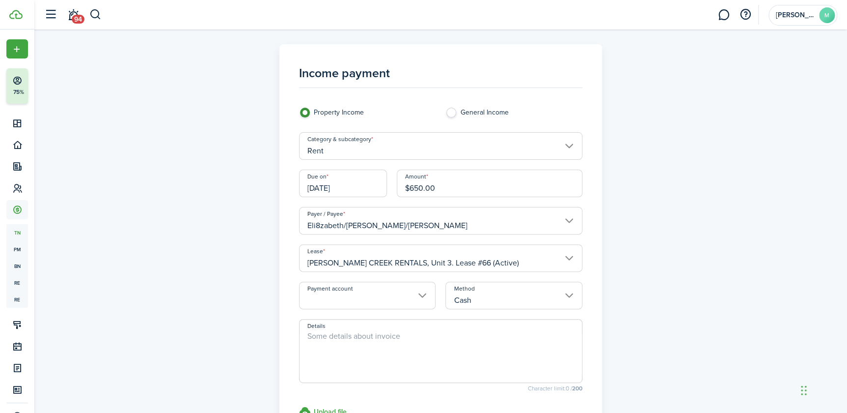
scroll to position [130, 0]
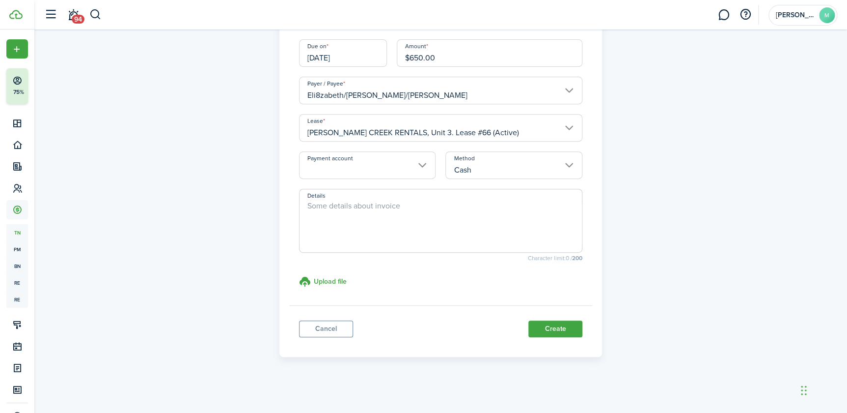
click at [563, 328] on button "Create" at bounding box center [556, 328] width 54 height 17
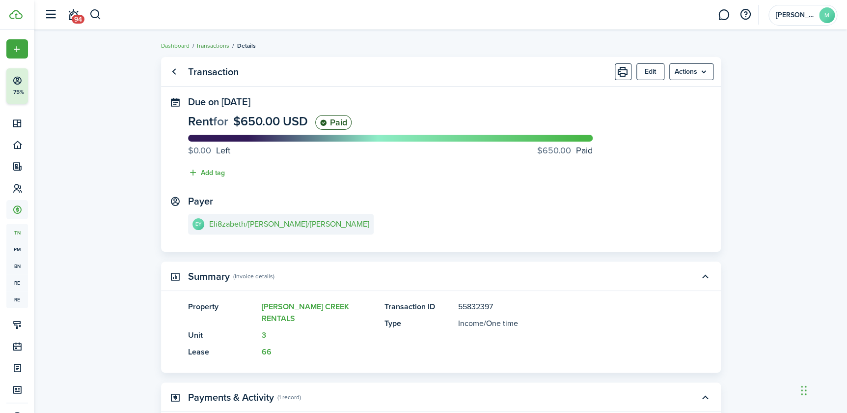
click at [208, 43] on link "Transactions" at bounding box center [212, 45] width 33 height 9
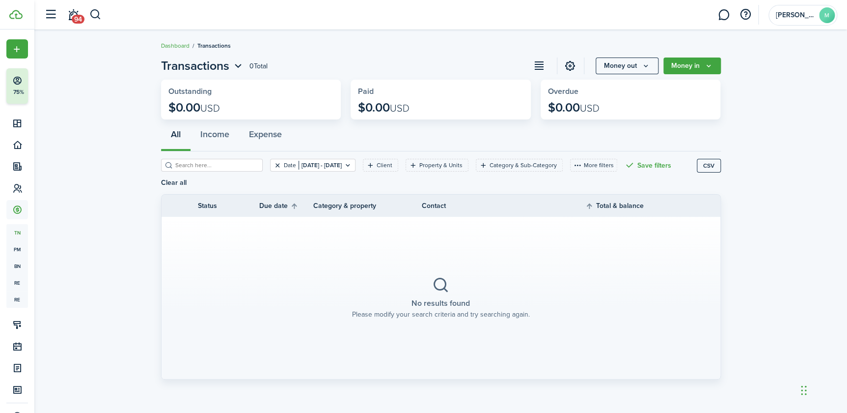
drag, startPoint x: 267, startPoint y: 168, endPoint x: 264, endPoint y: 163, distance: 5.5
click at [270, 171] on filter-tag "Date [DATE] - [DATE]" at bounding box center [312, 165] width 85 height 13
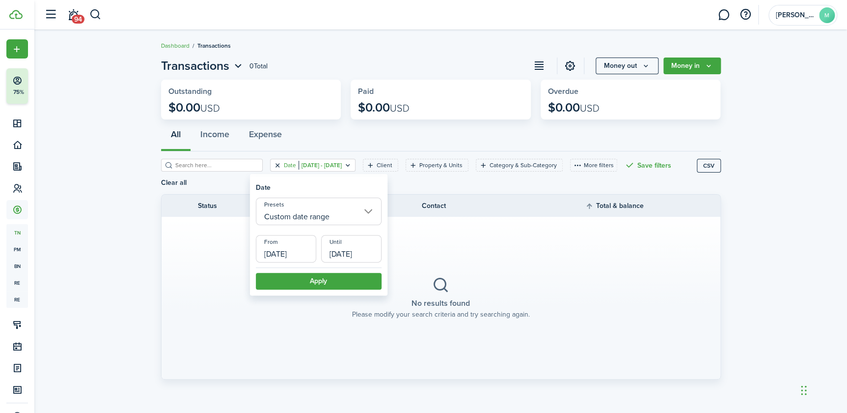
click at [270, 165] on filter-tag "Date [DATE] - [DATE]" at bounding box center [312, 165] width 85 height 13
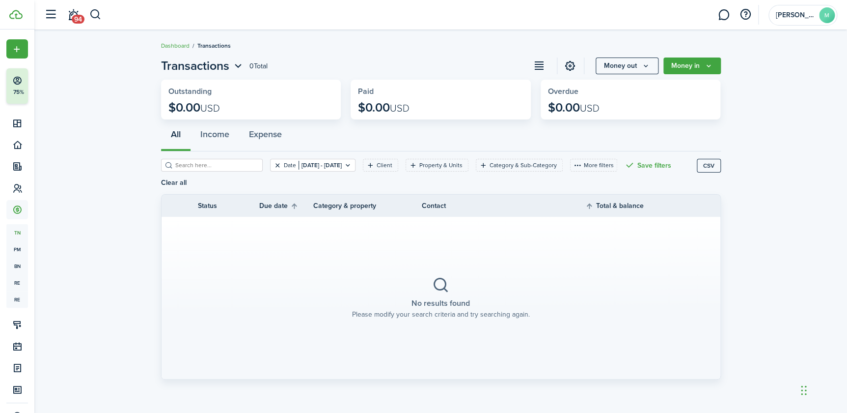
click at [274, 164] on button "Clear filter" at bounding box center [278, 165] width 8 height 8
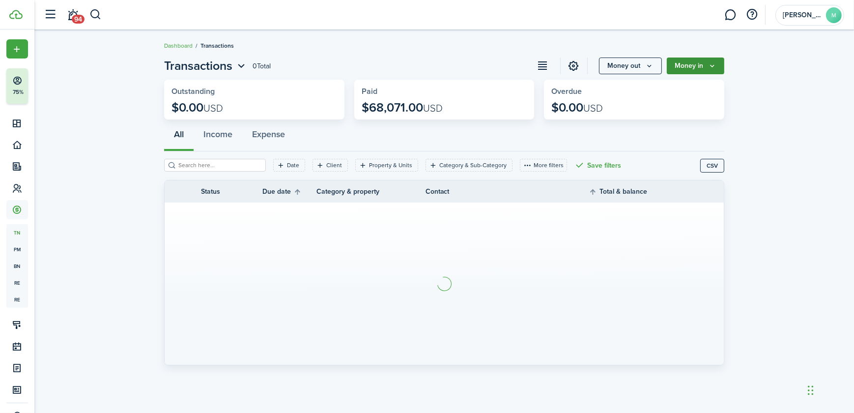
click at [714, 60] on button "Money in" at bounding box center [695, 65] width 57 height 17
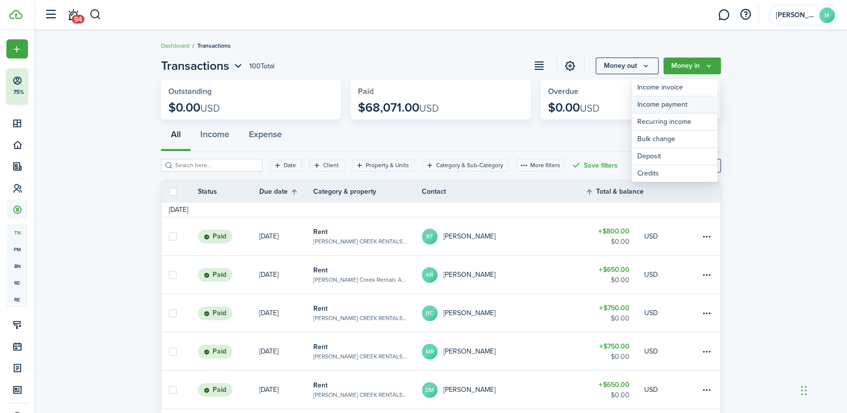
click at [693, 100] on link "Income payment" at bounding box center [675, 104] width 86 height 17
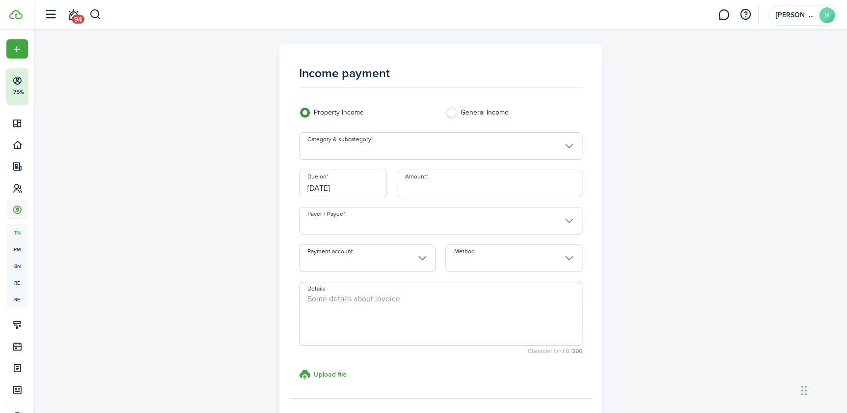
click at [444, 142] on input "Category & subcategory" at bounding box center [440, 146] width 283 height 28
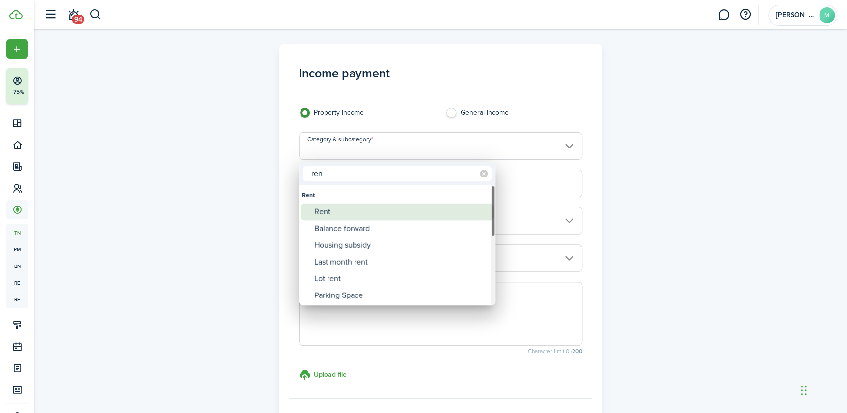
type input "ren"
click at [345, 209] on div "Rent" at bounding box center [401, 211] width 174 height 17
type input "Rent"
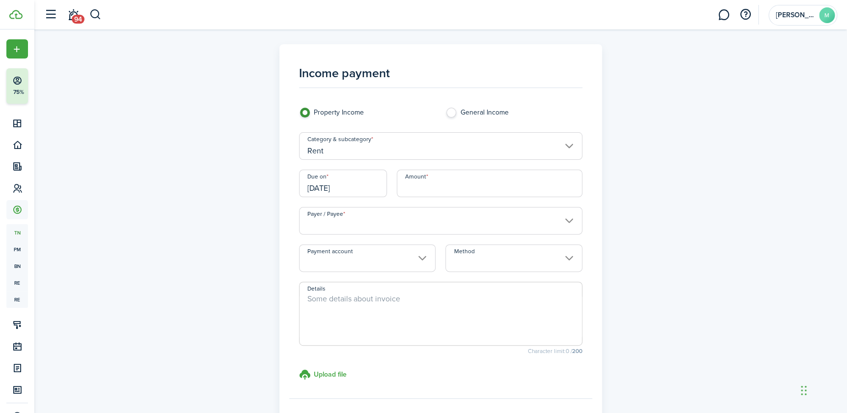
click at [356, 186] on input "[DATE]" at bounding box center [343, 183] width 88 height 28
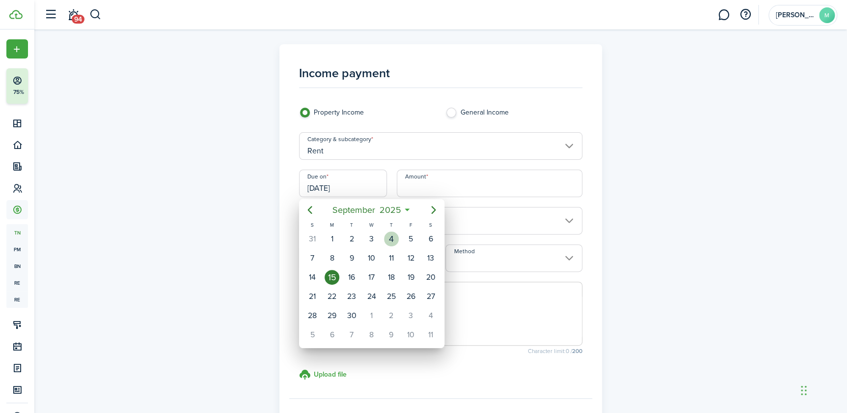
click at [387, 234] on div "4" at bounding box center [391, 238] width 15 height 15
type input "[DATE]"
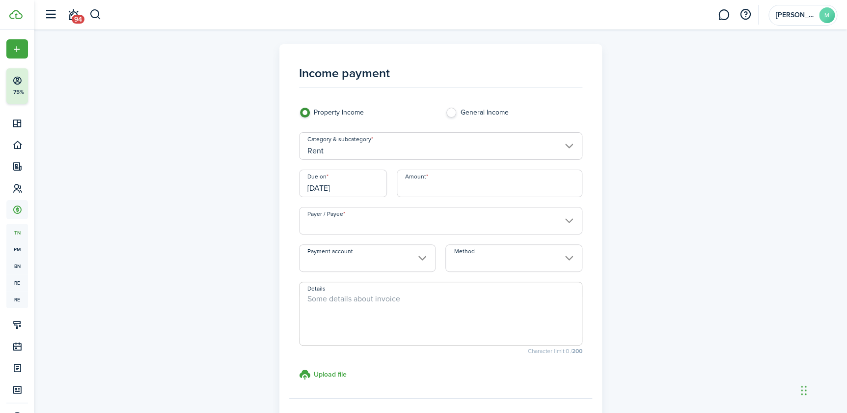
click at [477, 192] on input "Amount" at bounding box center [490, 183] width 186 height 28
click at [498, 213] on input "Payer / Payee" at bounding box center [440, 221] width 283 height 28
type input "$550.00"
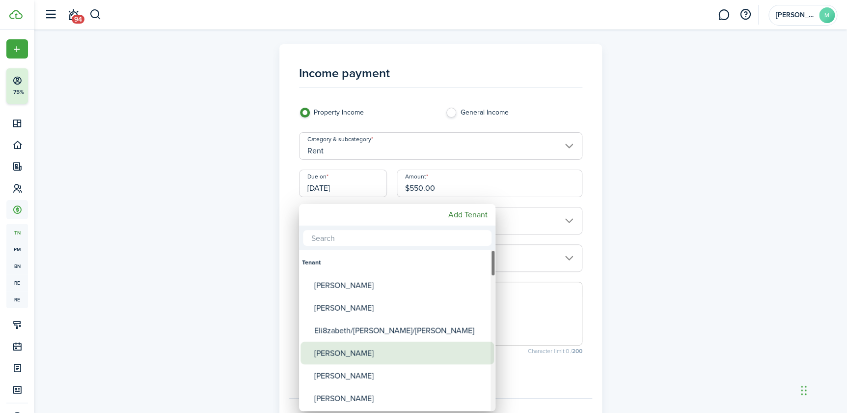
click at [432, 353] on div "[PERSON_NAME]" at bounding box center [401, 352] width 174 height 23
type input "[PERSON_NAME]"
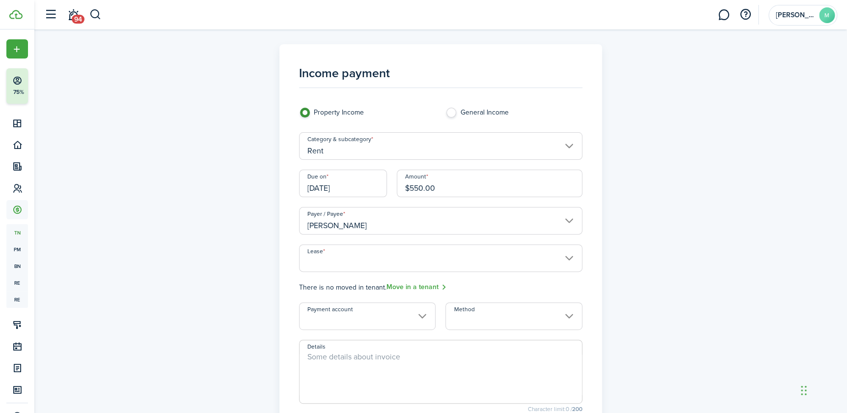
click at [480, 317] on input "Method" at bounding box center [514, 316] width 137 height 28
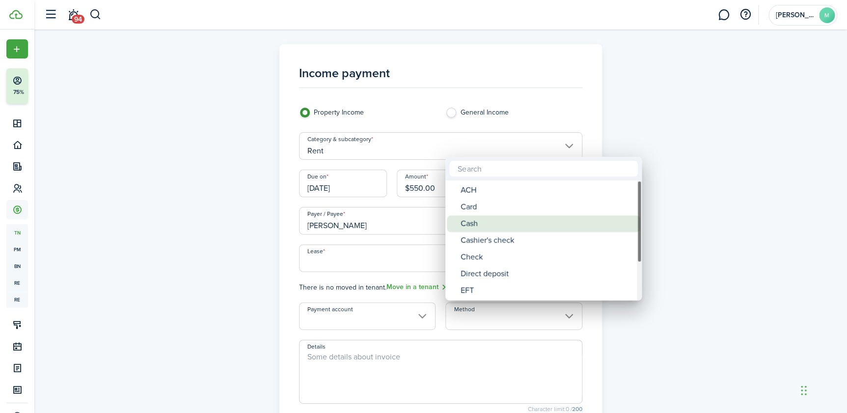
click at [461, 223] on div "Cash" at bounding box center [548, 223] width 174 height 17
type input "Cash"
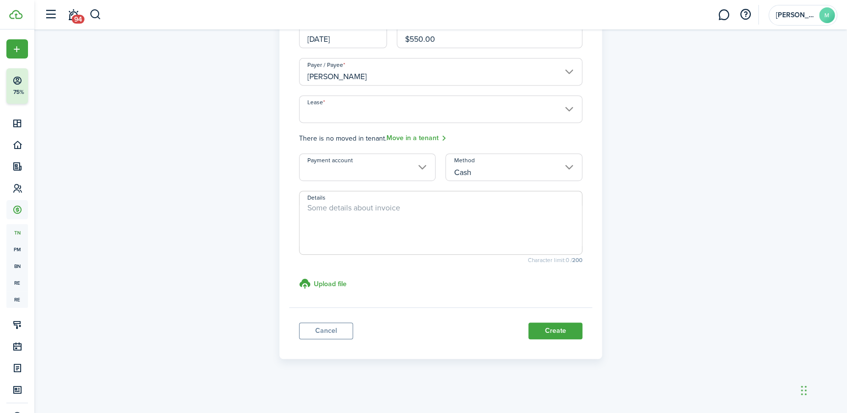
scroll to position [151, 0]
click at [547, 330] on button "Create" at bounding box center [556, 328] width 54 height 17
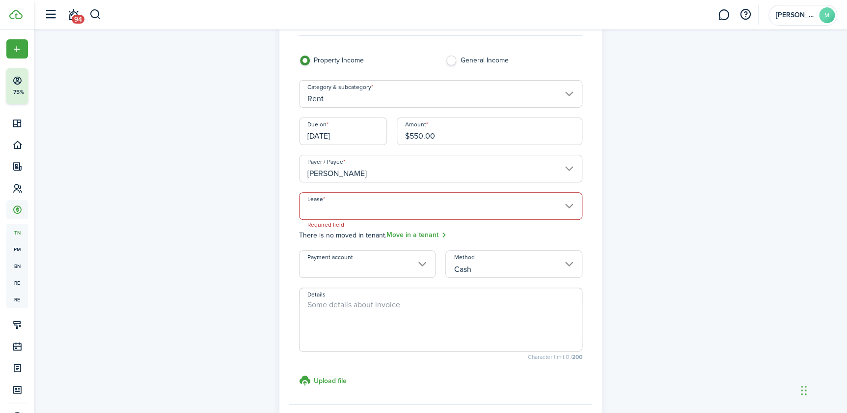
scroll to position [51, 0]
click at [437, 208] on input "Lease" at bounding box center [440, 207] width 283 height 28
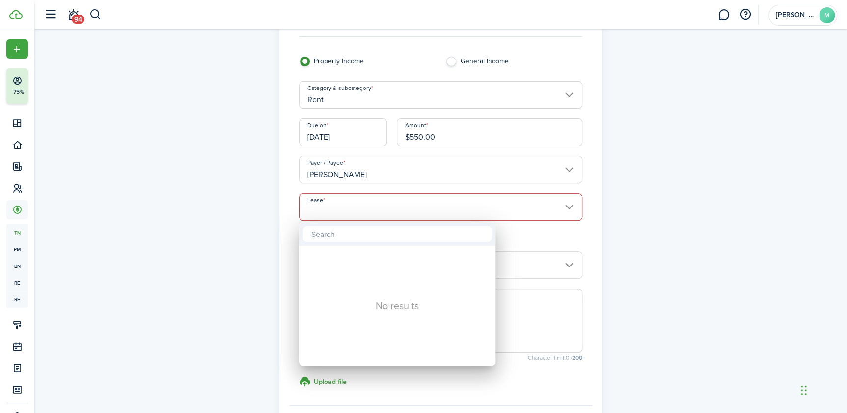
drag, startPoint x: 565, startPoint y: 203, endPoint x: 561, endPoint y: 198, distance: 6.0
click at [563, 202] on div at bounding box center [423, 206] width 1005 height 570
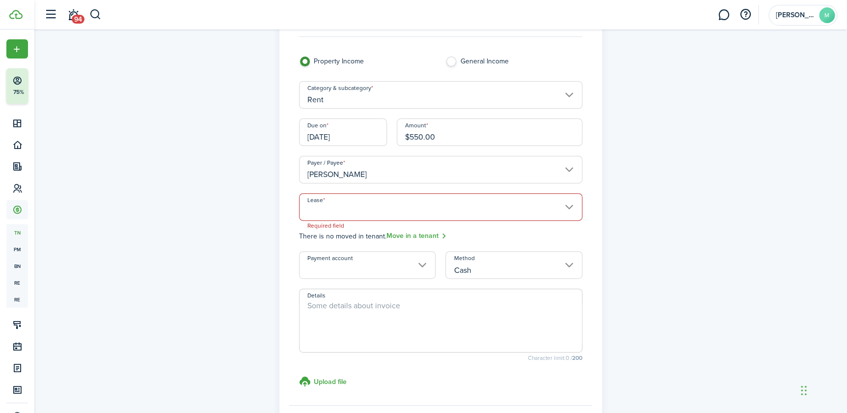
click at [566, 206] on input "Lease" at bounding box center [440, 207] width 283 height 28
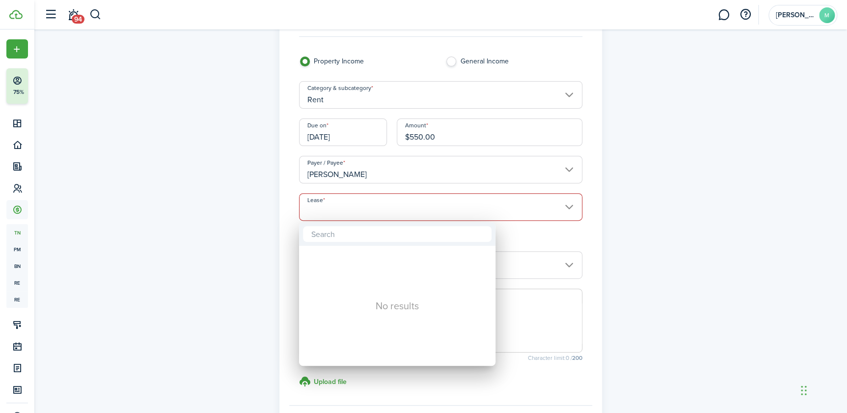
click at [458, 207] on div at bounding box center [423, 206] width 1005 height 570
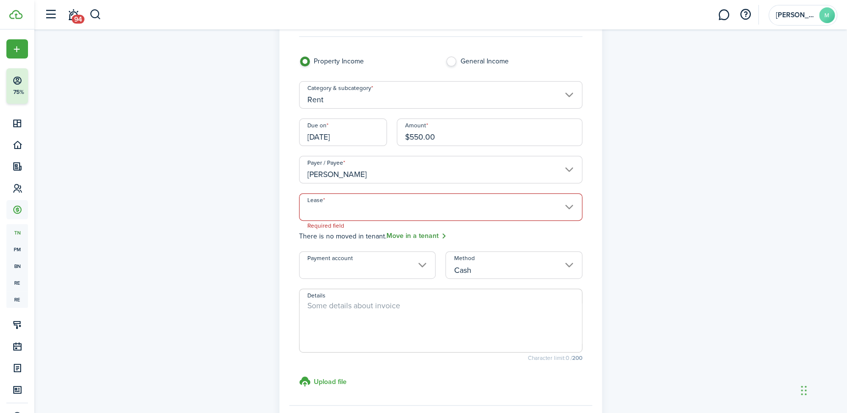
click at [402, 237] on link "Move in a tenant" at bounding box center [417, 235] width 60 height 11
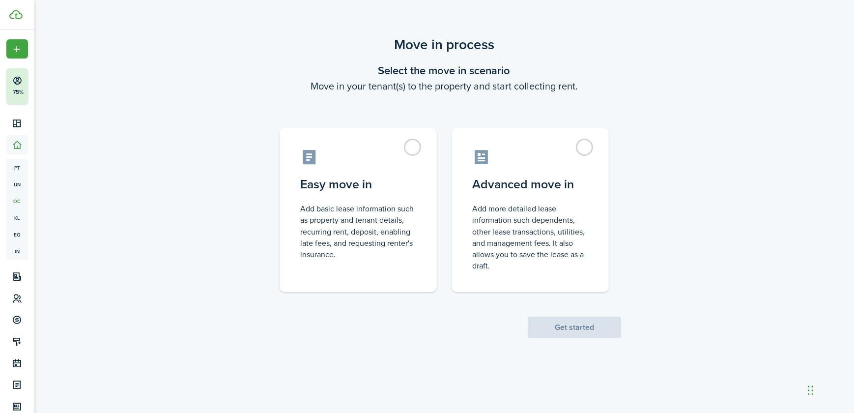
click at [484, 318] on scenario "Move in process Select the move in scenario Move in your tenant(s) to the prope…" at bounding box center [444, 186] width 364 height 304
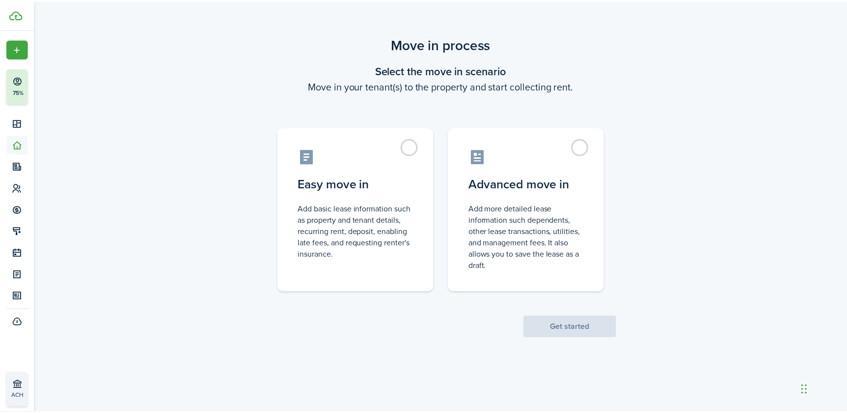
scroll to position [51, 0]
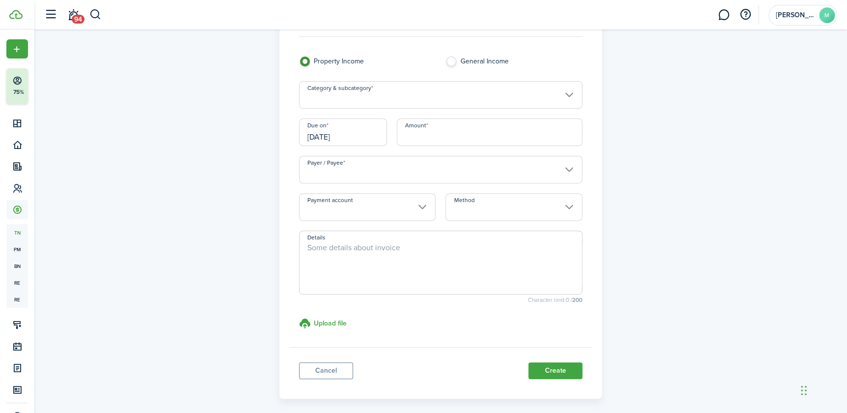
click at [365, 126] on input "[DATE]" at bounding box center [343, 132] width 88 height 28
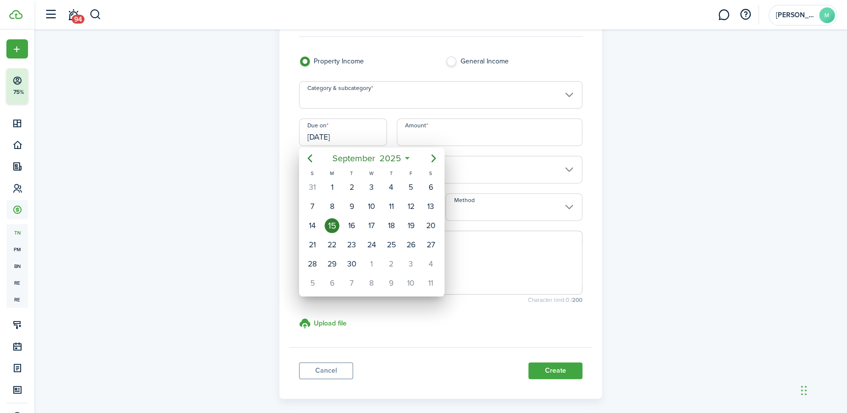
click at [368, 89] on div at bounding box center [423, 206] width 1005 height 570
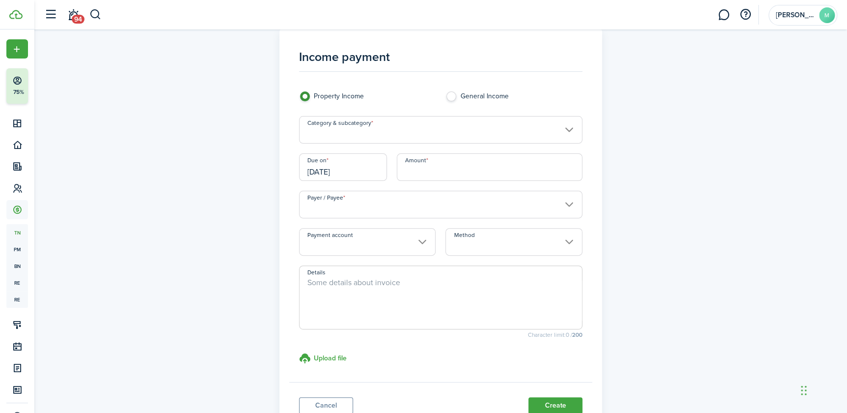
scroll to position [0, 0]
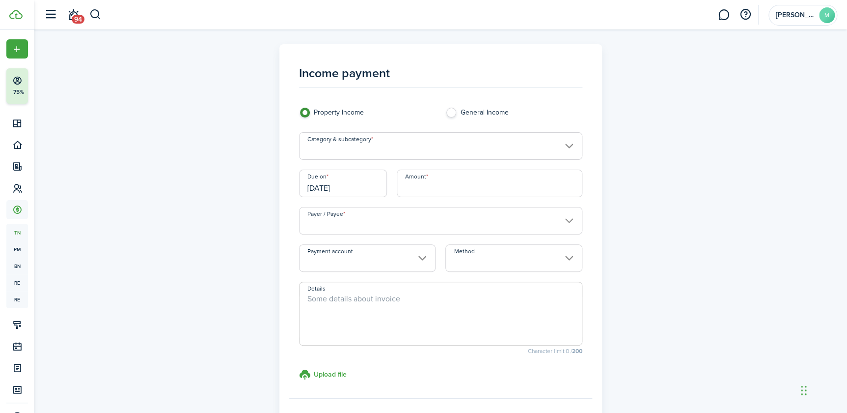
drag, startPoint x: 330, startPoint y: 197, endPoint x: 331, endPoint y: 192, distance: 5.4
click at [331, 194] on div "Due on [DATE]" at bounding box center [343, 187] width 98 height 37
drag, startPoint x: 331, startPoint y: 192, endPoint x: 333, endPoint y: 184, distance: 7.8
click at [333, 185] on input "[DATE]" at bounding box center [343, 183] width 88 height 28
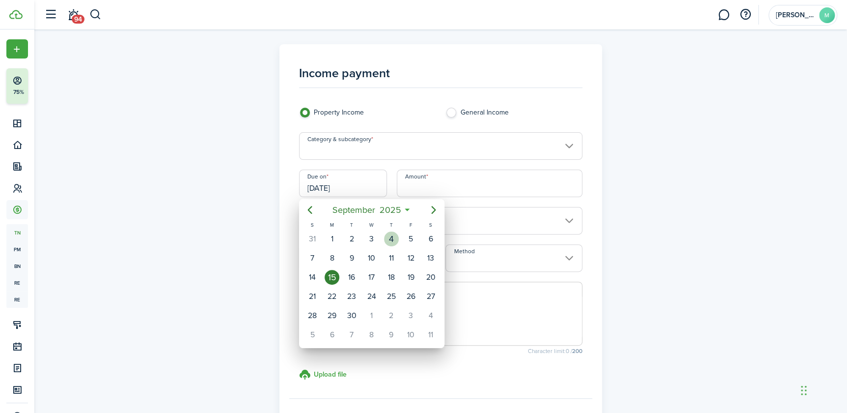
click at [391, 225] on div "S M T W T F S 31 [DATE] 2 3 4 5 6 7 8 9 10 11 12 13 14 15 16 17 18 19 20 21 22 …" at bounding box center [372, 282] width 138 height 123
click at [390, 239] on div "4" at bounding box center [391, 238] width 15 height 15
type input "[DATE]"
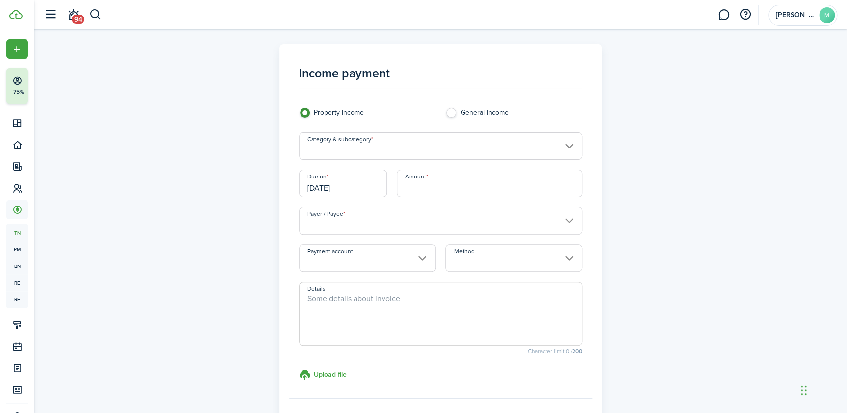
click at [412, 151] on input "Category & subcategory" at bounding box center [440, 146] width 283 height 28
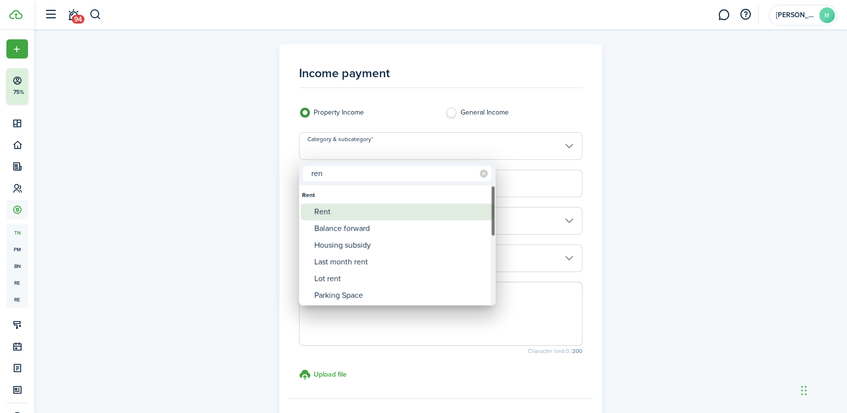
type input "ren"
click at [330, 210] on div "Rent" at bounding box center [401, 211] width 174 height 17
type input "Rent"
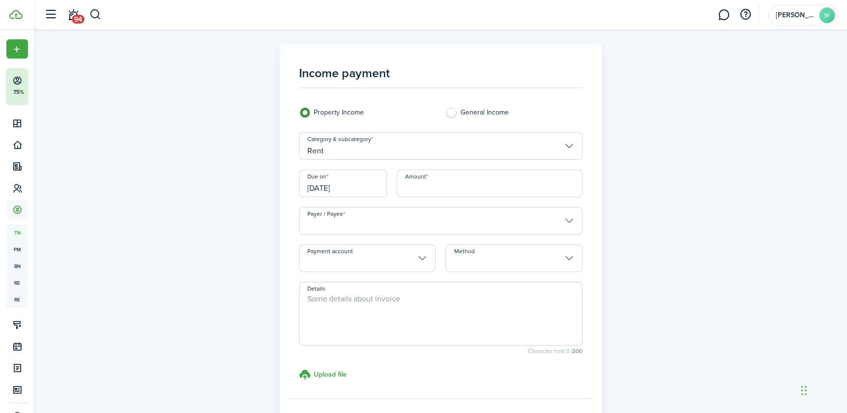
click at [511, 181] on input "Amount" at bounding box center [490, 183] width 186 height 28
click at [565, 216] on input "Payer / Payee" at bounding box center [440, 221] width 283 height 28
type input "$1,000.00"
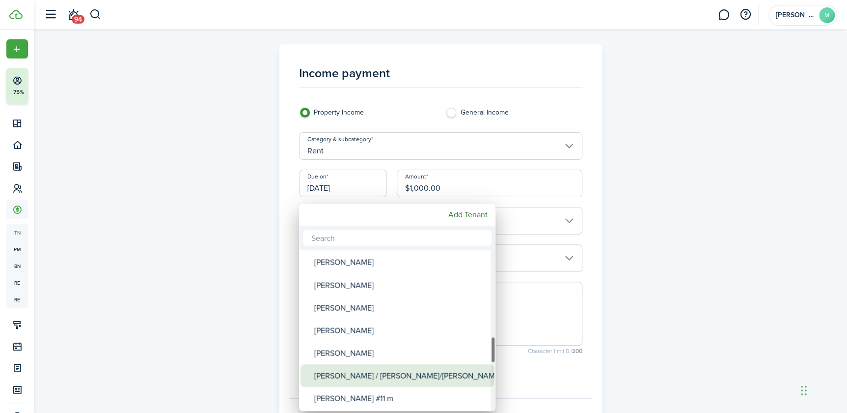
click at [419, 380] on div "[PERSON_NAME] / [PERSON_NAME]/[PERSON_NAME]" at bounding box center [401, 375] width 174 height 23
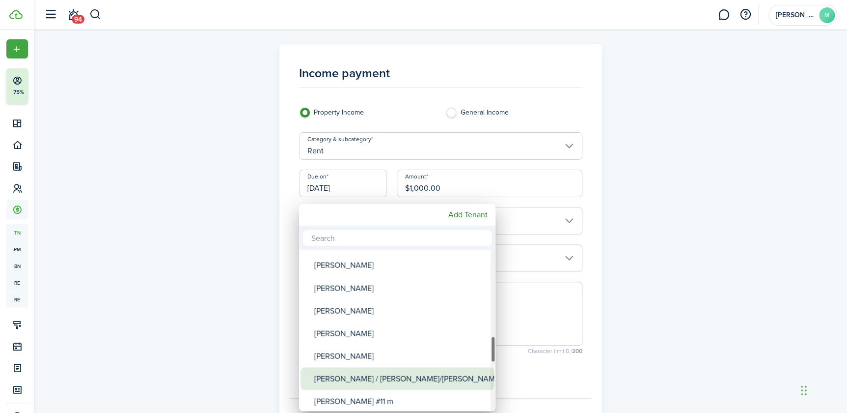
click at [420, 379] on div "[PERSON_NAME] / [PERSON_NAME]/[PERSON_NAME]" at bounding box center [401, 378] width 174 height 23
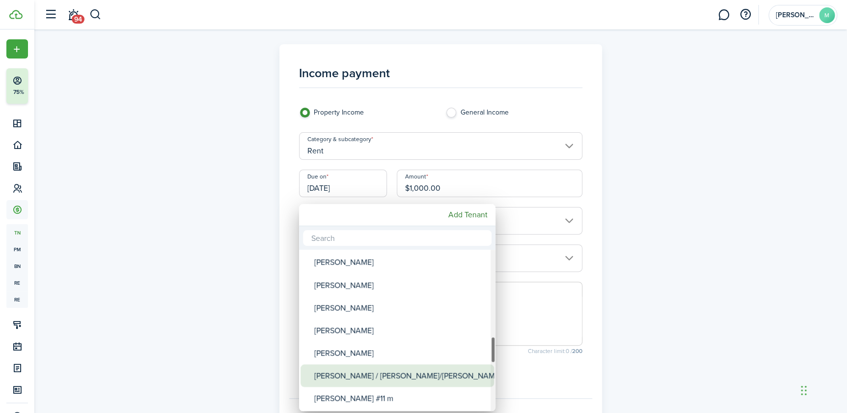
click at [422, 372] on div "[PERSON_NAME] / [PERSON_NAME]/[PERSON_NAME]" at bounding box center [401, 375] width 174 height 23
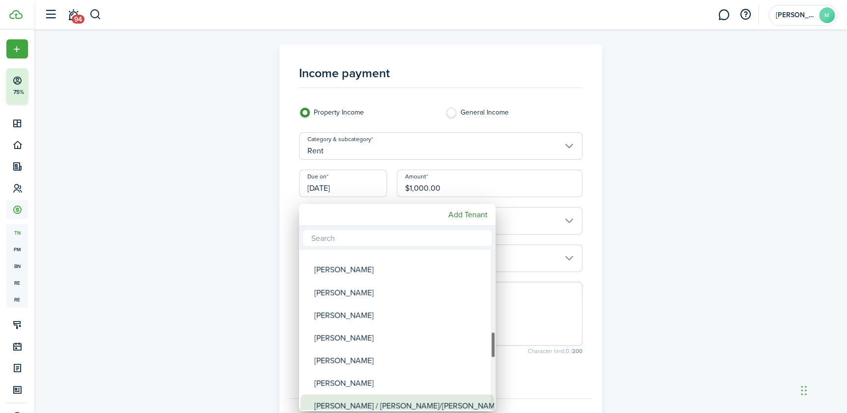
drag, startPoint x: 372, startPoint y: 408, endPoint x: 373, endPoint y: 394, distance: 13.8
click at [373, 402] on div "[PERSON_NAME] / [PERSON_NAME]/[PERSON_NAME]" at bounding box center [401, 405] width 174 height 23
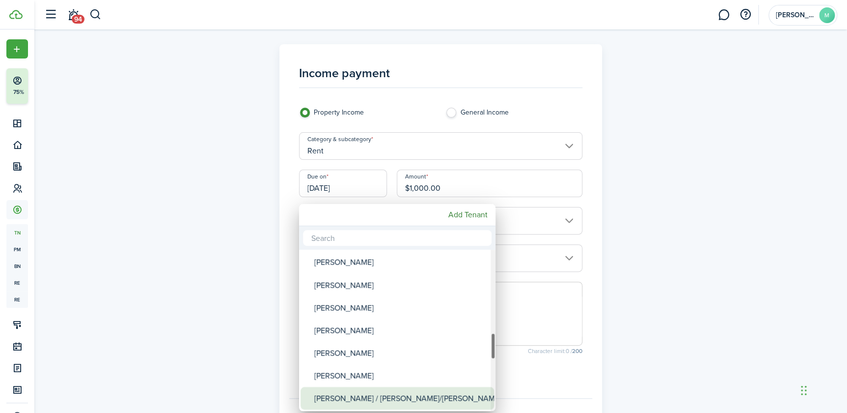
click at [383, 398] on div "[PERSON_NAME] / [PERSON_NAME]/[PERSON_NAME]" at bounding box center [401, 398] width 174 height 23
type input "[PERSON_NAME] / [PERSON_NAME]/[PERSON_NAME]"
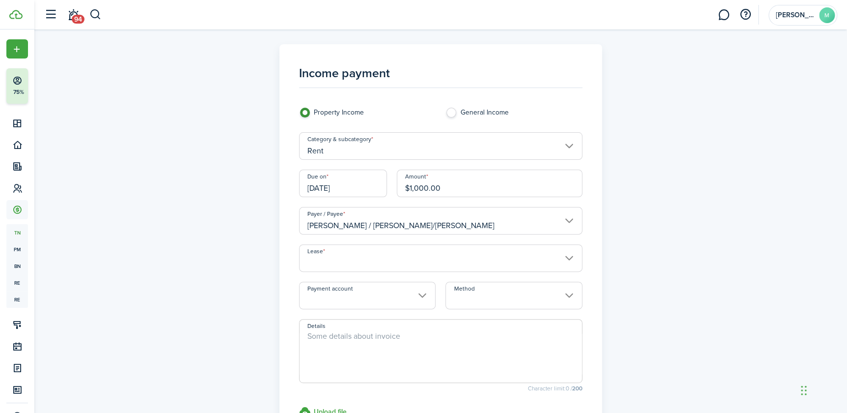
click at [440, 259] on input "Lease" at bounding box center [440, 258] width 283 height 28
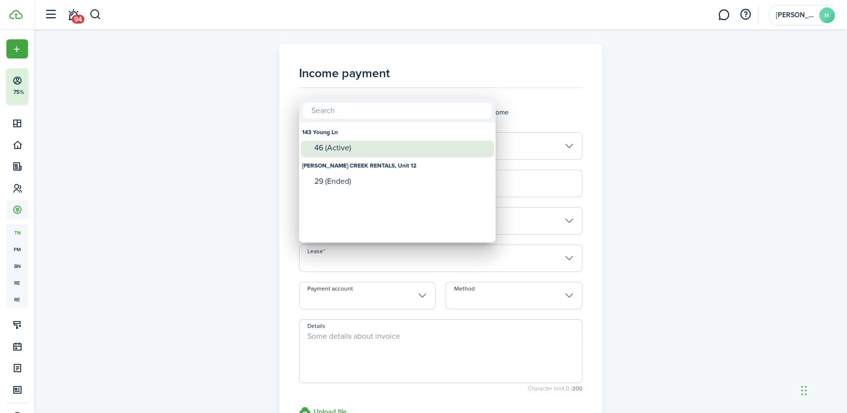
click at [335, 143] on div "46 (Active)" at bounding box center [401, 147] width 174 height 9
type input "[STREET_ADDRESS] Lease #46 (Active)"
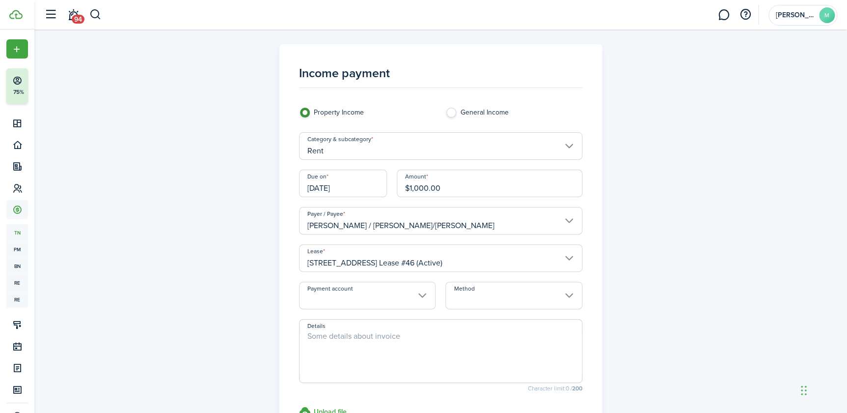
click at [525, 292] on input "Method" at bounding box center [514, 295] width 137 height 28
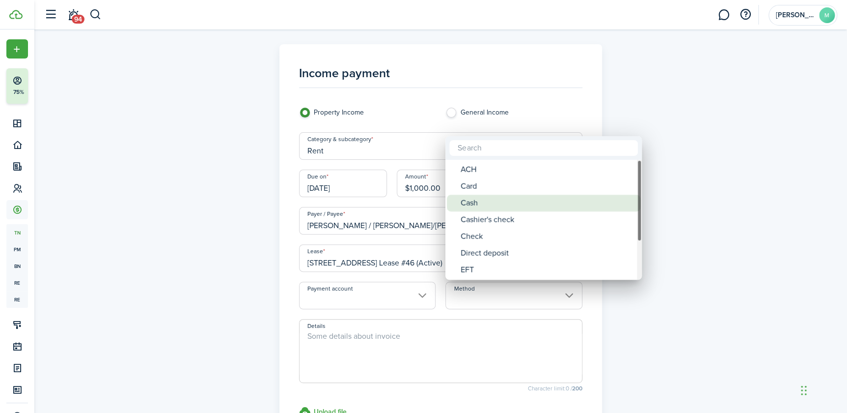
click at [486, 202] on div "Cash" at bounding box center [548, 203] width 174 height 17
type input "Cash"
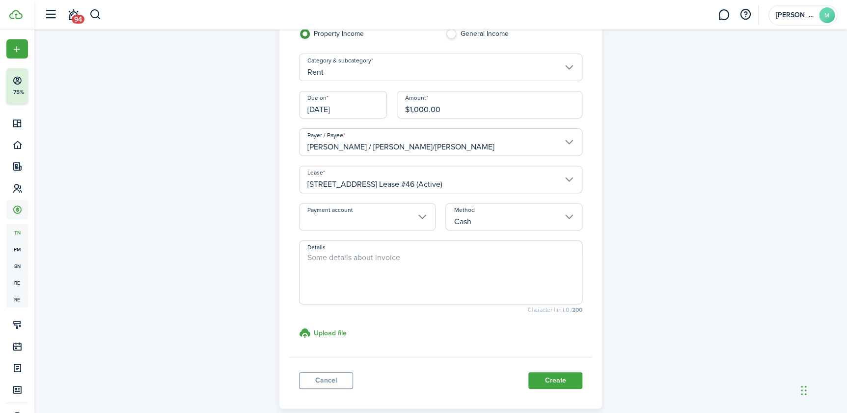
scroll to position [130, 0]
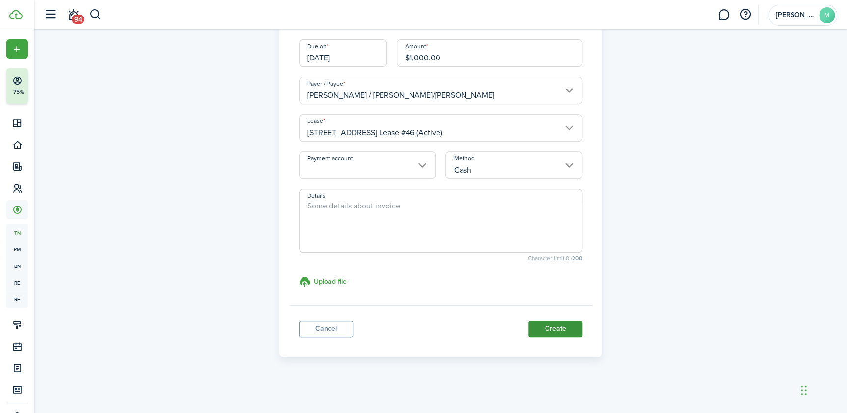
click at [544, 328] on button "Create" at bounding box center [556, 328] width 54 height 17
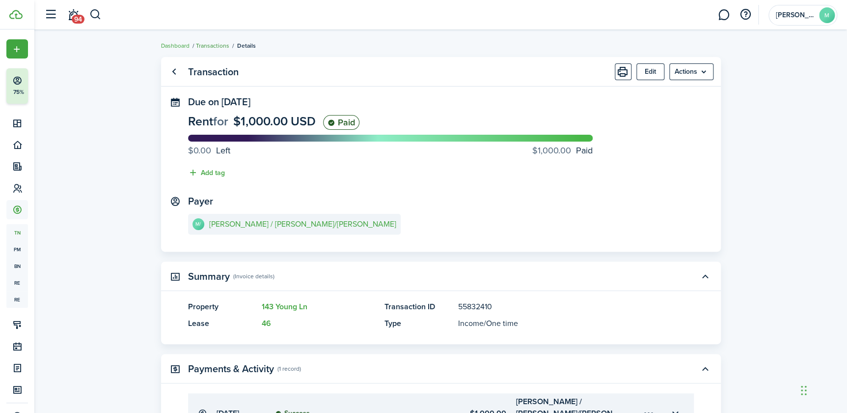
click at [215, 45] on link "Transactions" at bounding box center [212, 45] width 33 height 9
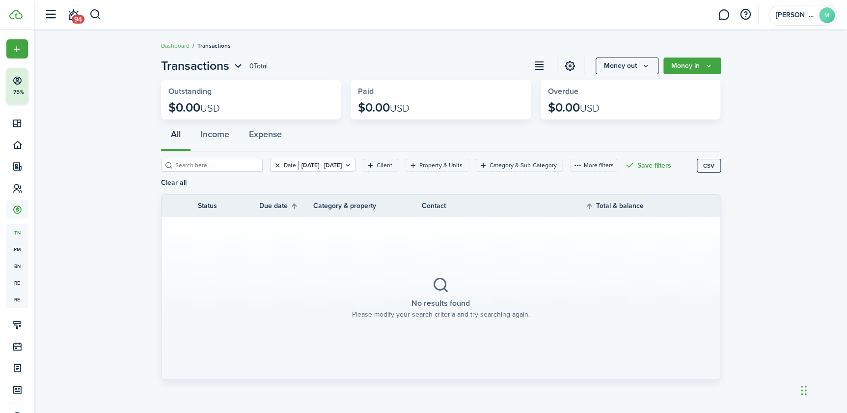
click at [274, 164] on button "Clear filter" at bounding box center [278, 165] width 8 height 8
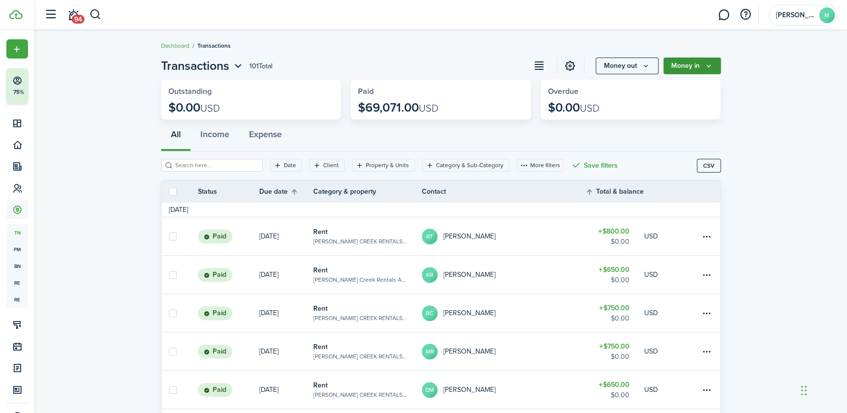
click at [694, 61] on button "Money in" at bounding box center [692, 65] width 57 height 17
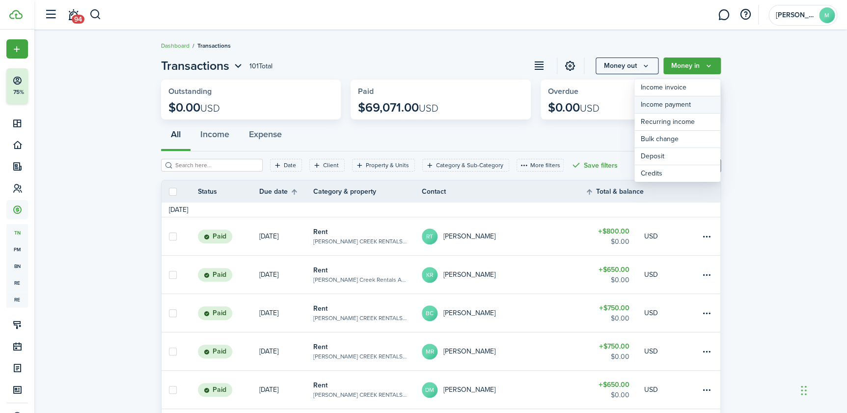
click at [657, 103] on link "Income payment" at bounding box center [678, 104] width 86 height 17
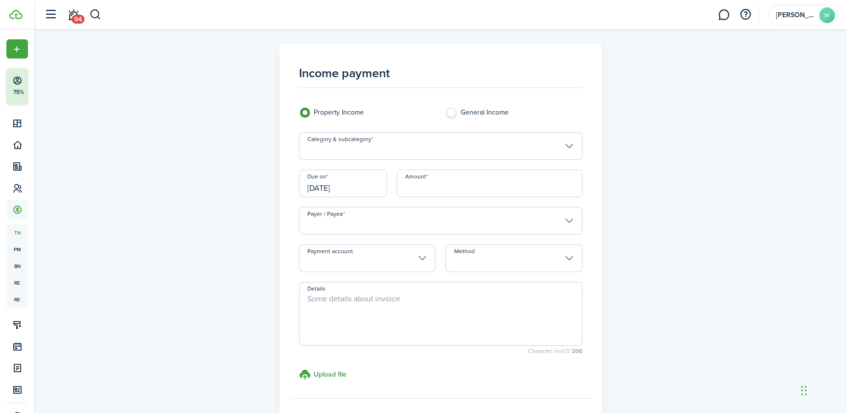
click at [394, 149] on input "Category & subcategory" at bounding box center [440, 146] width 283 height 28
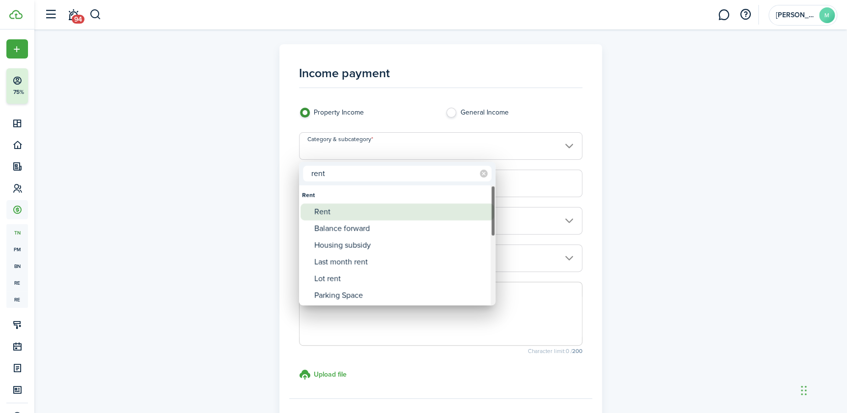
type input "rent"
click at [336, 208] on div "Rent" at bounding box center [401, 211] width 174 height 17
type input "Rent"
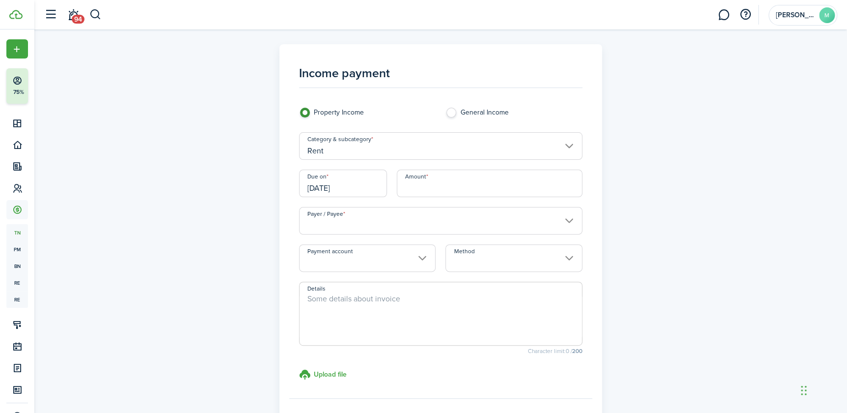
click at [360, 186] on input "[DATE]" at bounding box center [343, 183] width 88 height 28
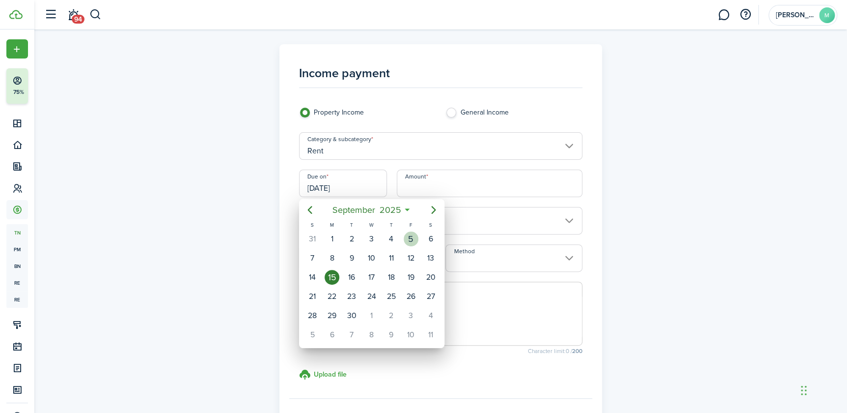
click at [415, 236] on div "5" at bounding box center [411, 238] width 15 height 15
type input "[DATE]"
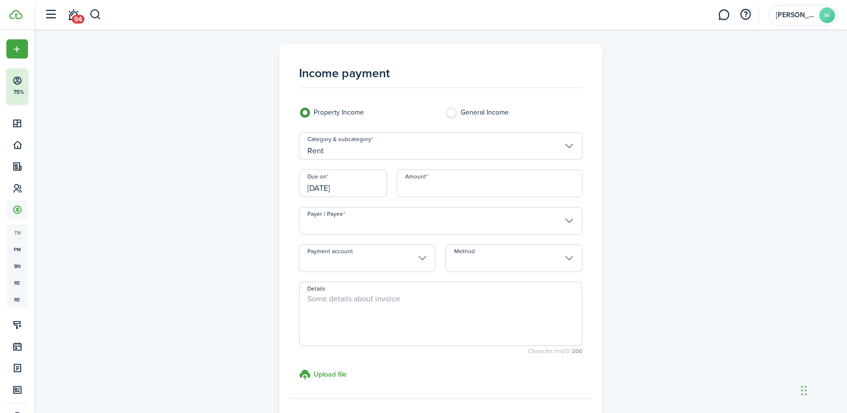
click at [433, 172] on input "Amount" at bounding box center [490, 183] width 186 height 28
click at [499, 218] on input "Payer / Payee" at bounding box center [440, 221] width 283 height 28
type input "$750.00"
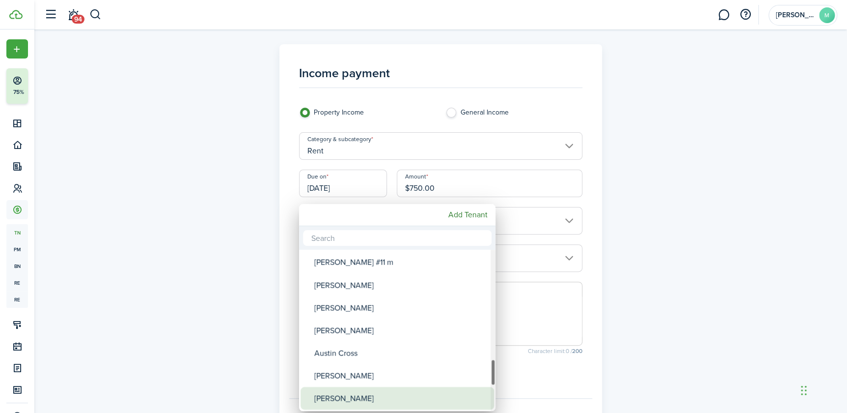
click at [415, 390] on div "[PERSON_NAME]" at bounding box center [401, 398] width 174 height 23
type input "[PERSON_NAME]"
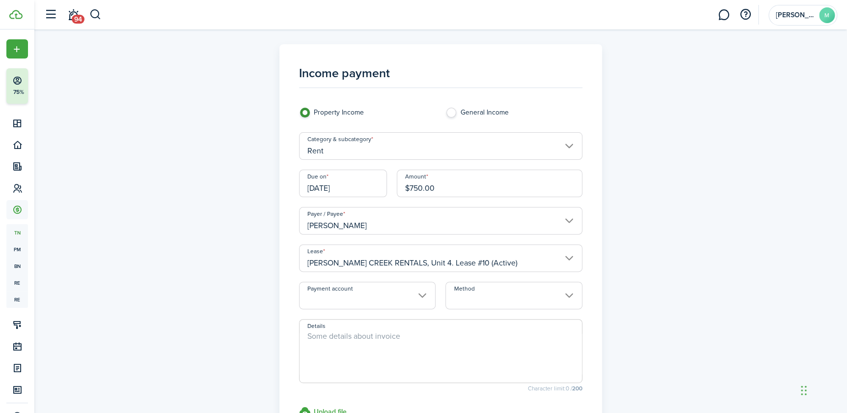
click at [485, 300] on input "Method" at bounding box center [514, 295] width 137 height 28
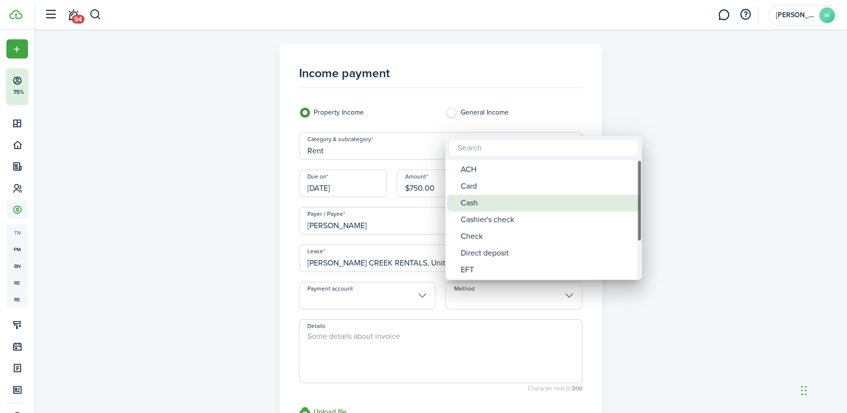
click at [515, 202] on div "Cash" at bounding box center [548, 203] width 174 height 17
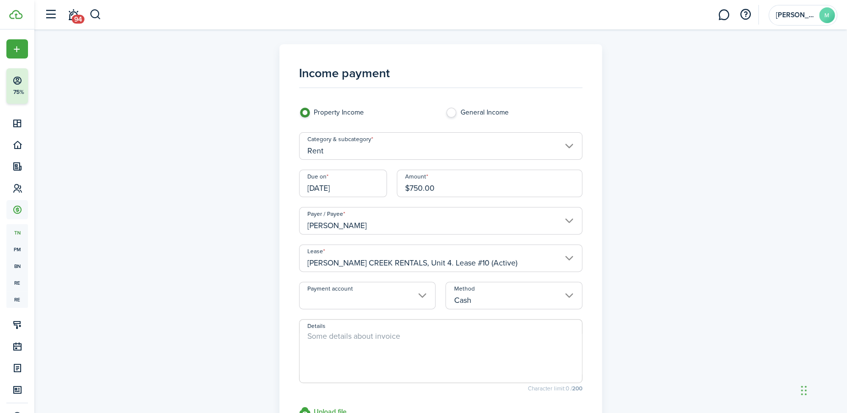
click at [571, 293] on input "Cash" at bounding box center [514, 295] width 137 height 28
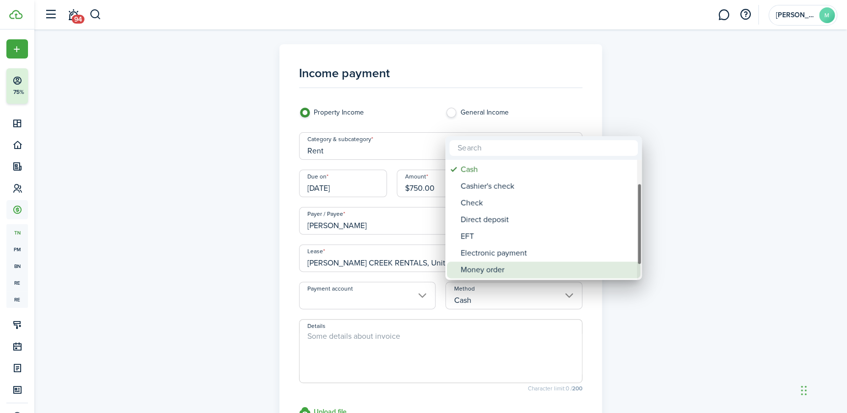
click at [476, 265] on div "Money order" at bounding box center [548, 269] width 174 height 17
type input "Money order"
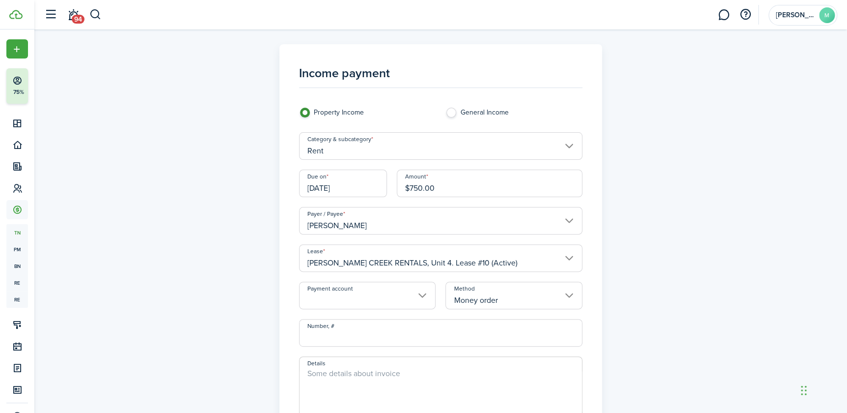
click at [372, 380] on textarea "Details" at bounding box center [441, 390] width 282 height 47
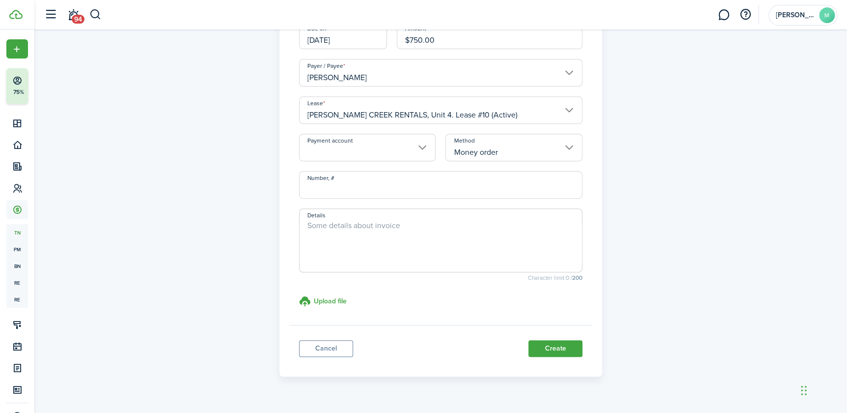
scroll to position [167, 0]
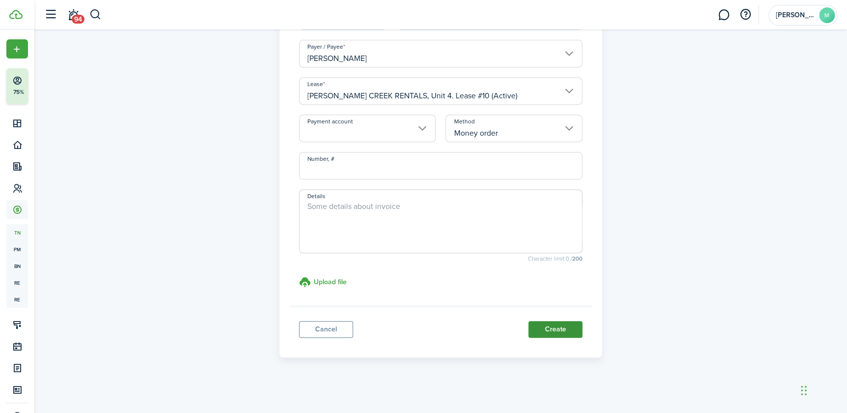
click at [552, 331] on button "Create" at bounding box center [556, 329] width 54 height 17
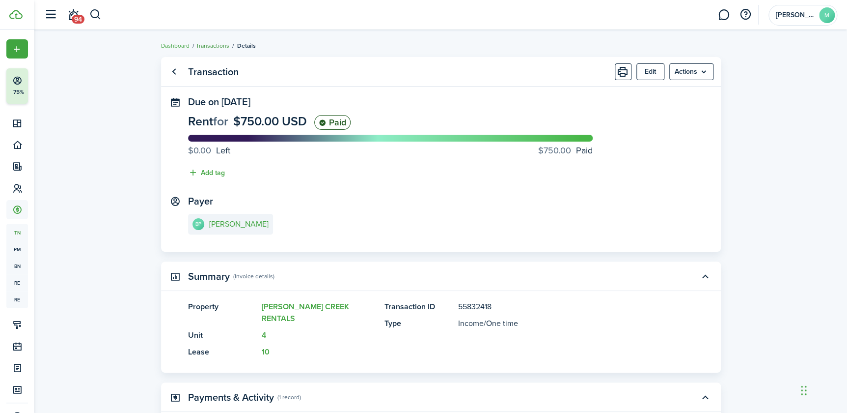
click at [212, 44] on link "Transactions" at bounding box center [212, 45] width 33 height 9
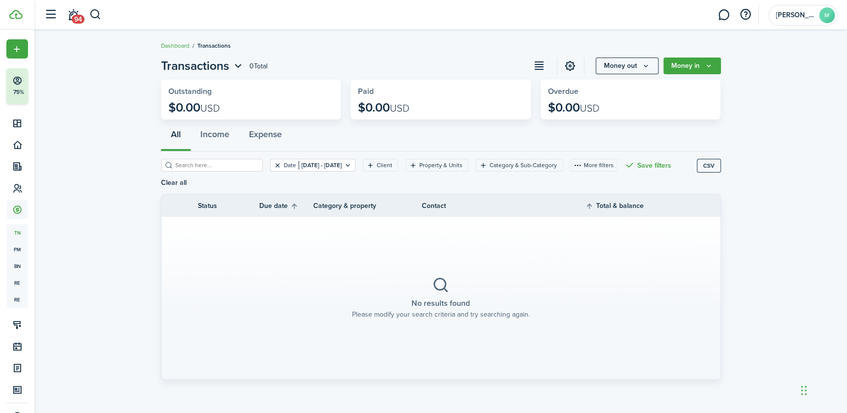
click at [274, 162] on button "Clear filter" at bounding box center [278, 165] width 8 height 8
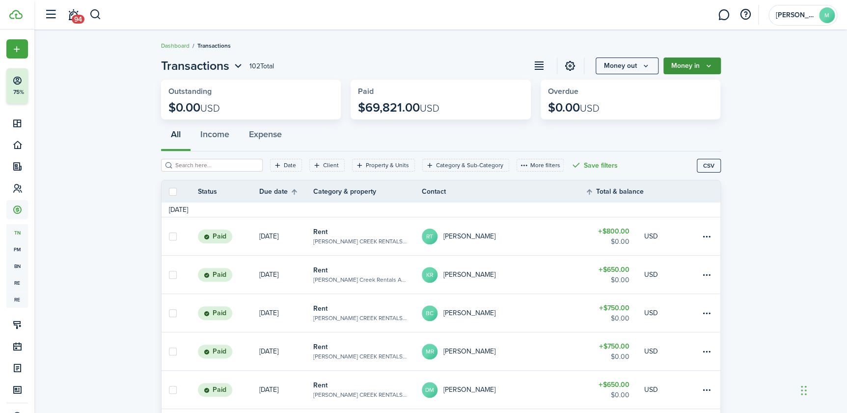
click at [678, 64] on button "Money in" at bounding box center [692, 65] width 57 height 17
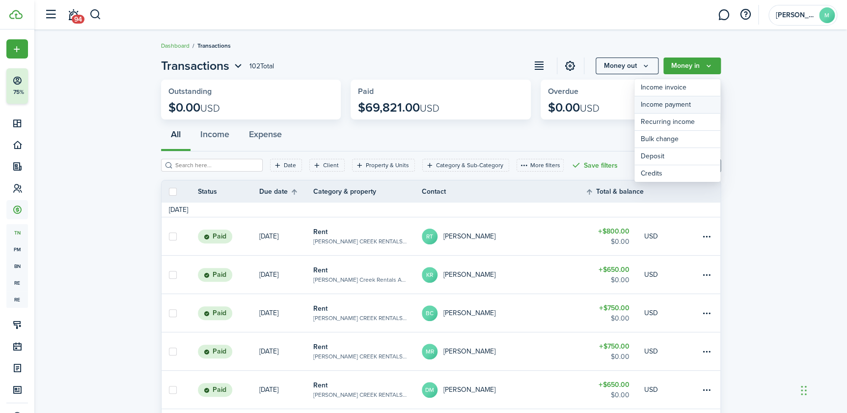
click at [669, 106] on link "Income payment" at bounding box center [678, 104] width 86 height 17
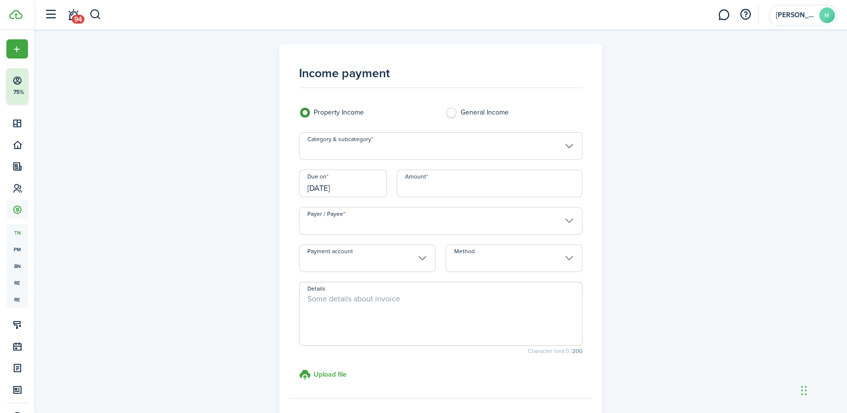
click at [526, 149] on input "Category & subcategory" at bounding box center [440, 146] width 283 height 28
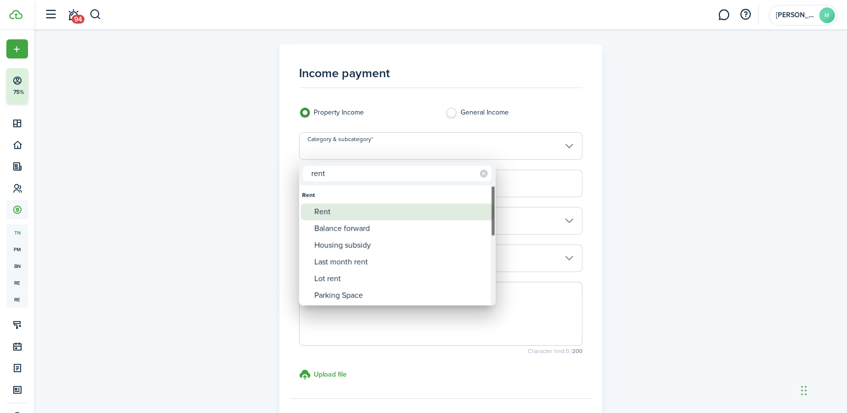
type input "rent"
click at [409, 207] on div "Rent" at bounding box center [401, 211] width 174 height 17
type input "Rent"
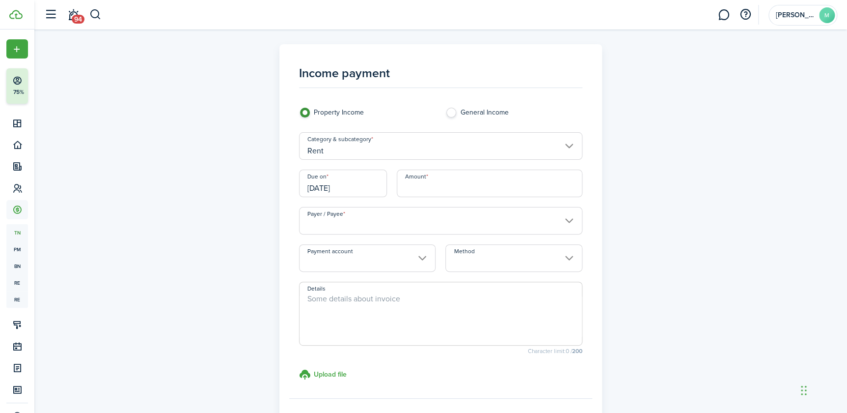
click at [363, 186] on input "[DATE]" at bounding box center [343, 183] width 88 height 28
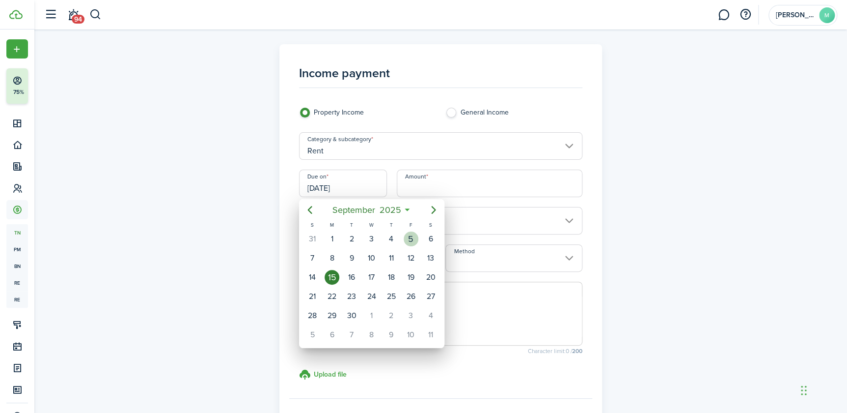
click at [414, 232] on div "5" at bounding box center [411, 238] width 15 height 15
type input "[DATE]"
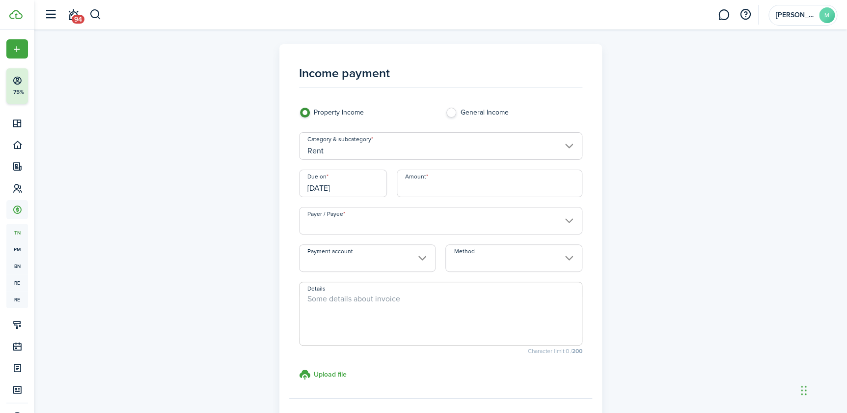
click at [432, 190] on input "Amount" at bounding box center [490, 183] width 186 height 28
click at [407, 225] on input "Payer / Payee" at bounding box center [440, 221] width 283 height 28
type input "$650.00"
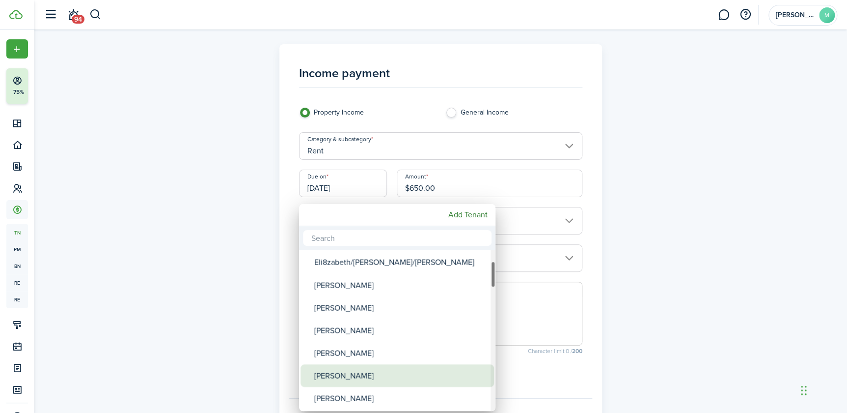
click at [370, 371] on div "[PERSON_NAME]" at bounding box center [401, 375] width 174 height 23
type input "[PERSON_NAME]"
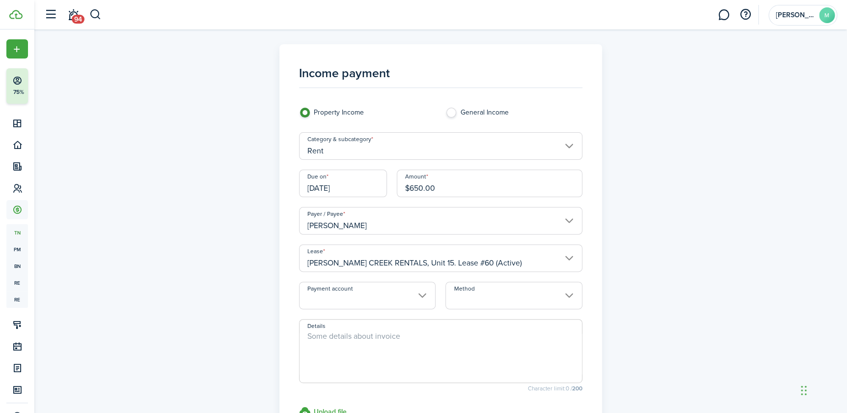
click at [469, 303] on input "Method" at bounding box center [514, 295] width 137 height 28
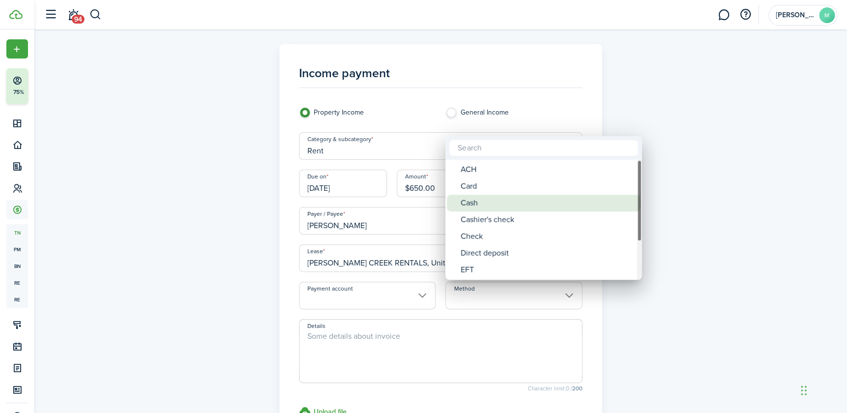
click at [458, 200] on span "Method" at bounding box center [454, 203] width 14 height 14
type input "Cash"
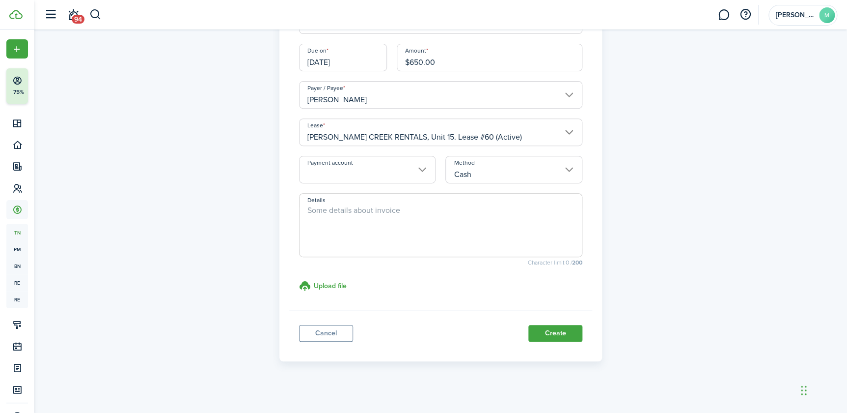
scroll to position [130, 0]
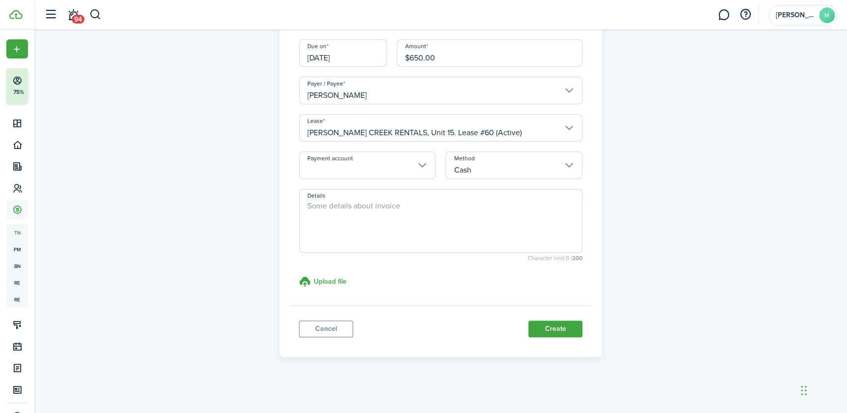
drag, startPoint x: 563, startPoint y: 334, endPoint x: 561, endPoint y: 325, distance: 9.1
click at [563, 332] on button "Create" at bounding box center [556, 328] width 54 height 17
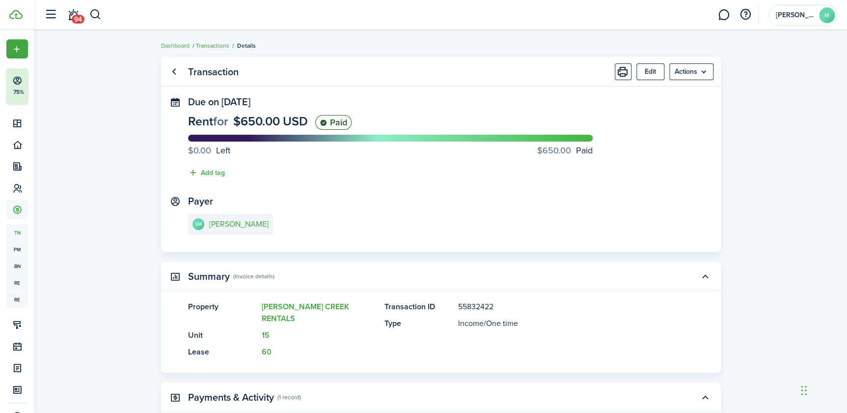
click at [206, 43] on link "Transactions" at bounding box center [212, 45] width 33 height 9
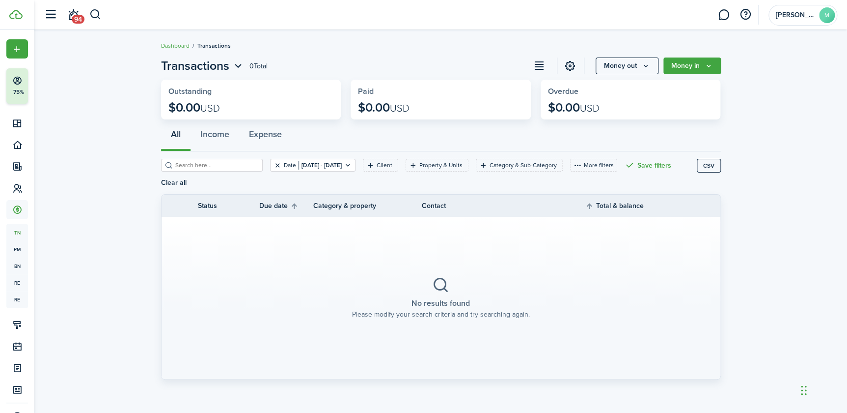
click at [274, 168] on button "Clear filter" at bounding box center [278, 165] width 8 height 8
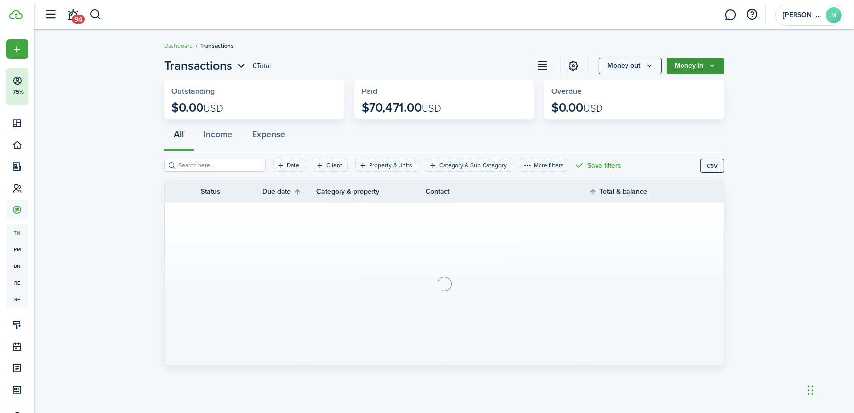
click at [707, 62] on button "Money in" at bounding box center [695, 65] width 57 height 17
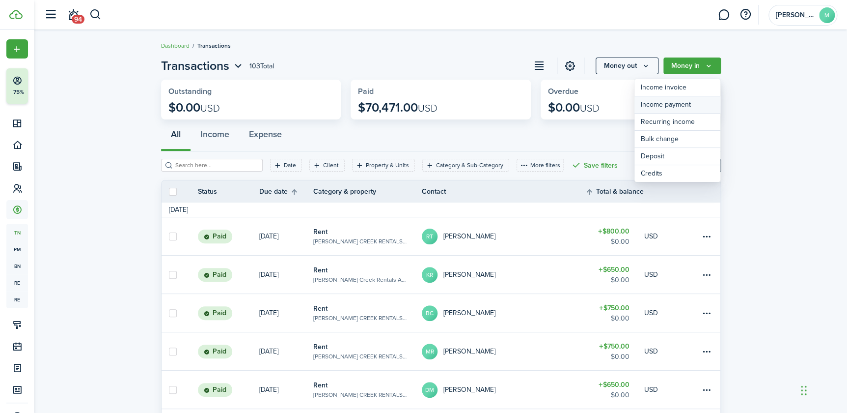
click at [657, 107] on link "Income payment" at bounding box center [678, 104] width 86 height 17
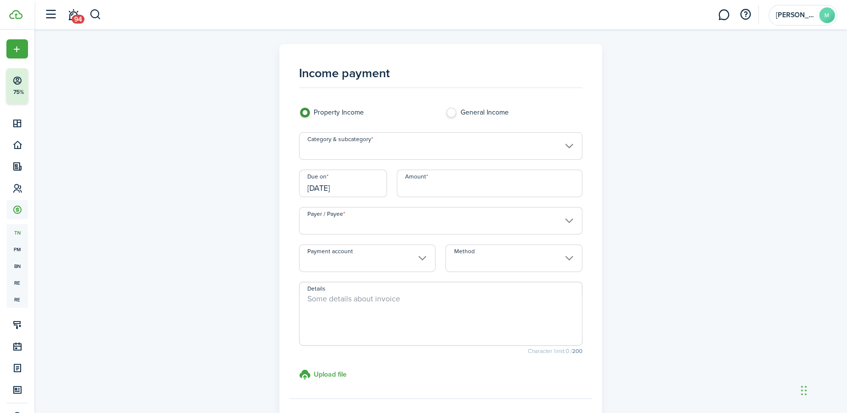
click at [373, 144] on input "Category & subcategory" at bounding box center [440, 146] width 283 height 28
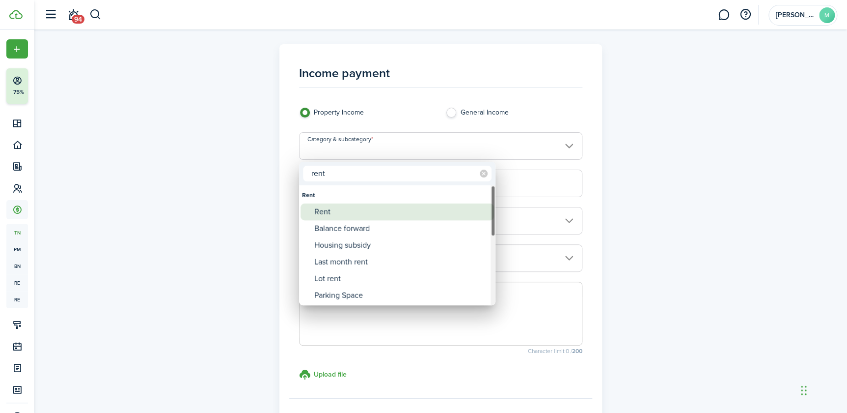
type input "rent"
click at [324, 210] on div "Rent" at bounding box center [401, 211] width 174 height 17
type input "Rent"
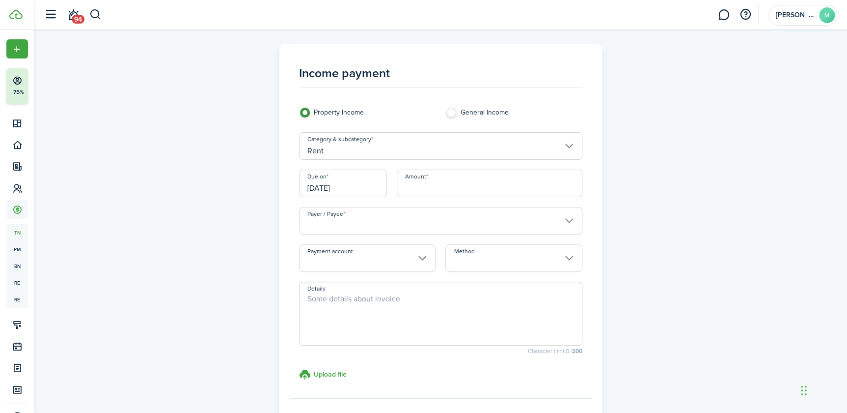
click at [366, 194] on input "[DATE]" at bounding box center [343, 183] width 88 height 28
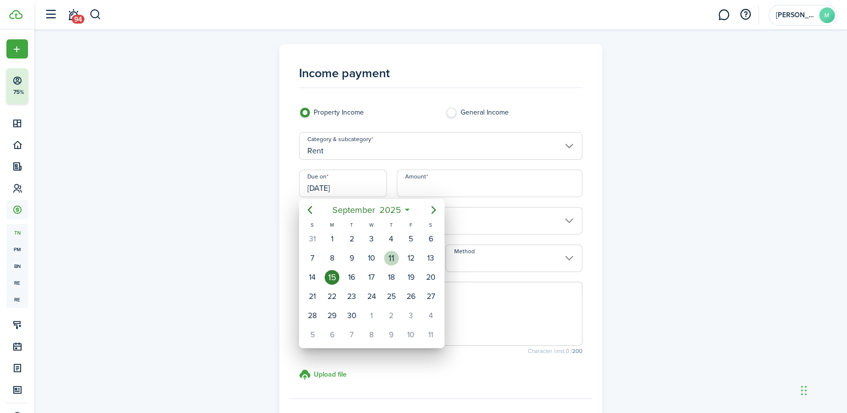
drag, startPoint x: 395, startPoint y: 260, endPoint x: 393, endPoint y: 251, distance: 9.1
click at [395, 258] on div "11" at bounding box center [391, 258] width 15 height 15
type input "[DATE]"
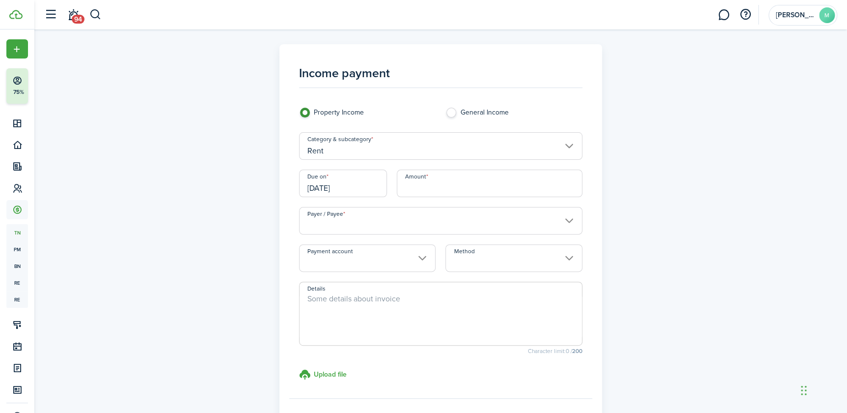
click at [429, 188] on input "Amount" at bounding box center [490, 183] width 186 height 28
click at [378, 227] on input "Payer / Payee" at bounding box center [440, 221] width 283 height 28
type input "$750.00"
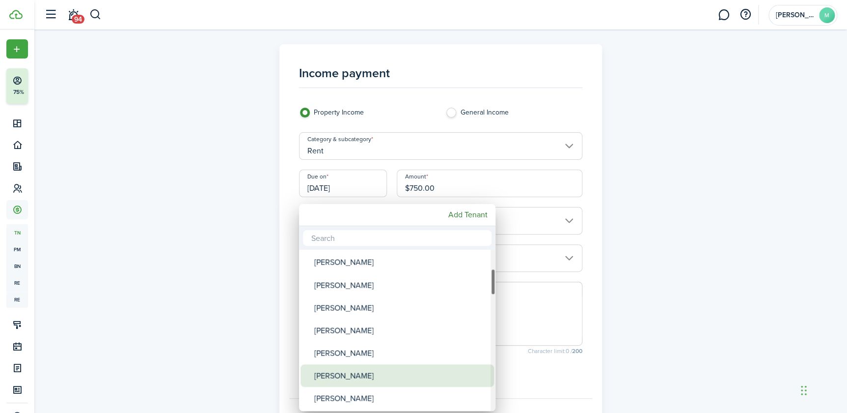
click at [405, 382] on div "[PERSON_NAME]" at bounding box center [401, 375] width 174 height 23
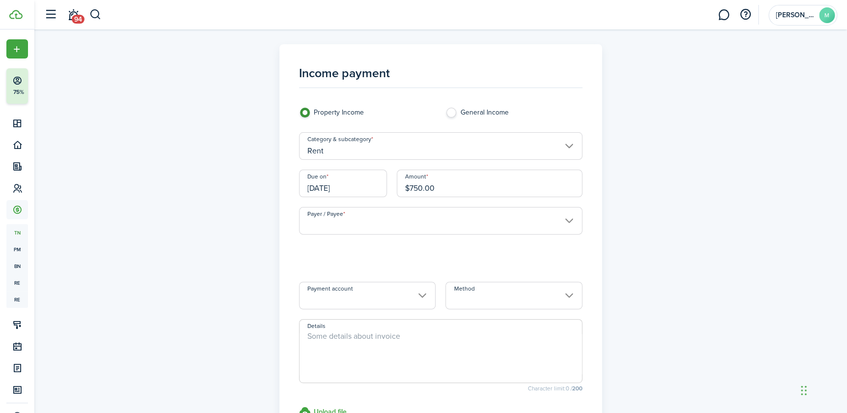
type input "[PERSON_NAME]"
click at [507, 289] on input "Method" at bounding box center [514, 295] width 137 height 28
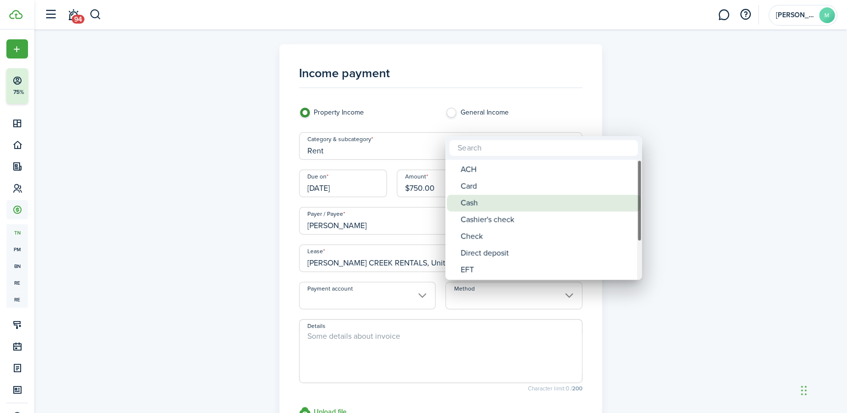
click at [486, 204] on div "Cash" at bounding box center [548, 203] width 174 height 17
type input "Cash"
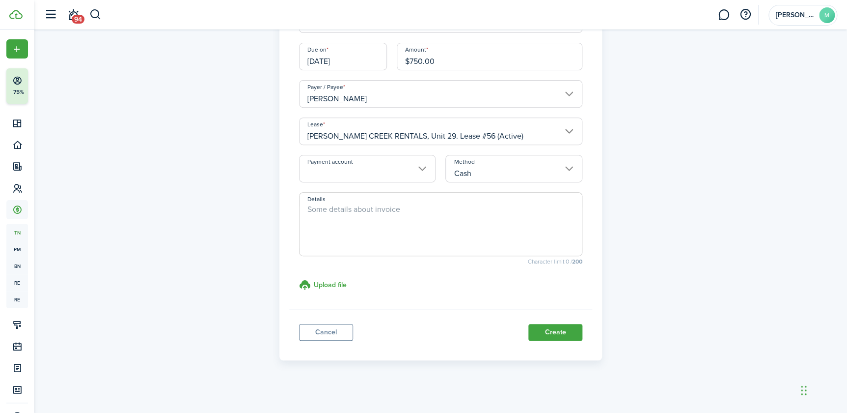
scroll to position [130, 0]
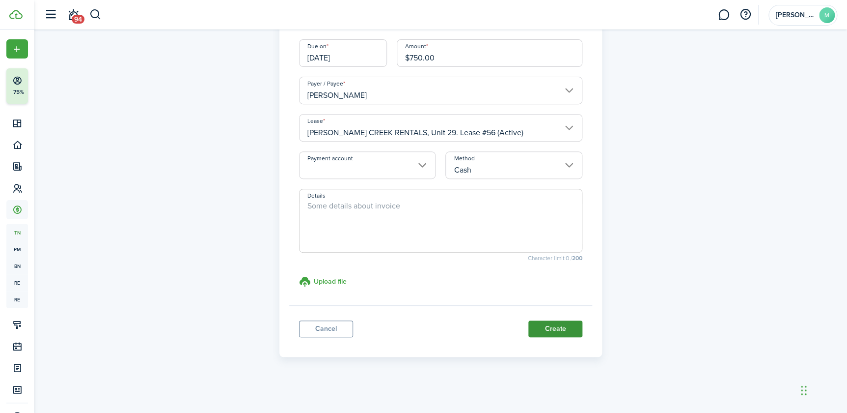
click at [542, 334] on button "Create" at bounding box center [556, 328] width 54 height 17
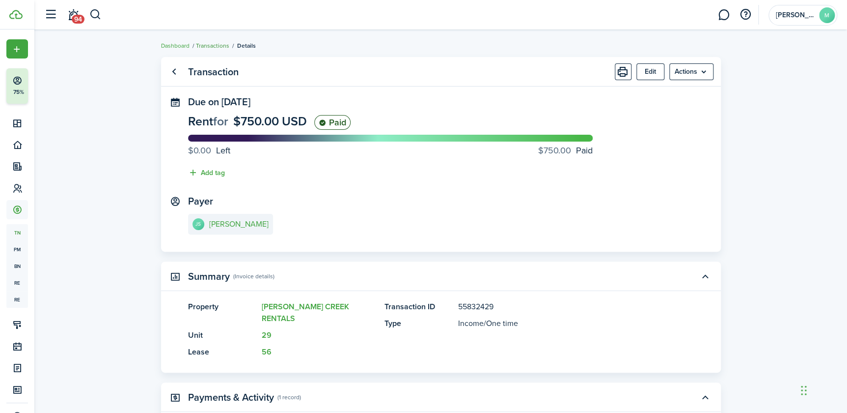
click at [203, 44] on link "Transactions" at bounding box center [212, 45] width 33 height 9
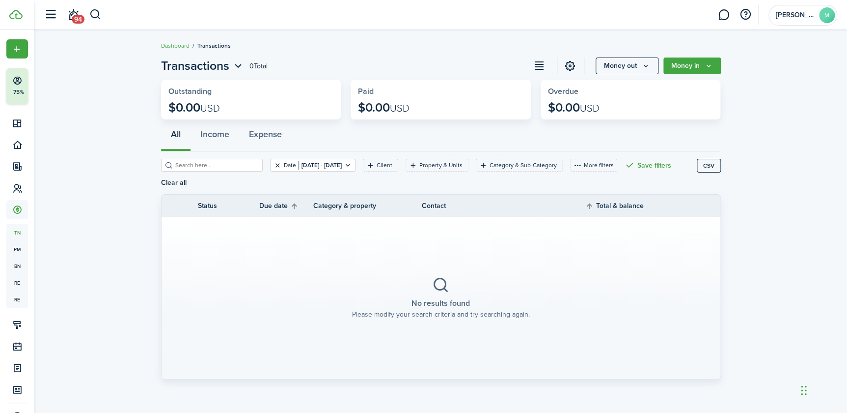
click at [274, 165] on button "Clear filter" at bounding box center [278, 165] width 8 height 8
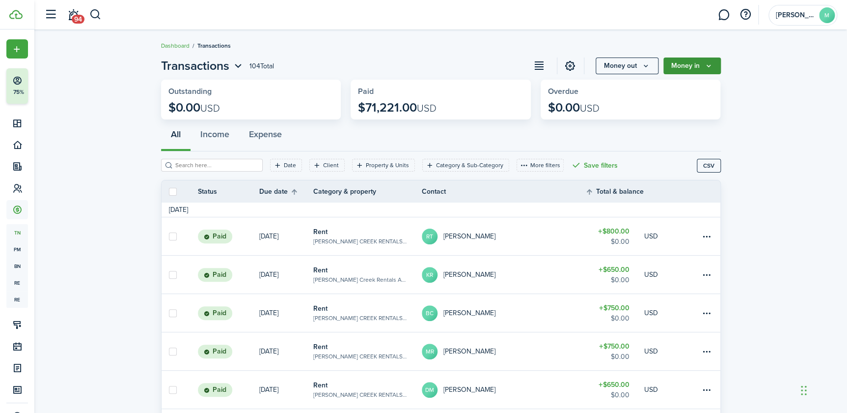
click at [689, 65] on button "Money in" at bounding box center [692, 65] width 57 height 17
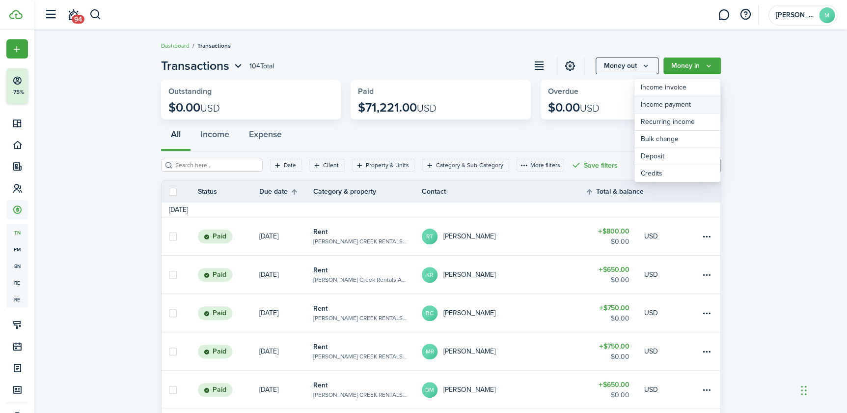
click at [671, 104] on link "Income payment" at bounding box center [678, 104] width 86 height 17
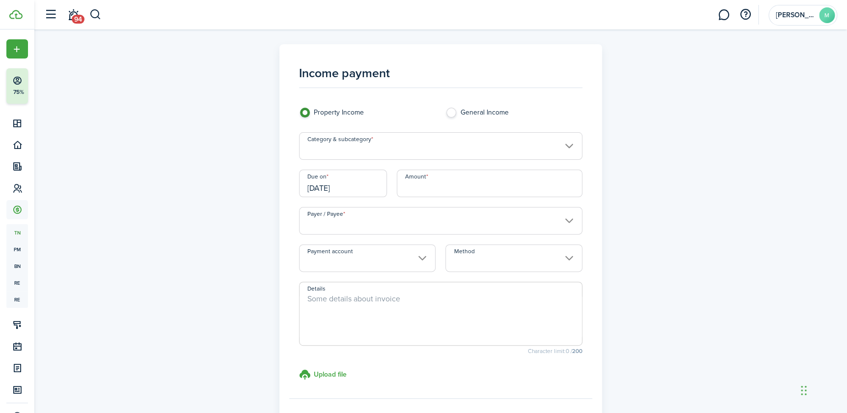
click at [454, 113] on label "General Income" at bounding box center [514, 115] width 137 height 15
radio input "false"
radio input "true"
click at [439, 144] on input "General Income" at bounding box center [440, 146] width 283 height 28
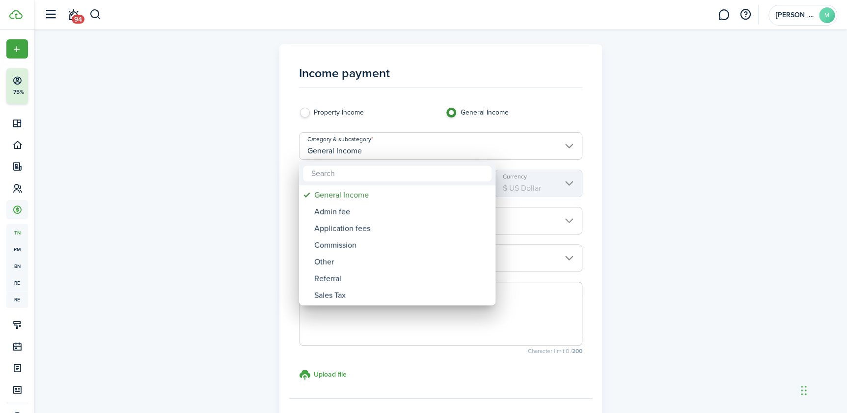
click at [301, 112] on div at bounding box center [423, 206] width 1005 height 570
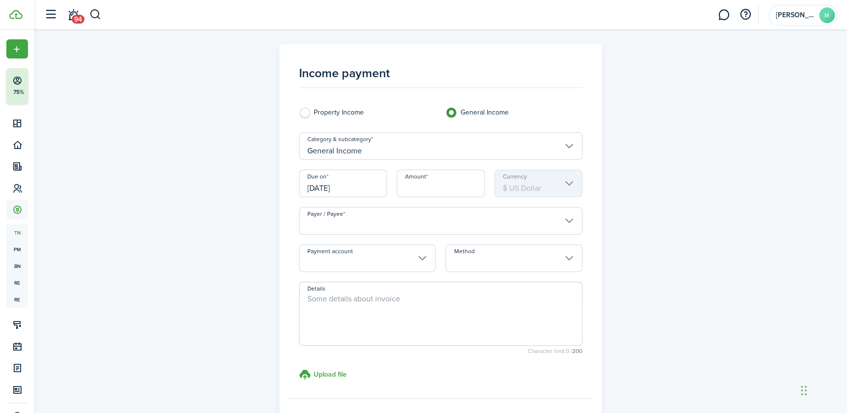
click at [308, 116] on label "Property Income" at bounding box center [367, 115] width 137 height 15
radio input "true"
click at [567, 142] on input "Category & subcategory" at bounding box center [440, 146] width 283 height 28
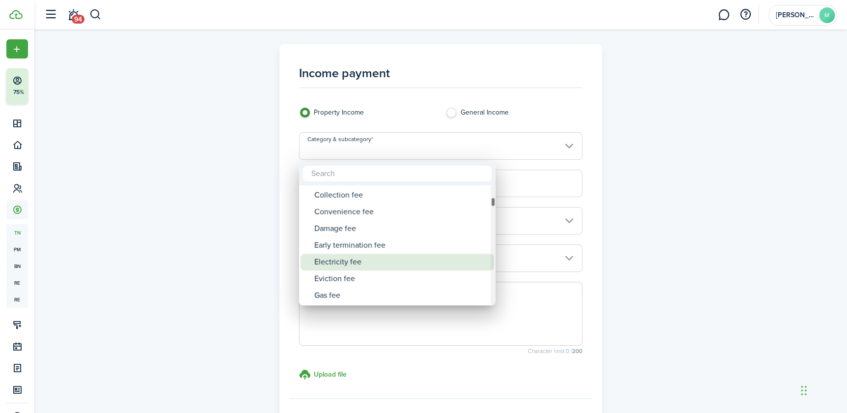
click at [432, 264] on div "Electricity fee" at bounding box center [401, 261] width 174 height 17
type input "Tenant charges & fees / Electricity fee"
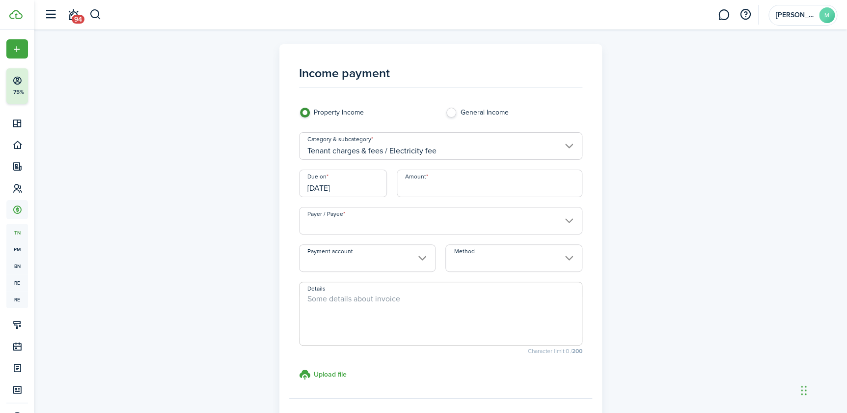
click at [443, 182] on input "Amount" at bounding box center [490, 183] width 186 height 28
click at [389, 221] on input "Payer / Payee" at bounding box center [440, 221] width 283 height 28
type input "$57.00"
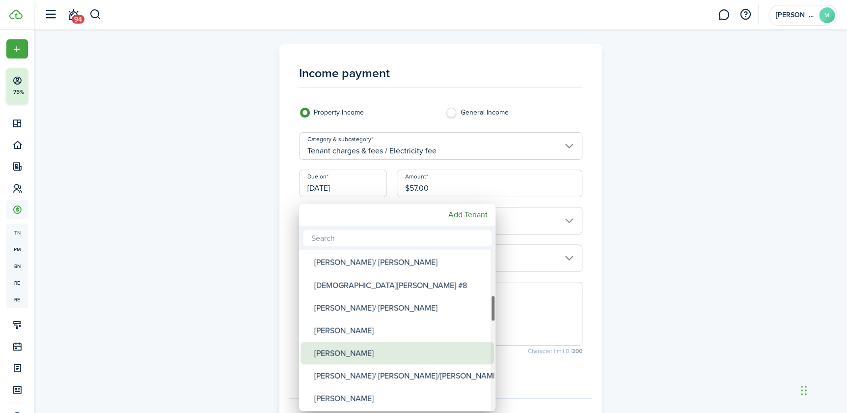
click at [353, 351] on div "[PERSON_NAME]" at bounding box center [401, 352] width 174 height 23
type input "[PERSON_NAME]"
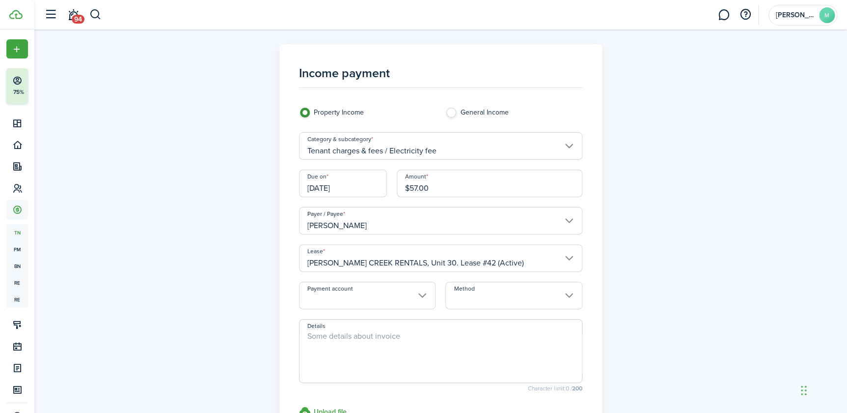
click at [359, 185] on input "[DATE]" at bounding box center [343, 183] width 88 height 28
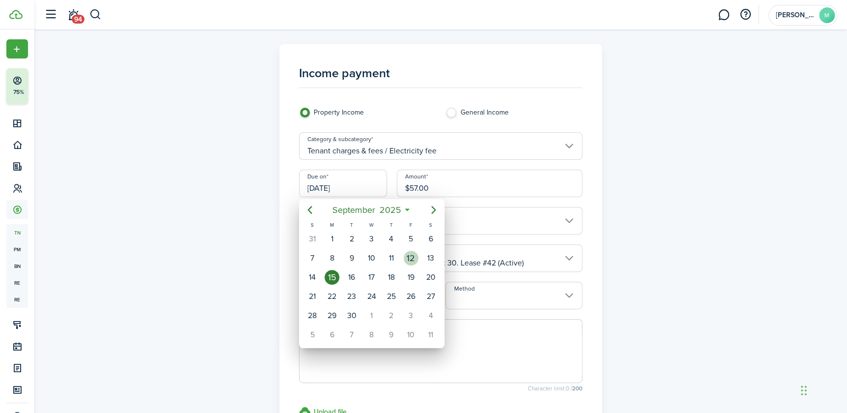
click at [413, 259] on div "12" at bounding box center [411, 258] width 15 height 15
type input "[DATE]"
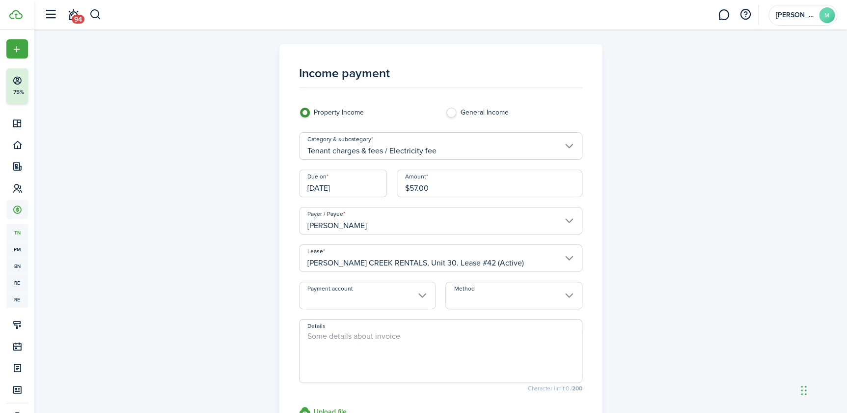
click at [516, 292] on input "Method" at bounding box center [514, 295] width 137 height 28
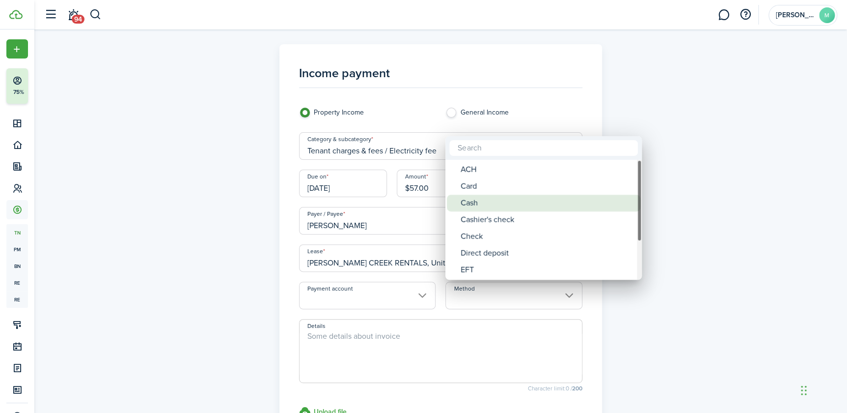
click at [462, 200] on div "Cash" at bounding box center [548, 203] width 174 height 17
type input "Cash"
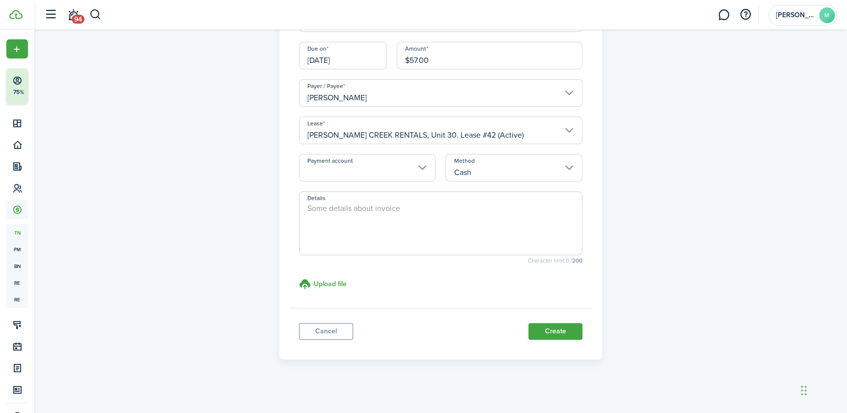
scroll to position [130, 0]
click at [551, 329] on button "Create" at bounding box center [556, 328] width 54 height 17
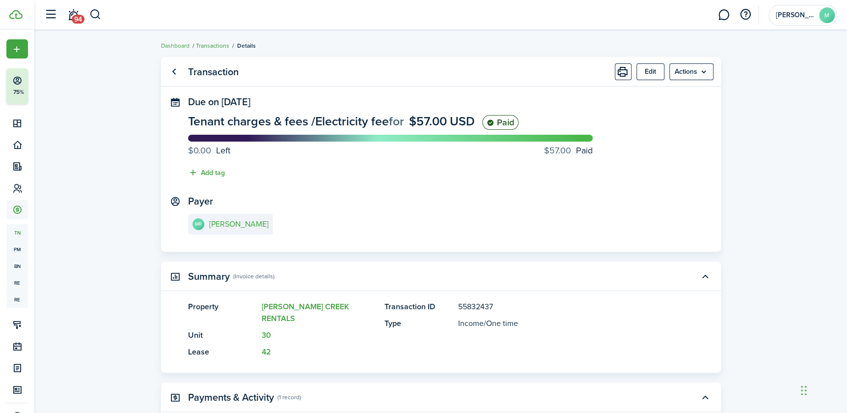
click at [217, 45] on link "Transactions" at bounding box center [212, 45] width 33 height 9
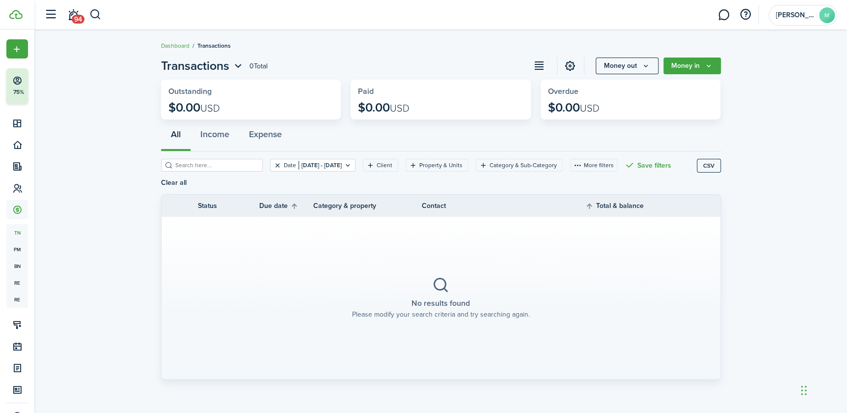
click at [274, 165] on button "Clear filter" at bounding box center [278, 165] width 8 height 8
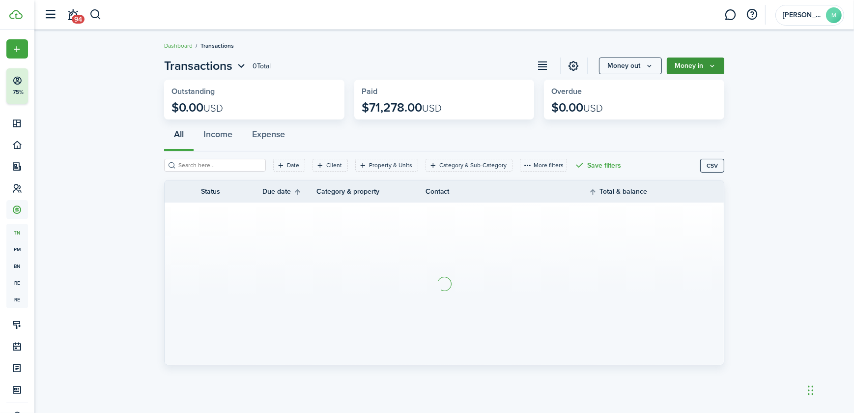
click at [693, 63] on button "Money in" at bounding box center [695, 65] width 57 height 17
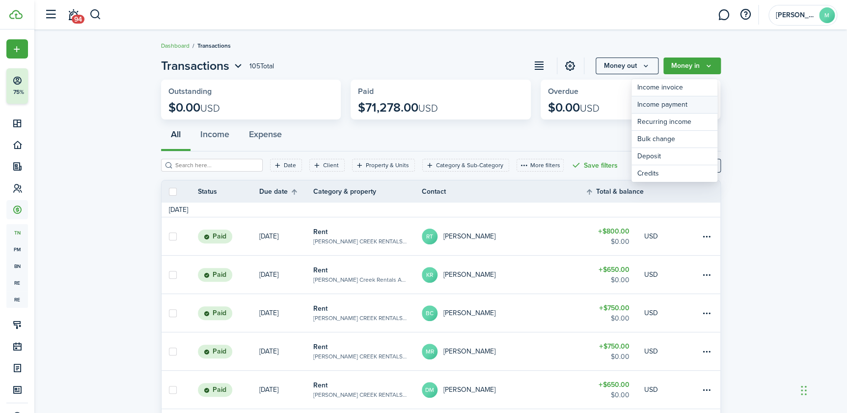
click at [669, 102] on link "Income payment" at bounding box center [675, 104] width 86 height 17
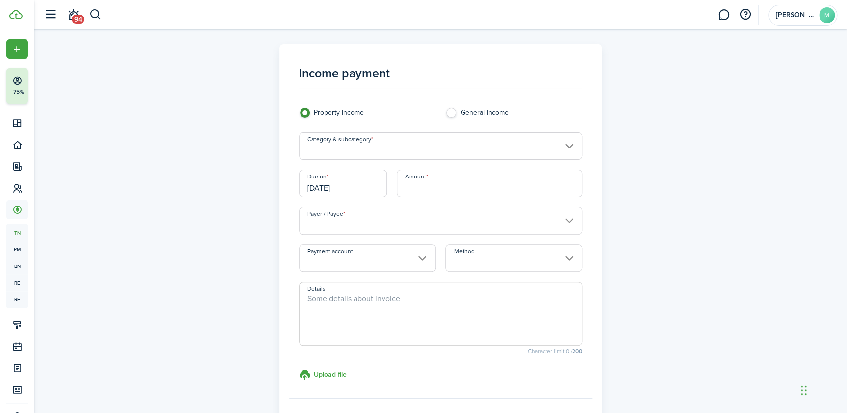
click at [342, 147] on input "Category & subcategory" at bounding box center [440, 146] width 283 height 28
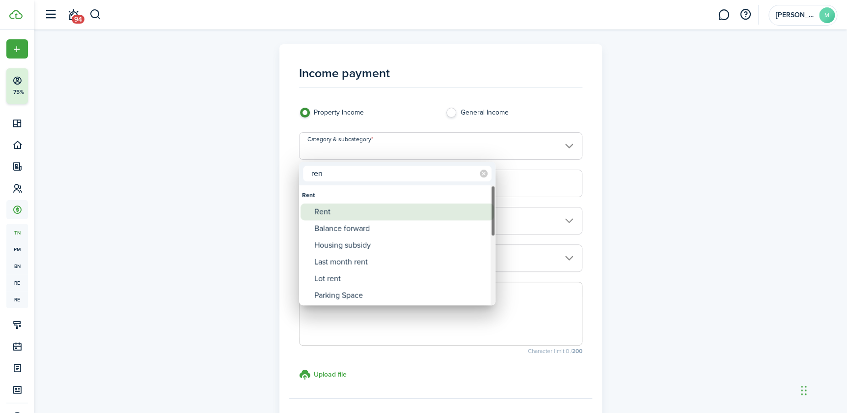
type input "ren"
click at [327, 211] on div "Rent" at bounding box center [401, 211] width 174 height 17
type input "Rent"
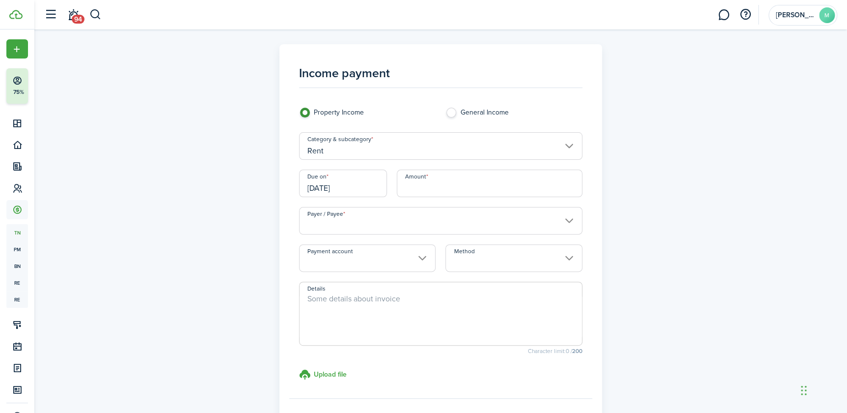
click at [364, 184] on input "[DATE]" at bounding box center [343, 183] width 88 height 28
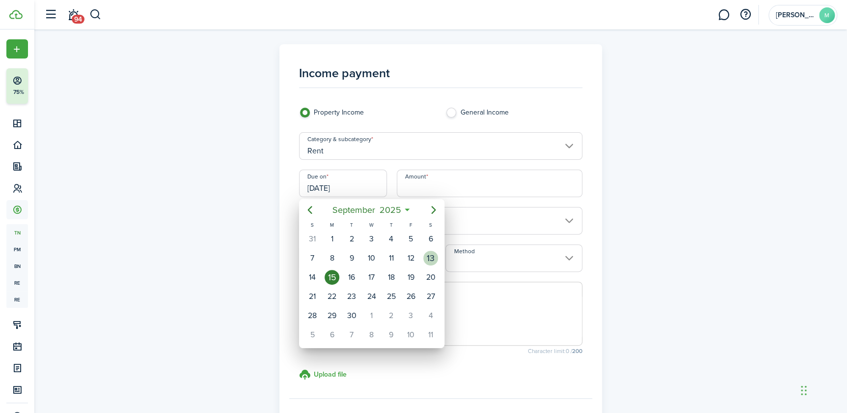
click at [432, 257] on div "13" at bounding box center [430, 258] width 15 height 15
type input "[DATE]"
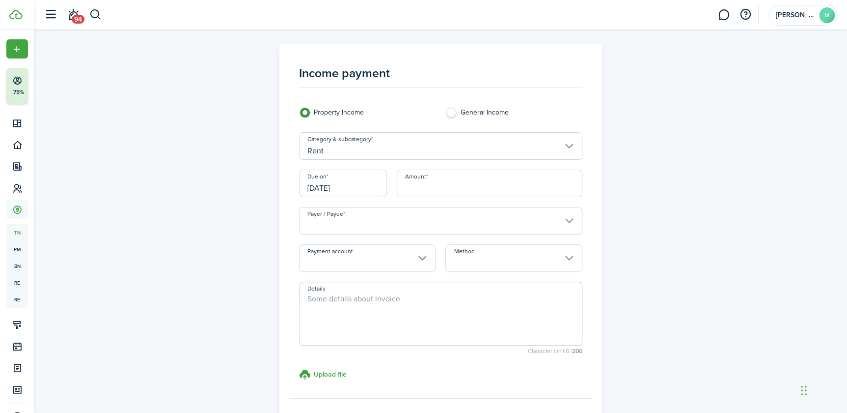
click at [470, 179] on input "Amount" at bounding box center [490, 183] width 186 height 28
click at [408, 216] on input "Payer / Payee" at bounding box center [440, 221] width 283 height 28
type input "$1,150.00"
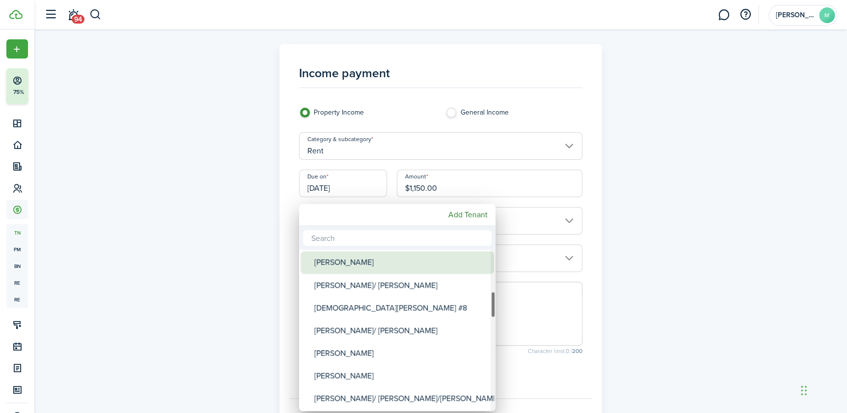
click at [389, 267] on div "[PERSON_NAME]" at bounding box center [401, 262] width 174 height 23
type input "[PERSON_NAME]"
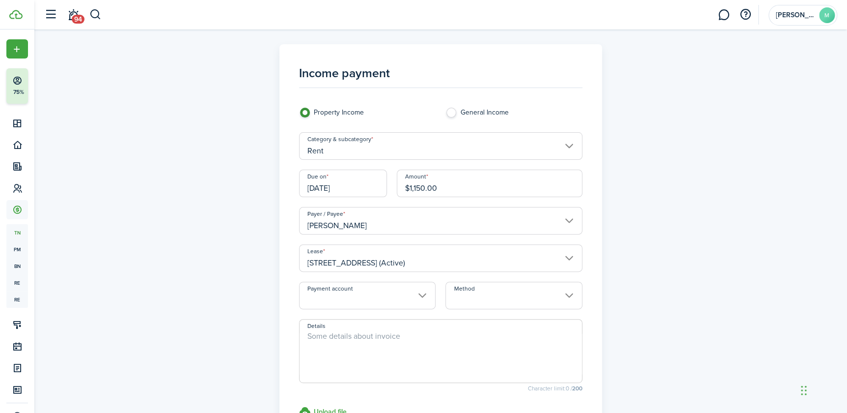
click at [517, 300] on input "Method" at bounding box center [514, 295] width 137 height 28
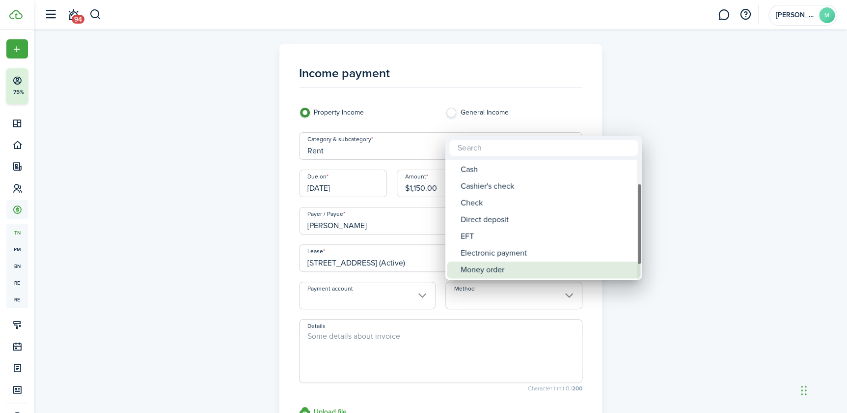
click at [527, 266] on div "Money order" at bounding box center [548, 269] width 174 height 17
type input "Money order"
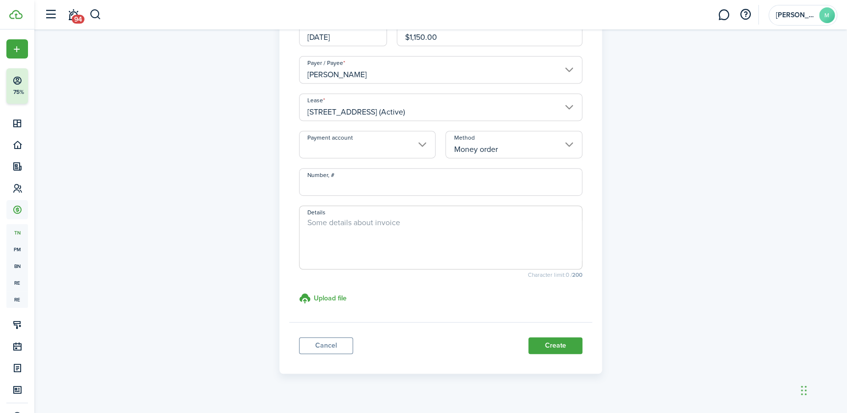
scroll to position [167, 0]
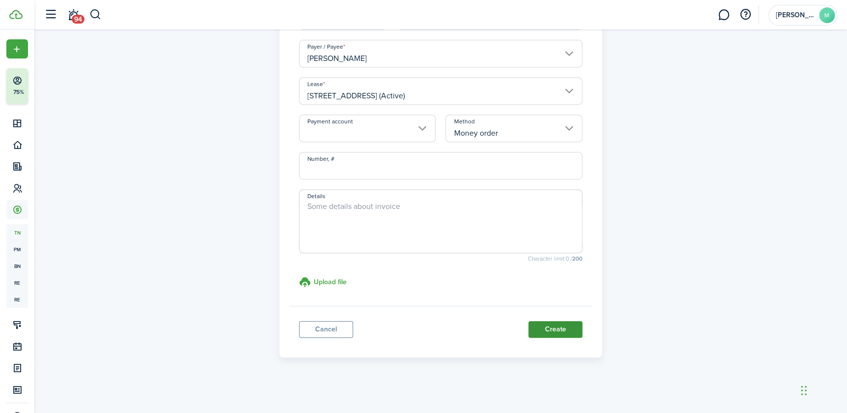
click at [570, 328] on button "Create" at bounding box center [556, 329] width 54 height 17
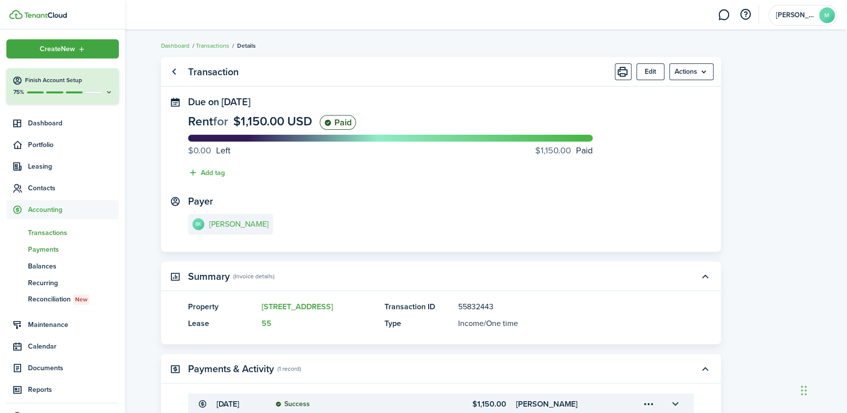
click at [45, 247] on span "Payments" at bounding box center [73, 249] width 91 height 10
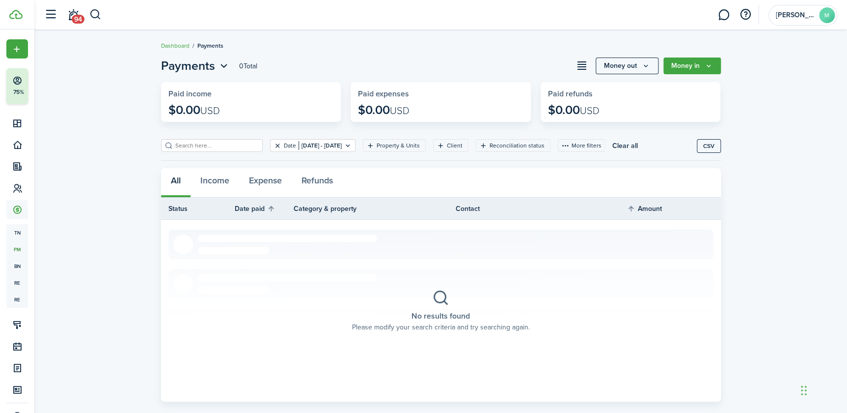
click at [274, 146] on button "Clear filter" at bounding box center [278, 145] width 8 height 8
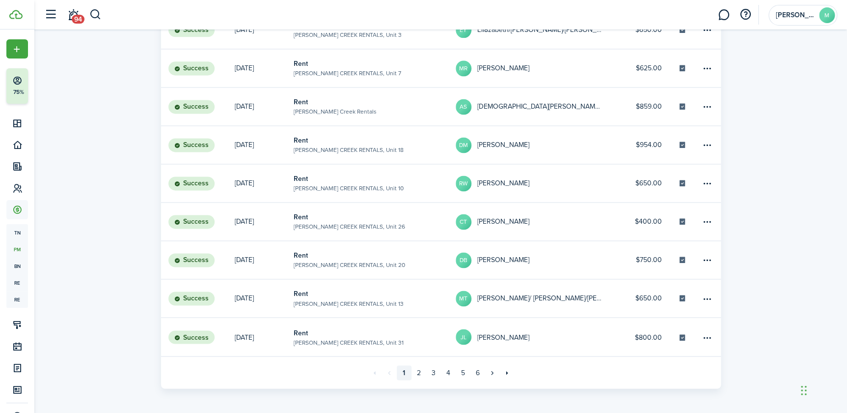
scroll to position [633, 0]
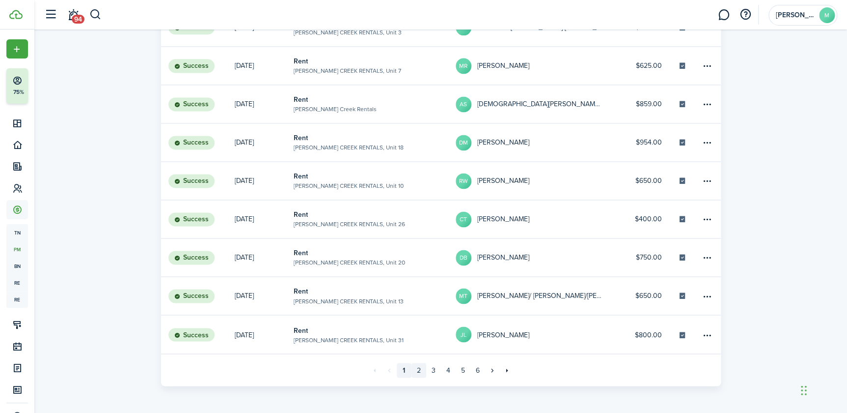
click at [413, 368] on link "2" at bounding box center [419, 370] width 15 height 15
